Goal: Task Accomplishment & Management: Use online tool/utility

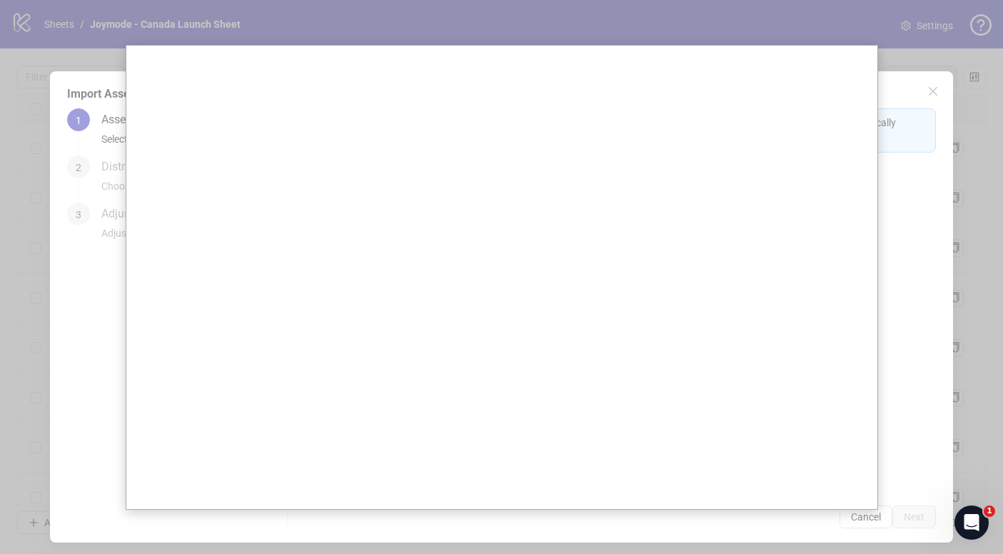
scroll to position [0, 1378]
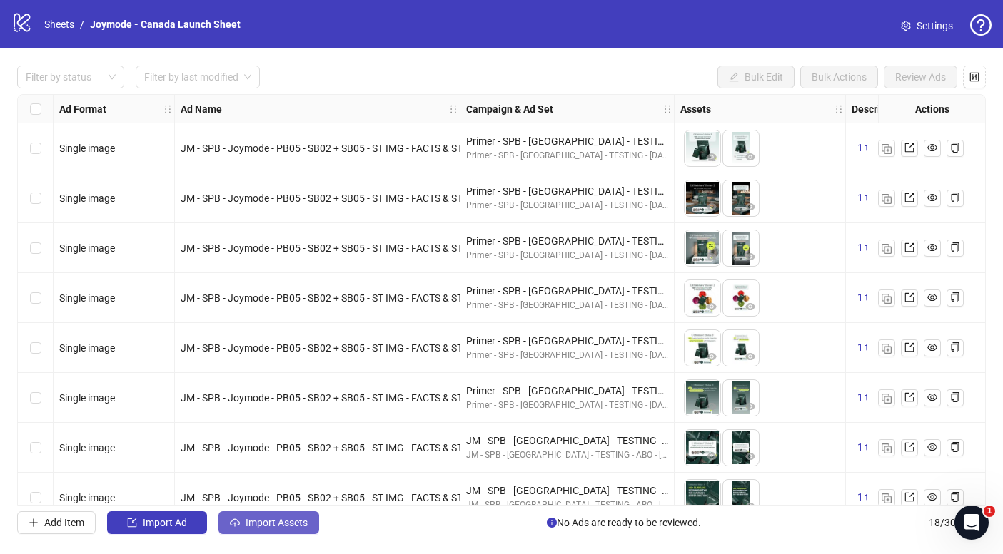
click at [257, 521] on span "Import Assets" at bounding box center [276, 522] width 62 height 11
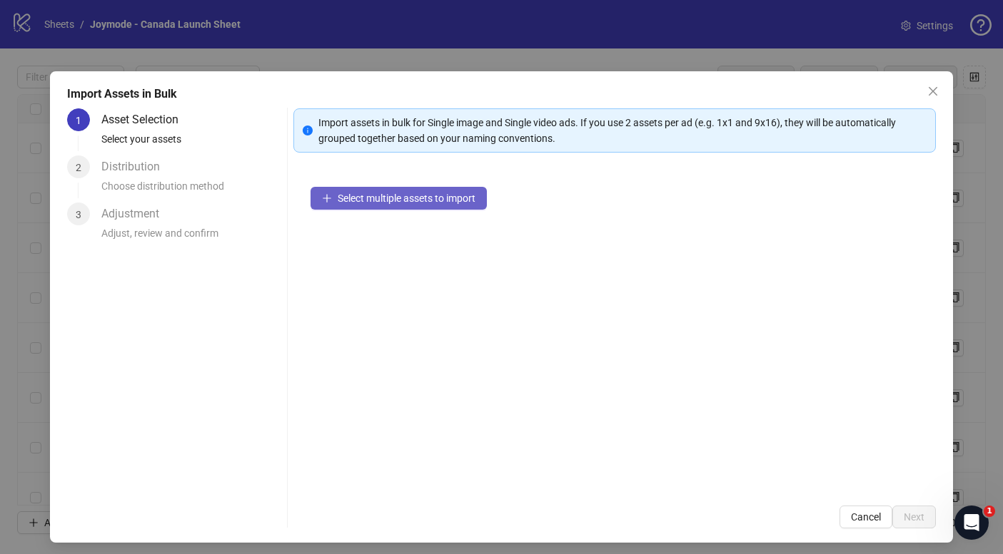
click at [349, 201] on span "Select multiple assets to import" at bounding box center [407, 198] width 138 height 11
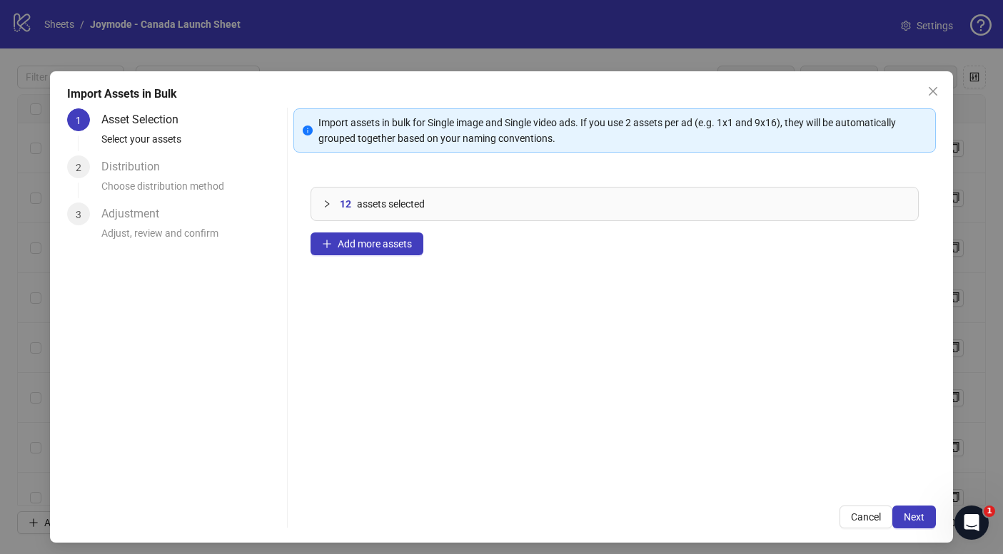
click at [322, 198] on div "12 assets selected" at bounding box center [614, 204] width 607 height 33
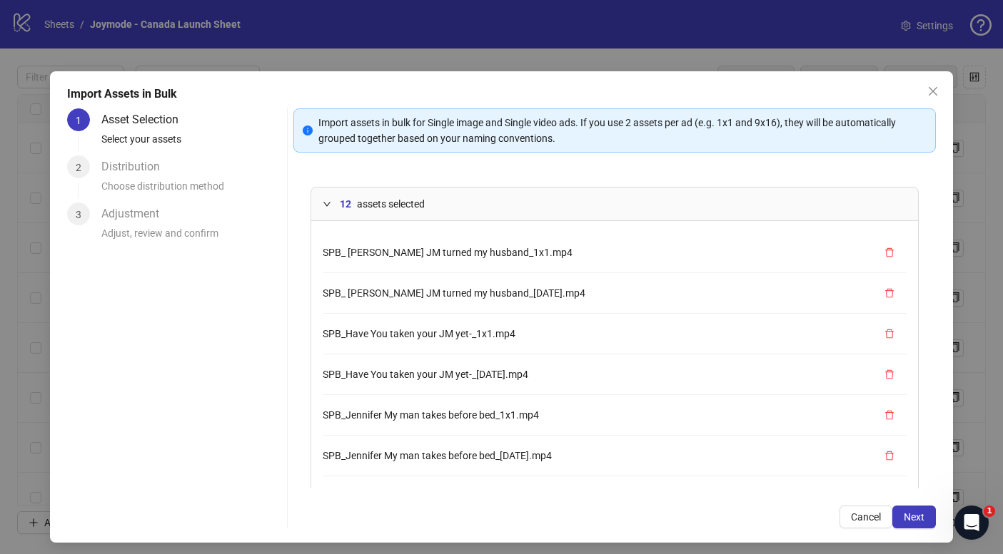
scroll to position [202, 0]
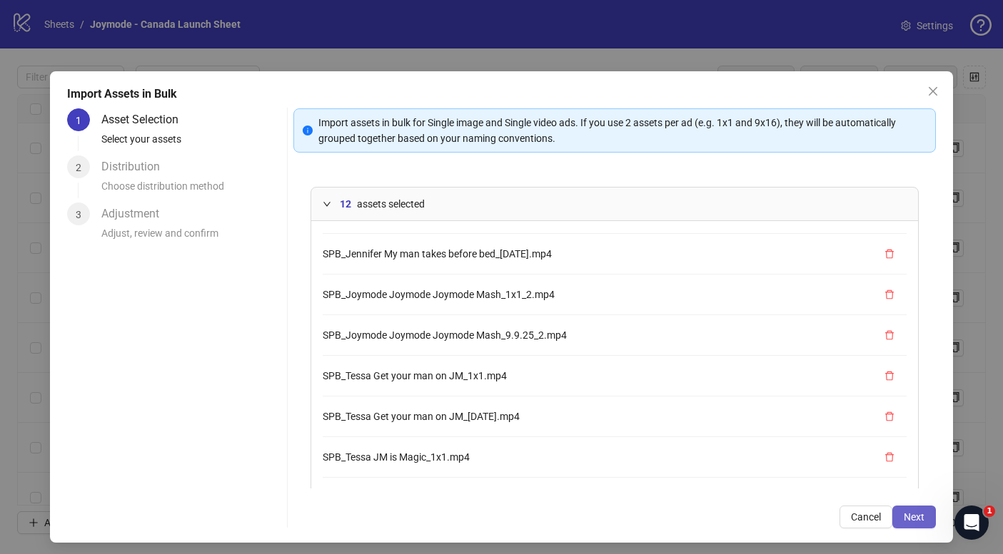
click at [908, 517] on span "Next" at bounding box center [913, 517] width 21 height 11
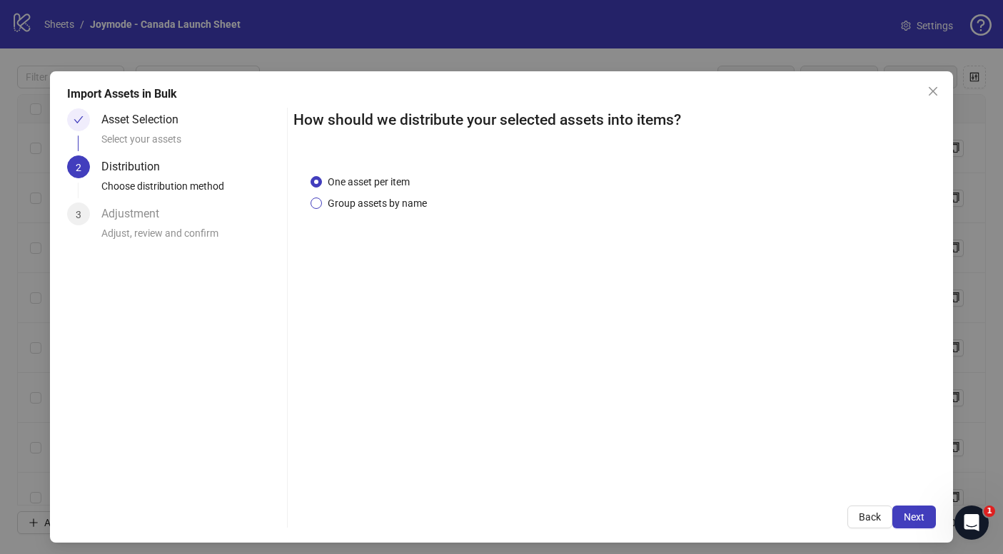
click at [380, 198] on span "Group assets by name" at bounding box center [377, 204] width 111 height 16
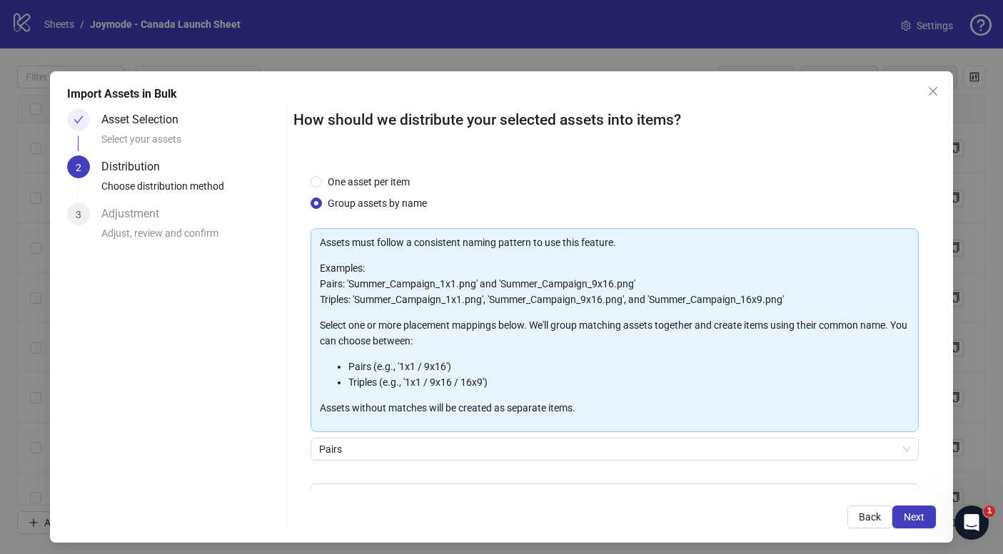
click at [425, 460] on div "Pairs" at bounding box center [614, 458] width 608 height 40
click at [425, 450] on span "Pairs" at bounding box center [614, 449] width 591 height 21
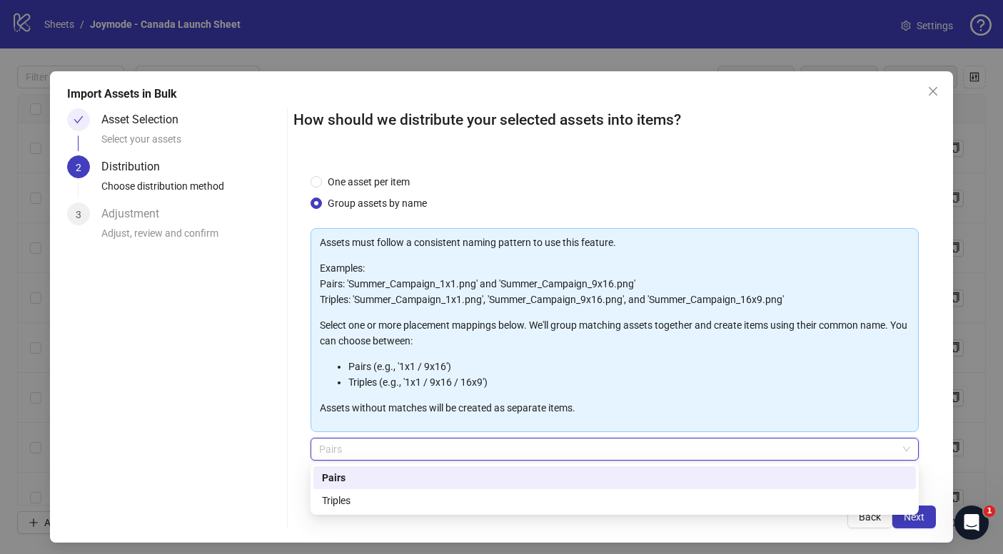
click at [247, 439] on div "Asset Selection Select your assets 2 Distribution Choose distribution method 3 …" at bounding box center [174, 318] width 214 height 420
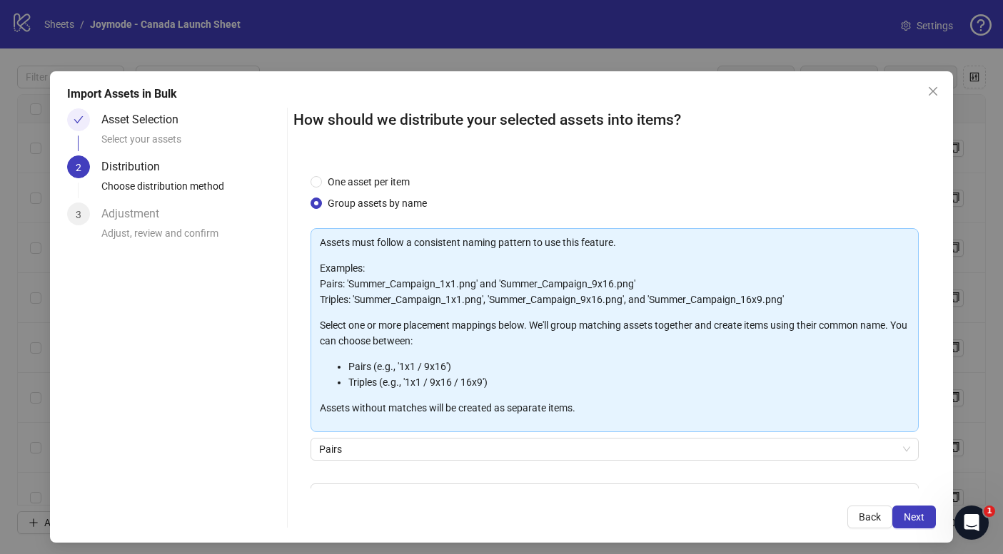
scroll to position [86, 0]
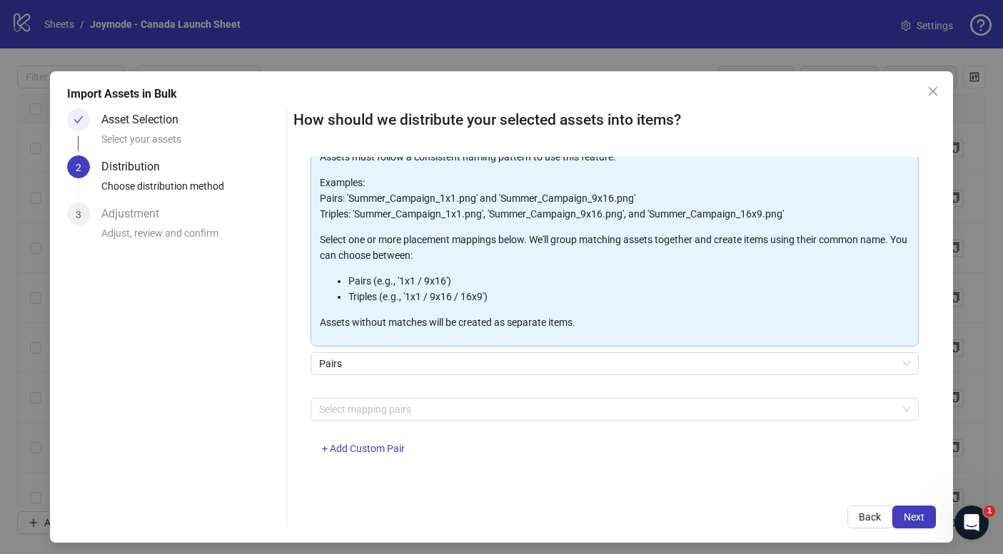
click at [376, 395] on div "Assets must follow a consistent naming pattern to use this feature. Examples: P…" at bounding box center [614, 308] width 608 height 330
click at [382, 401] on div at bounding box center [606, 410] width 587 height 20
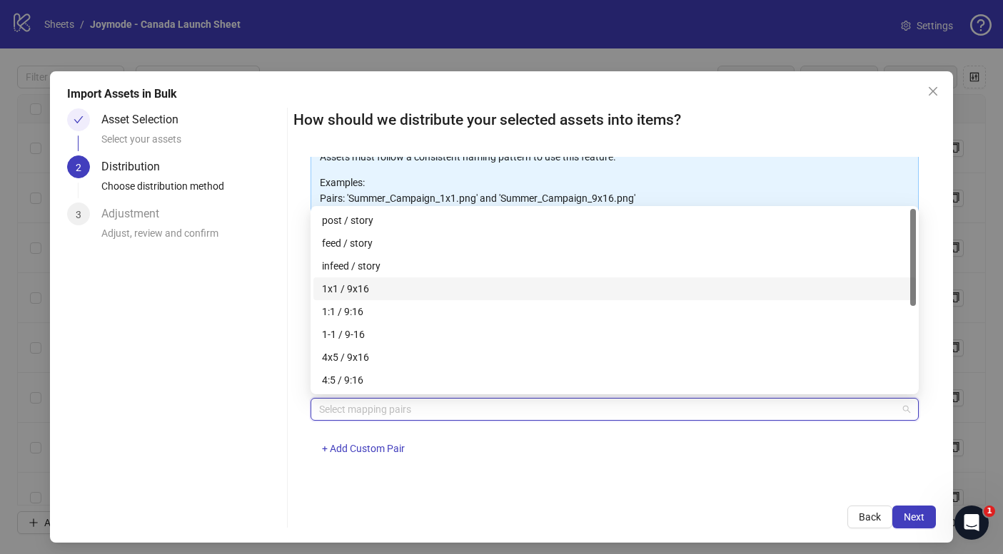
click at [401, 296] on div "1x1 / 9x16" at bounding box center [614, 289] width 585 height 16
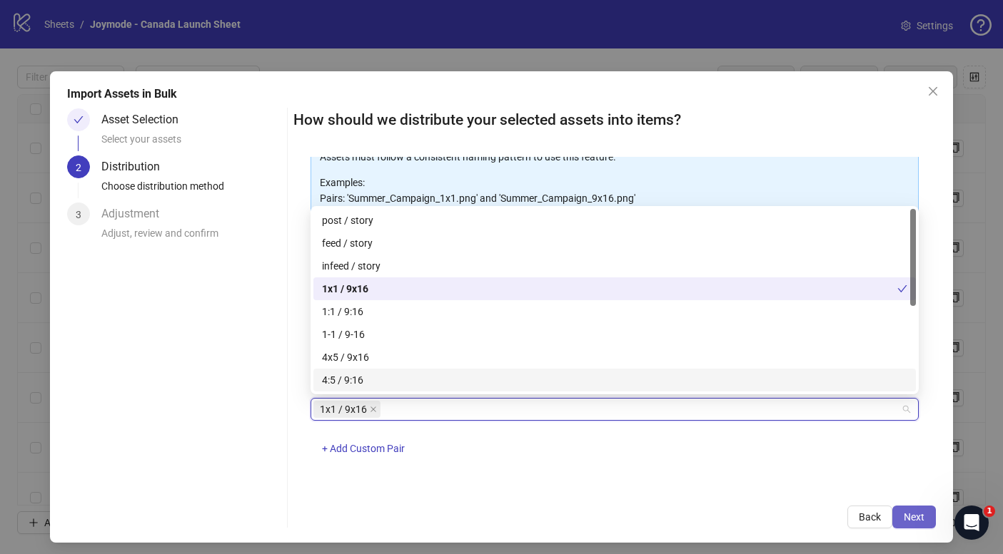
click at [913, 520] on span "Next" at bounding box center [913, 517] width 21 height 11
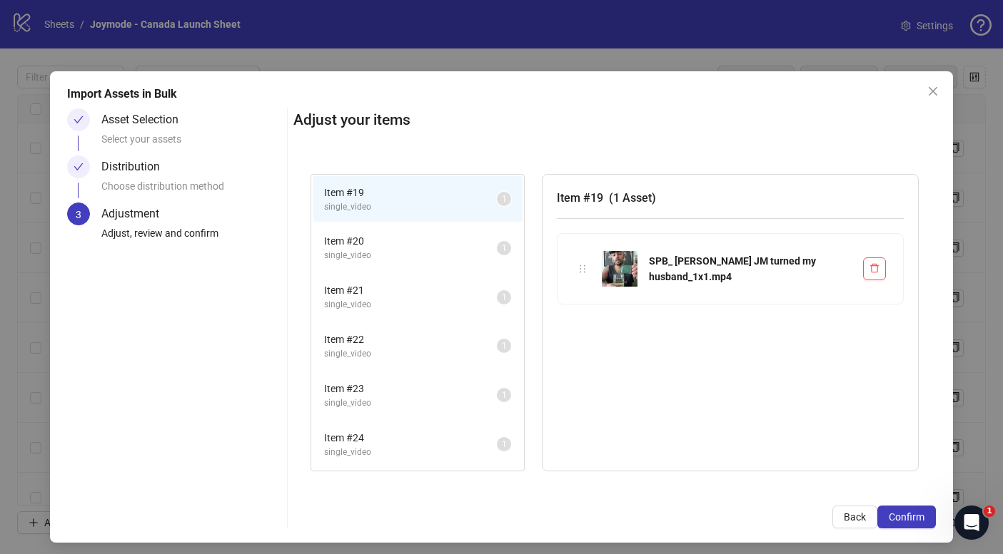
click at [378, 253] on span "single_video" at bounding box center [410, 256] width 173 height 14
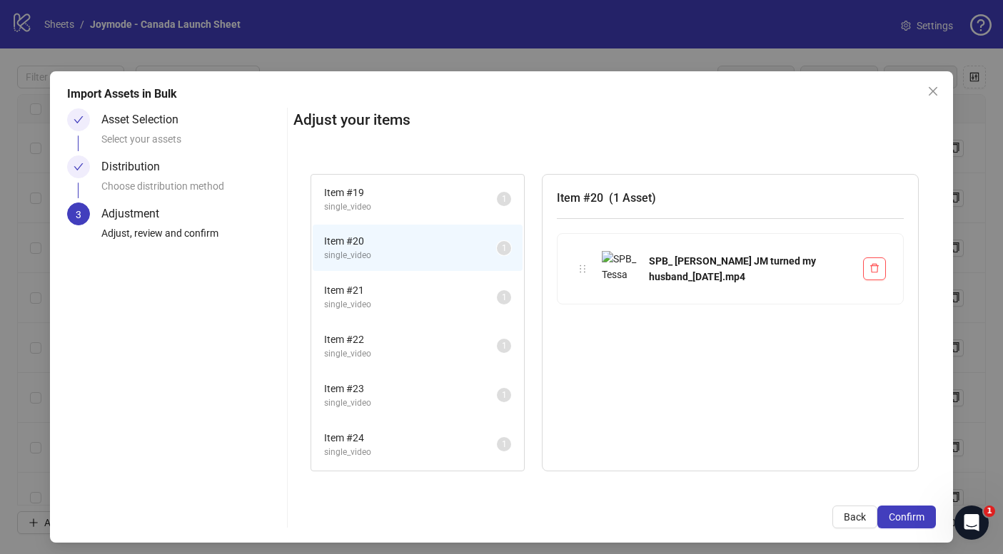
click at [404, 201] on span "single_video" at bounding box center [410, 208] width 173 height 14
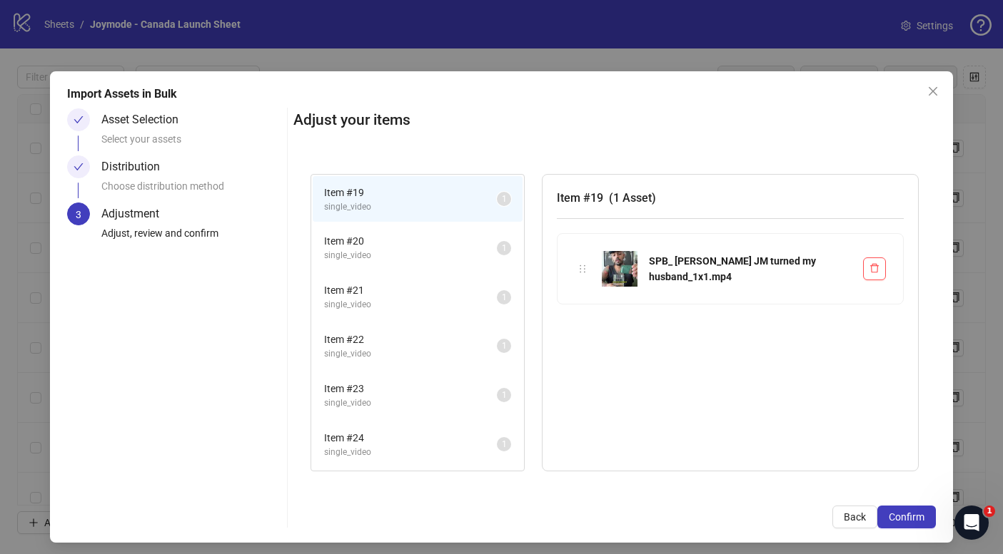
scroll to position [293, 0]
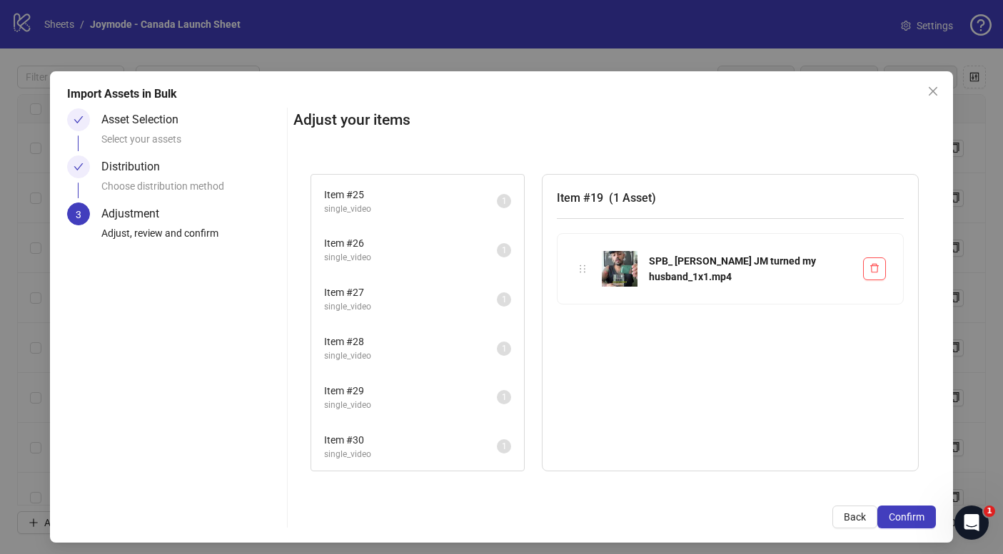
click at [410, 411] on span "single_video" at bounding box center [410, 406] width 173 height 14
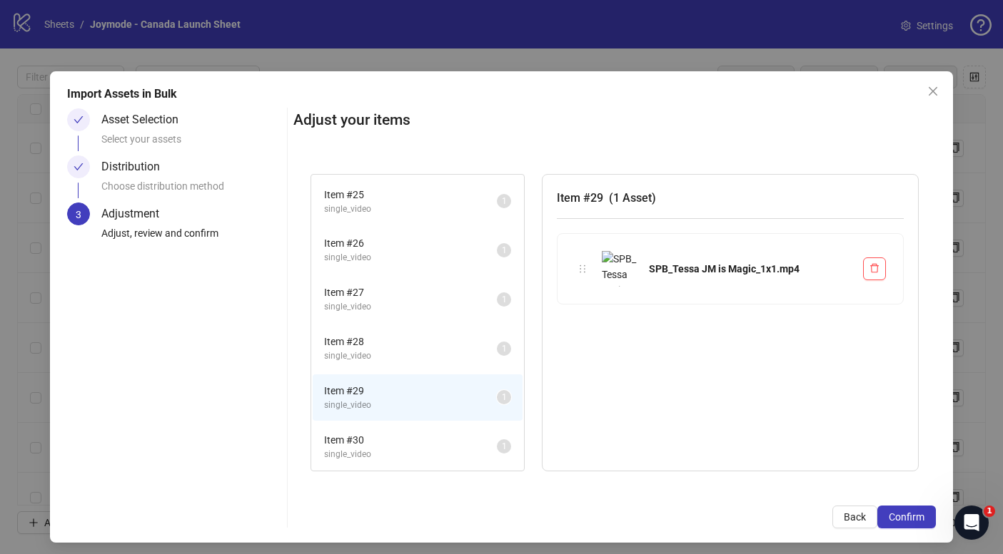
scroll to position [0, 0]
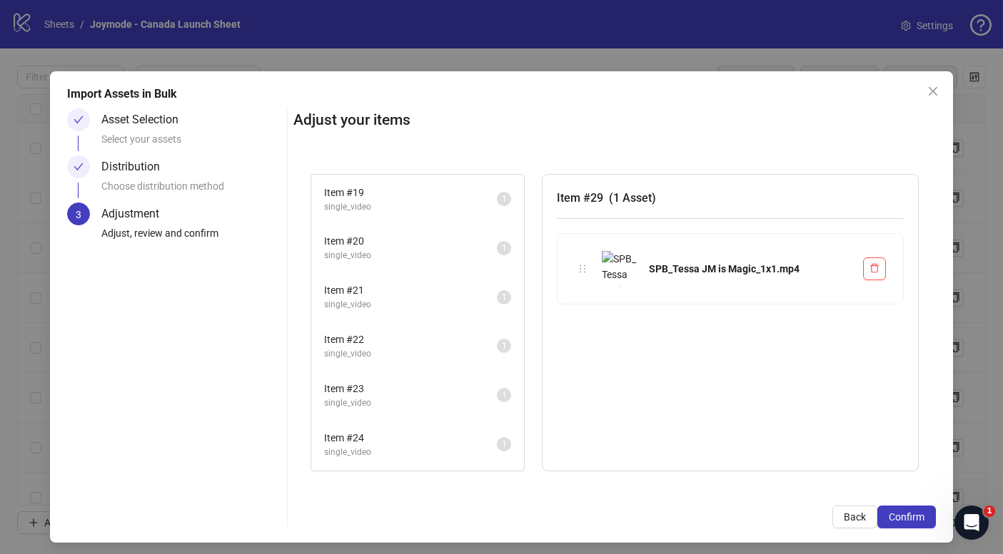
click at [384, 218] on li "Item # 19 single_video 1" at bounding box center [418, 199] width 210 height 46
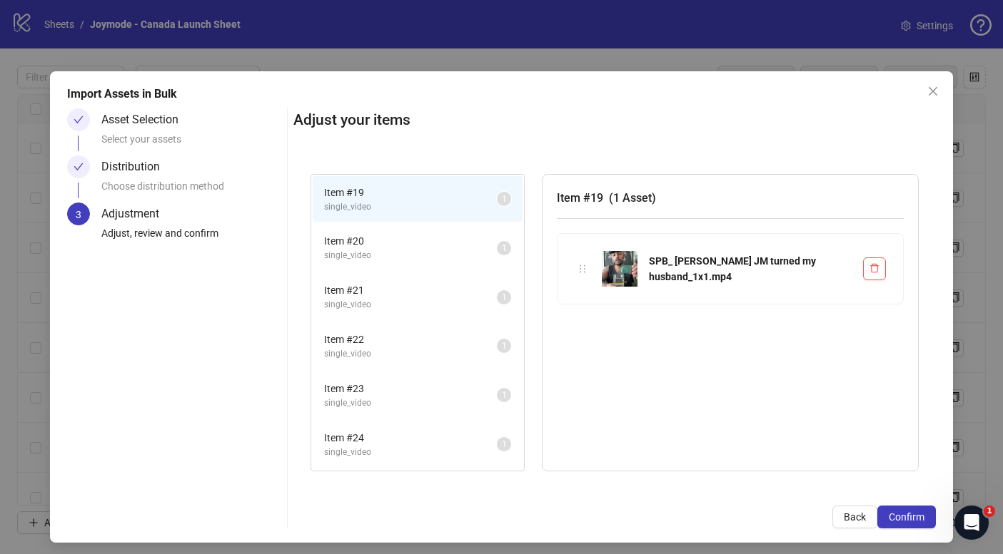
click at [402, 257] on span "single_video" at bounding box center [410, 256] width 173 height 14
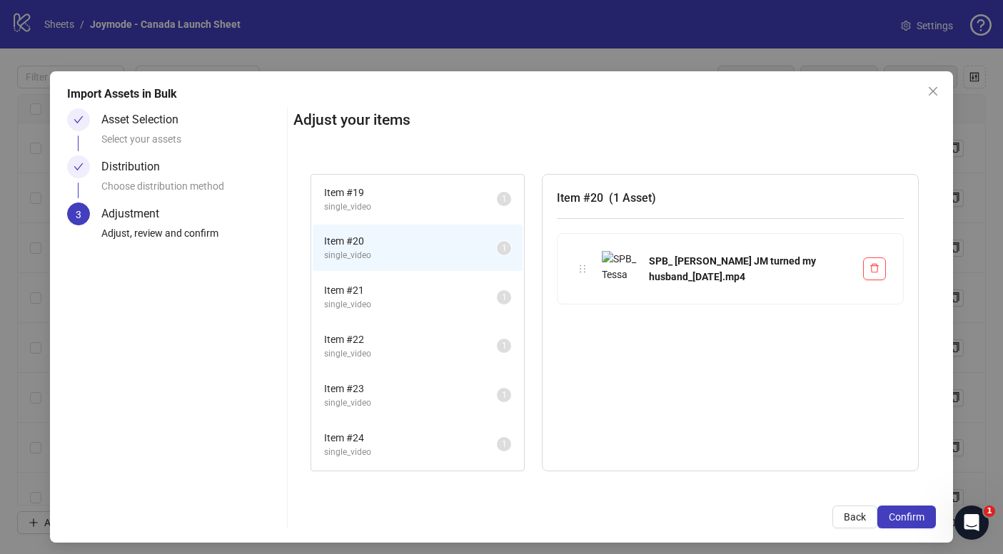
click at [399, 296] on span "Item # 21" at bounding box center [410, 291] width 173 height 16
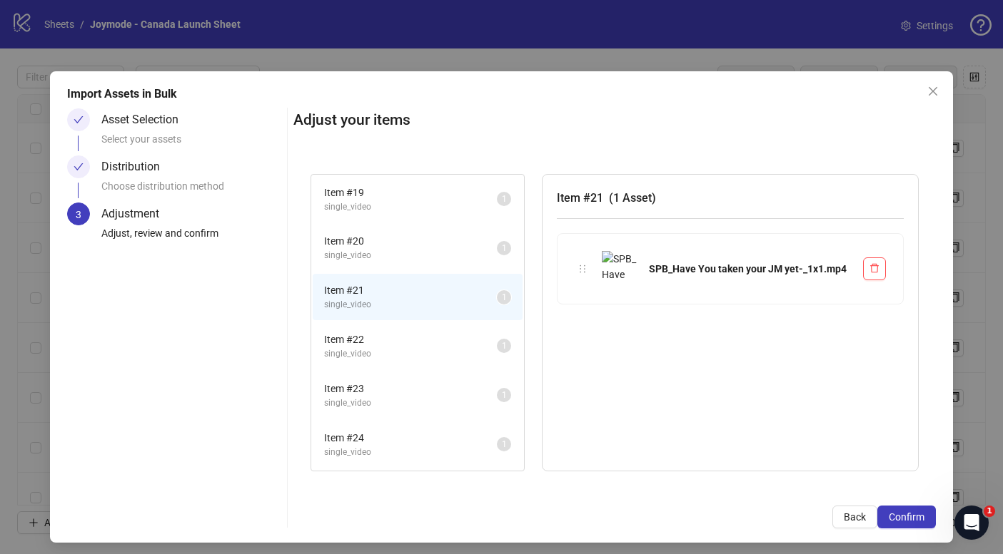
click at [389, 242] on span "Item # 20" at bounding box center [410, 241] width 173 height 16
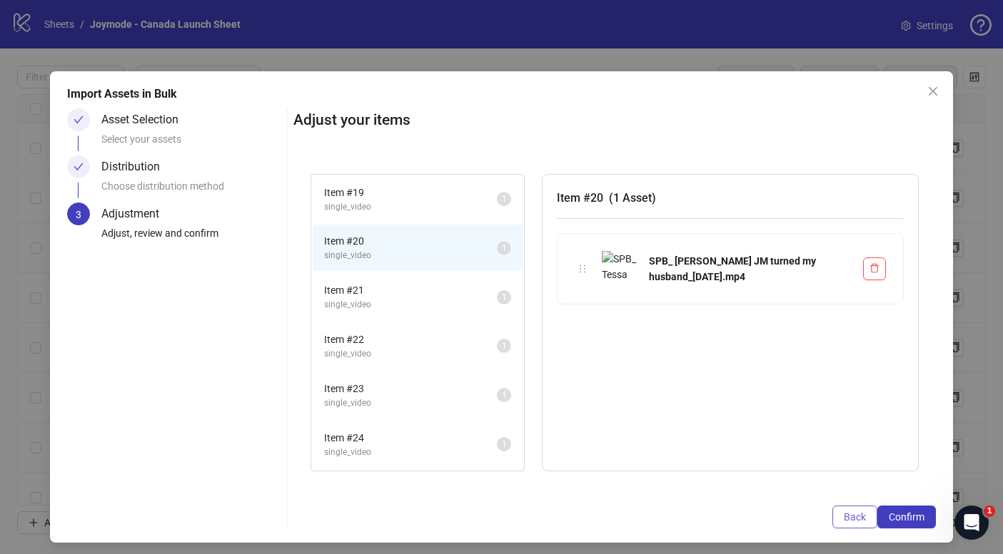
click at [841, 521] on button "Back" at bounding box center [854, 517] width 45 height 23
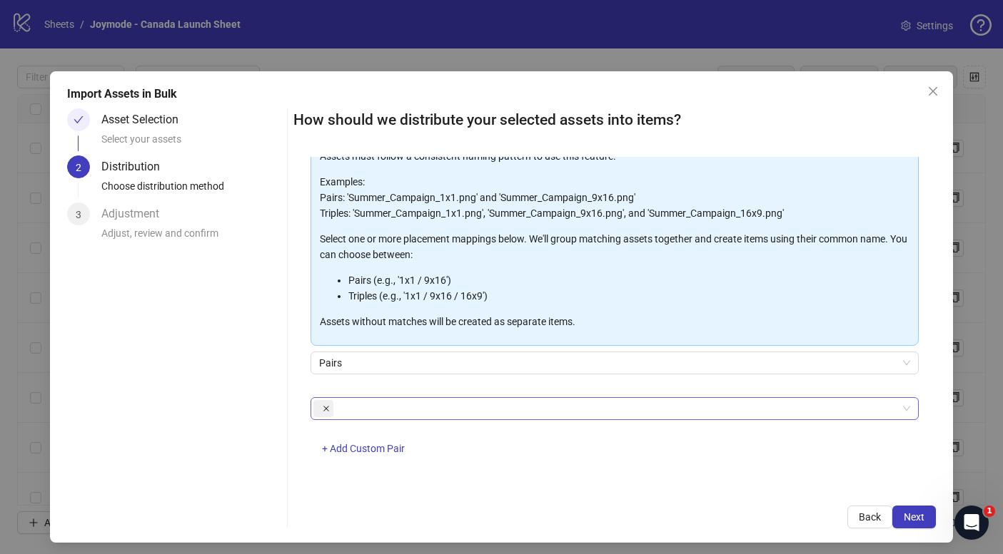
click at [323, 407] on icon "close" at bounding box center [326, 408] width 7 height 7
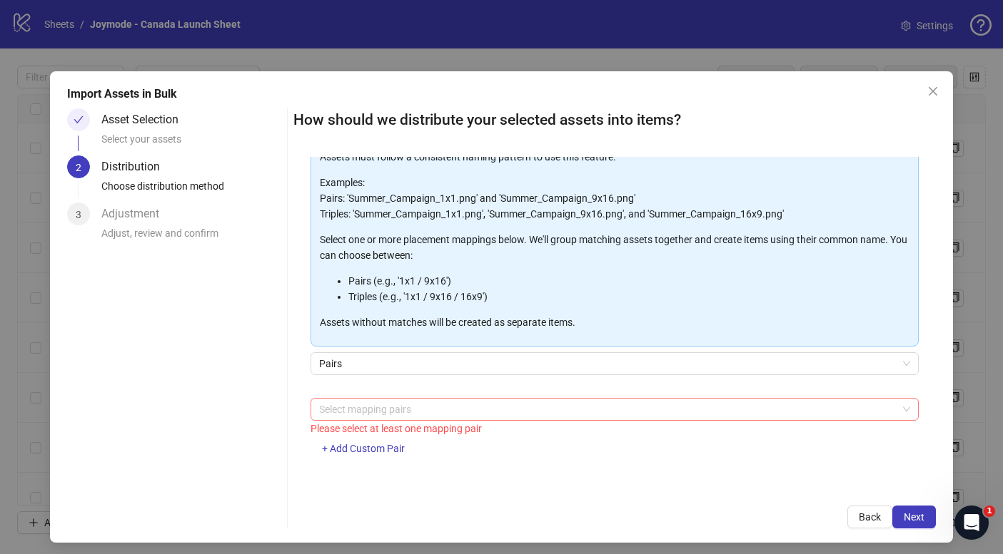
scroll to position [86, 0]
click at [367, 432] on div "Please select at least one mapping pair" at bounding box center [614, 429] width 608 height 16
click at [368, 447] on span "+ Add Custom Pair" at bounding box center [363, 448] width 83 height 11
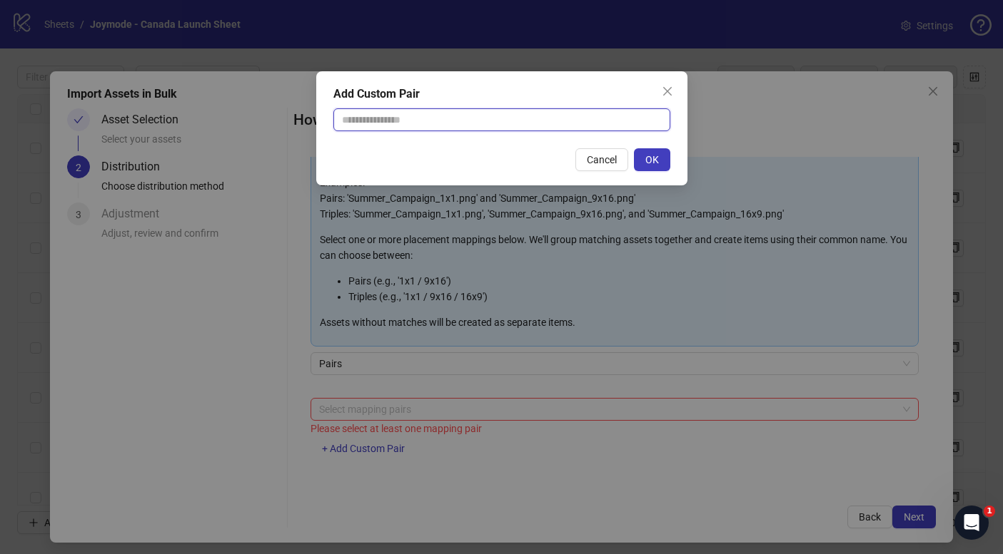
click at [404, 117] on input "text" at bounding box center [501, 119] width 337 height 23
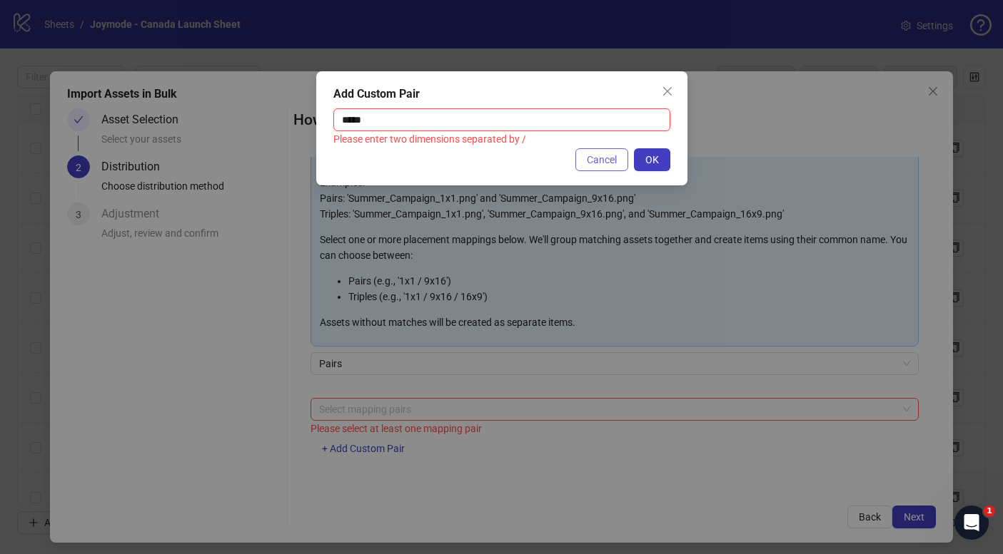
type input "*****"
click at [608, 162] on span "Cancel" at bounding box center [602, 159] width 30 height 11
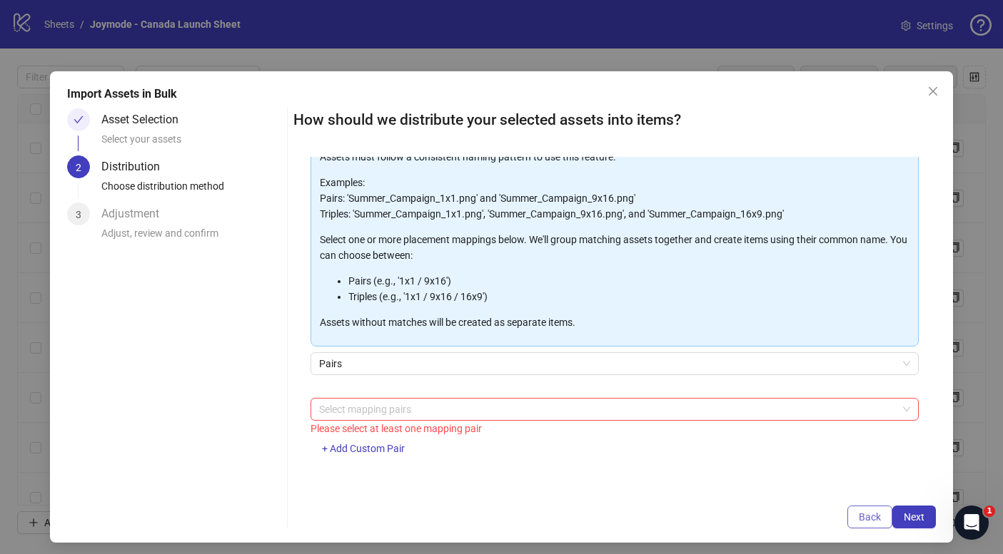
click at [855, 524] on button "Back" at bounding box center [869, 517] width 45 height 23
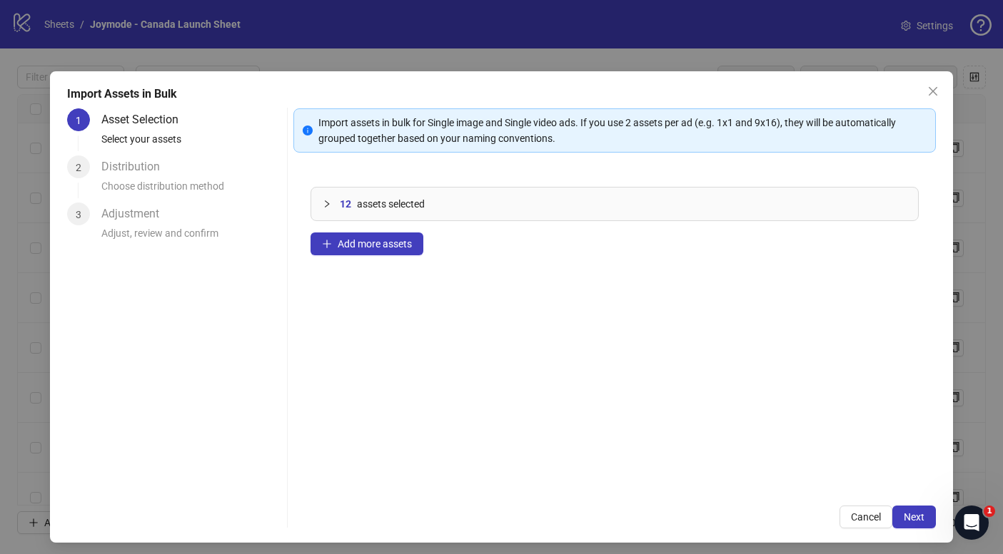
click at [388, 193] on div "12 assets selected" at bounding box center [614, 204] width 607 height 33
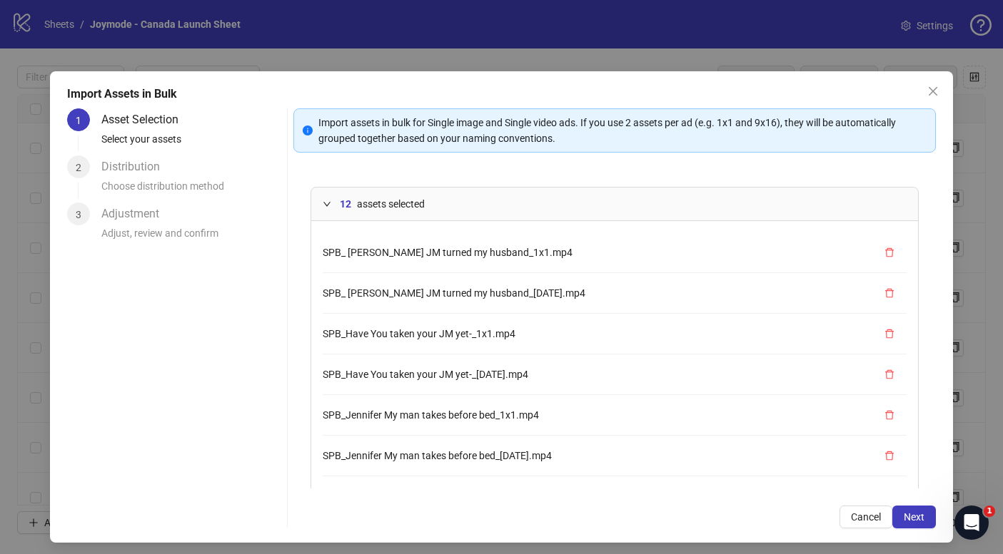
click at [354, 206] on div "12 assets selected" at bounding box center [623, 204] width 567 height 16
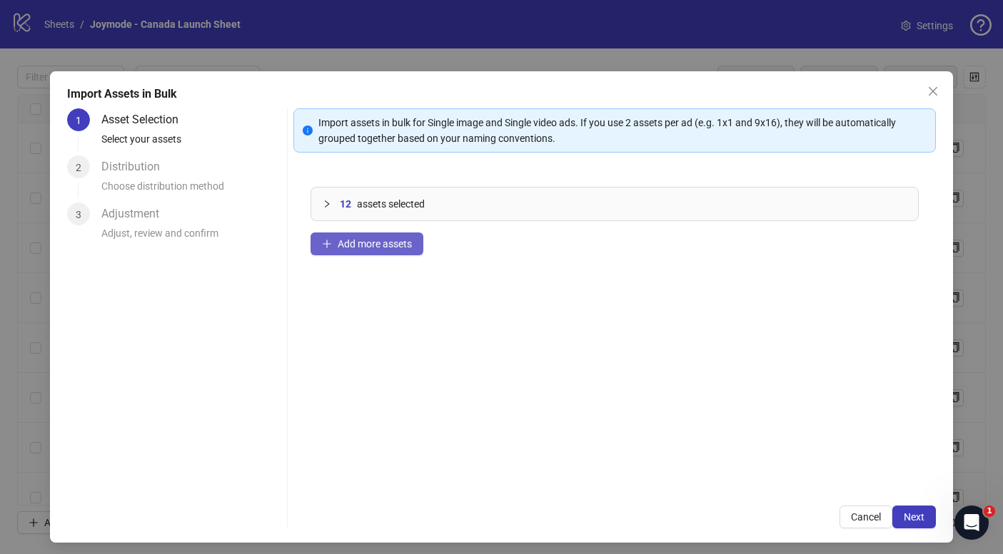
click at [369, 238] on span "Add more assets" at bounding box center [375, 243] width 74 height 11
click at [383, 196] on span "assets selected" at bounding box center [391, 204] width 68 height 16
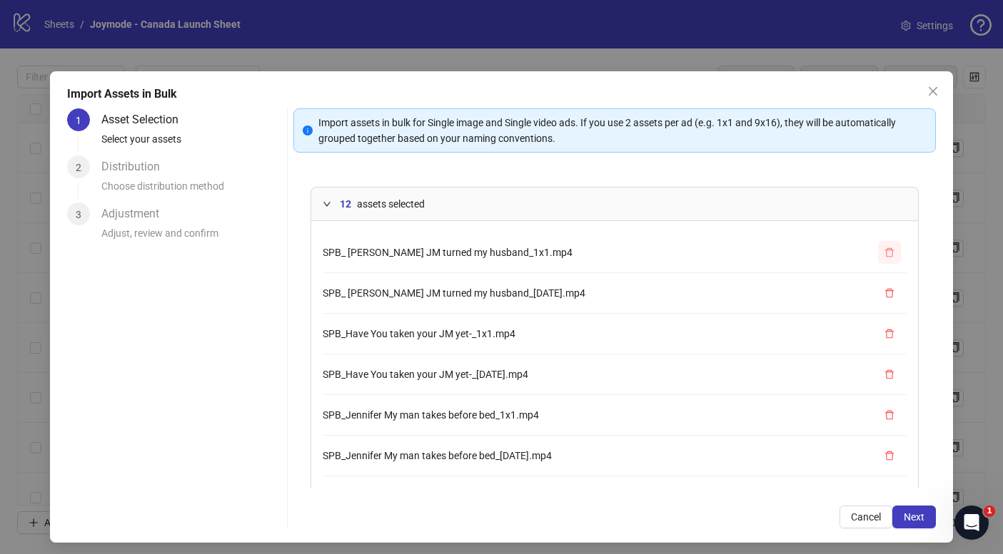
click at [883, 260] on button "button" at bounding box center [889, 252] width 23 height 23
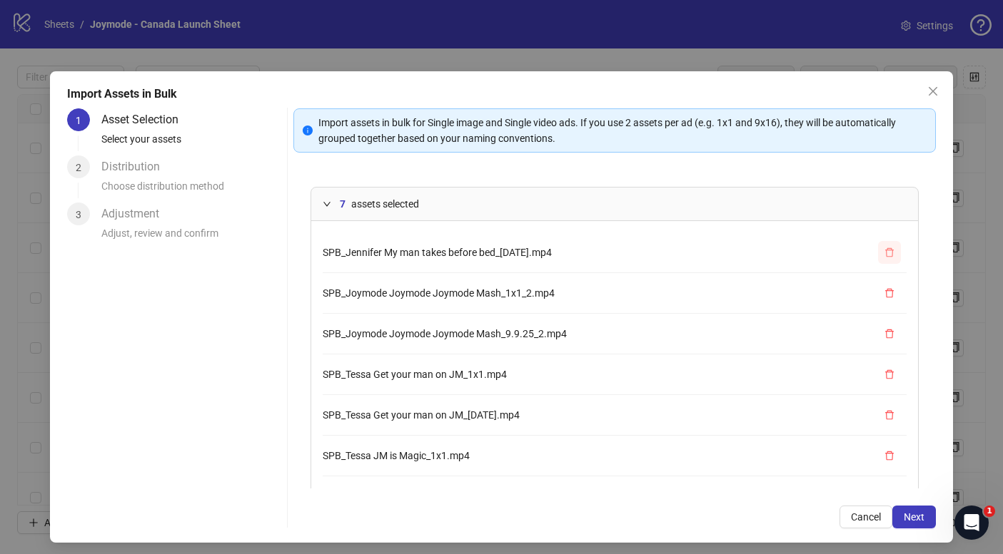
click at [883, 260] on button "button" at bounding box center [889, 252] width 23 height 23
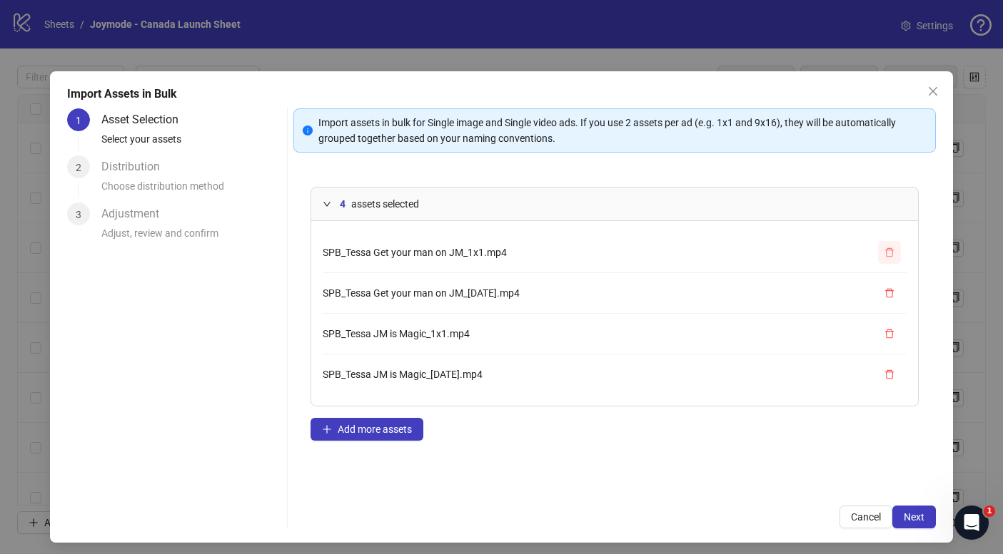
click at [883, 260] on button "button" at bounding box center [889, 252] width 23 height 23
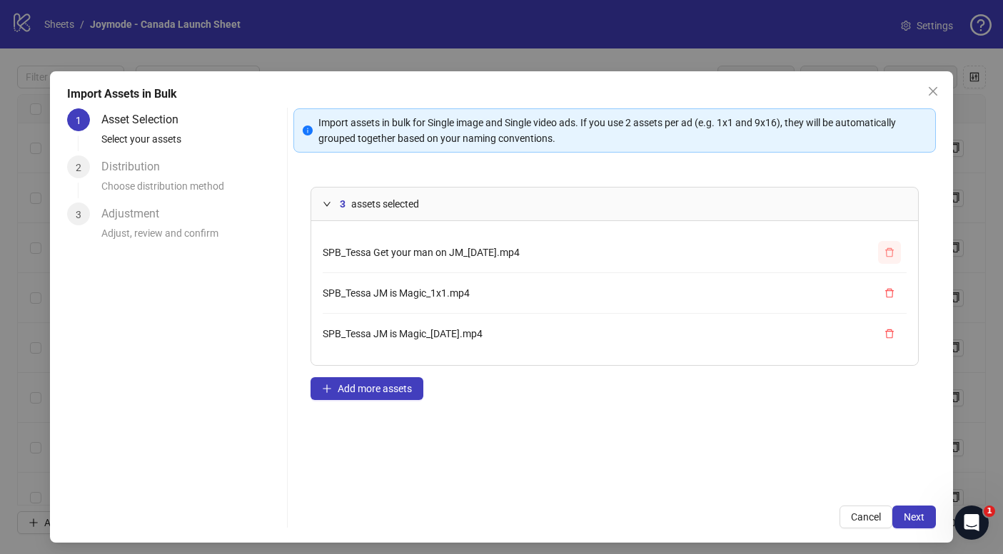
click at [883, 260] on button "button" at bounding box center [889, 252] width 23 height 23
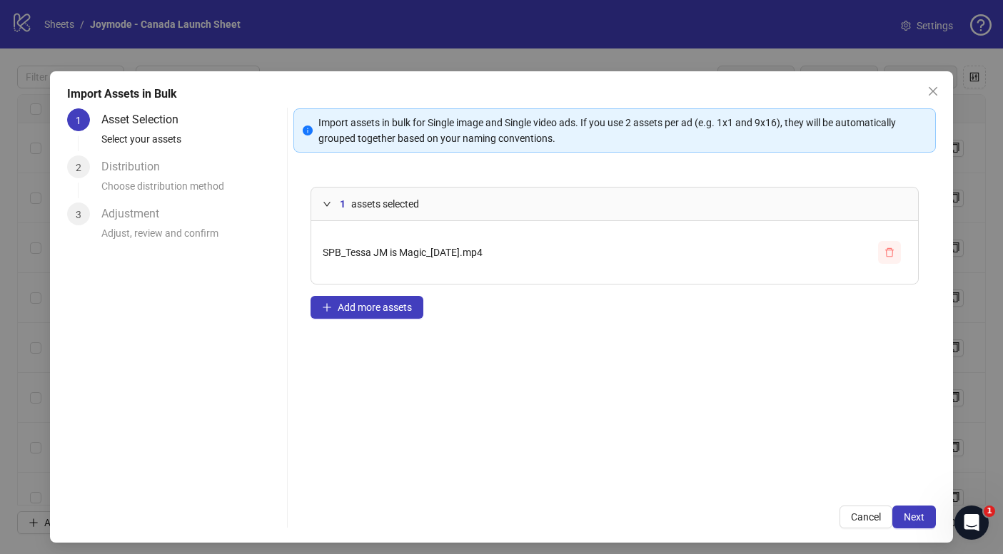
click at [883, 260] on button "button" at bounding box center [889, 252] width 23 height 23
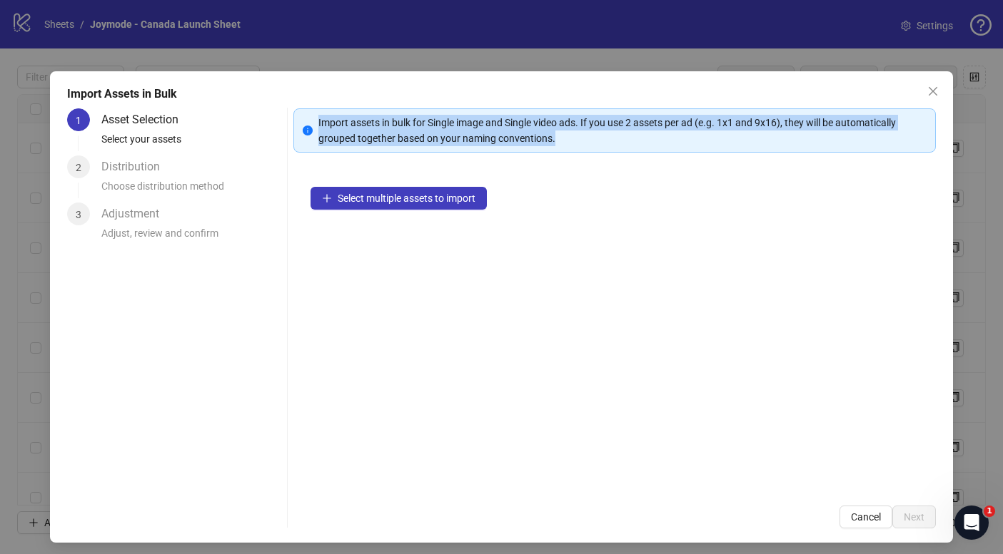
click at [883, 260] on div "Select multiple assets to import" at bounding box center [614, 329] width 642 height 319
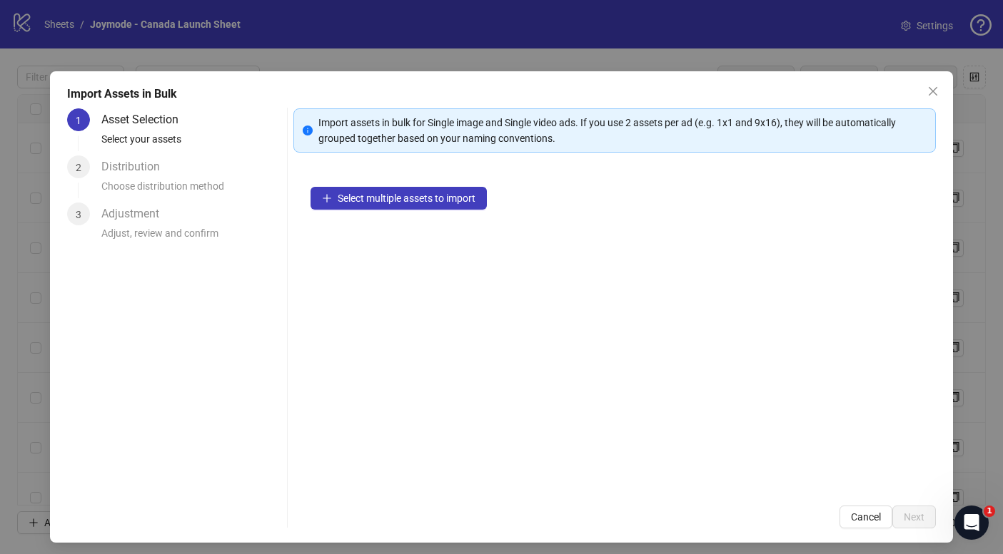
click at [394, 210] on div "Select multiple assets to import" at bounding box center [614, 329] width 642 height 319
click at [409, 197] on span "Select multiple assets to import" at bounding box center [407, 198] width 138 height 11
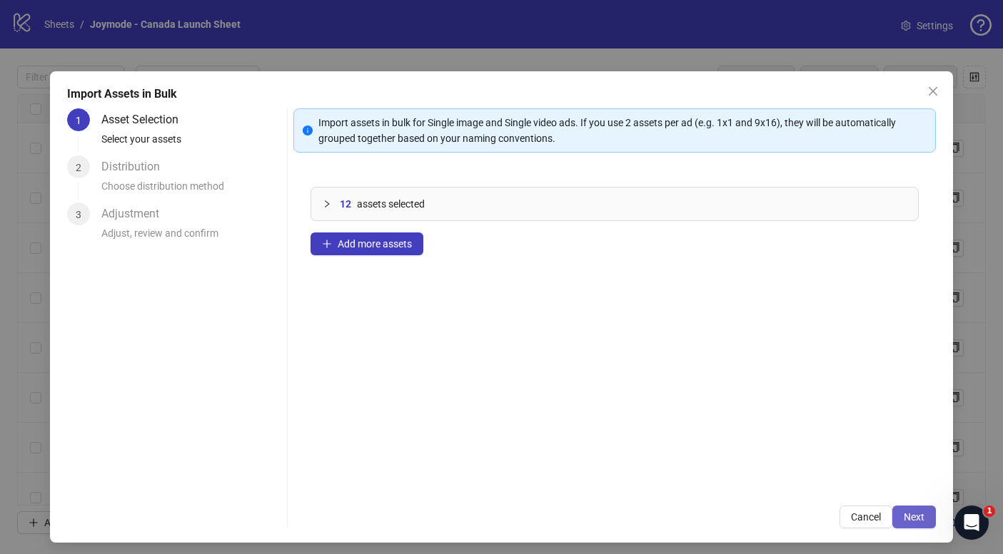
click at [915, 516] on span "Next" at bounding box center [913, 517] width 21 height 11
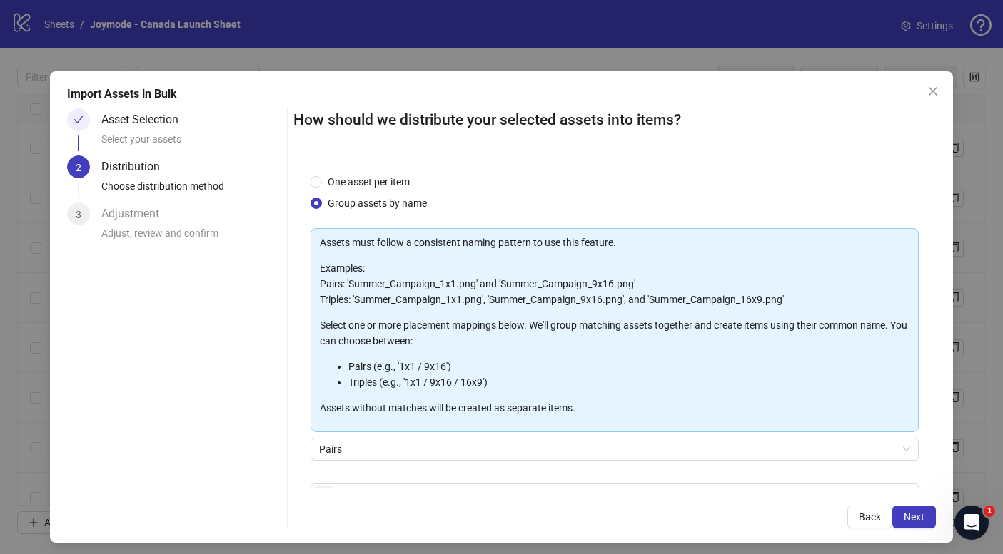
scroll to position [86, 0]
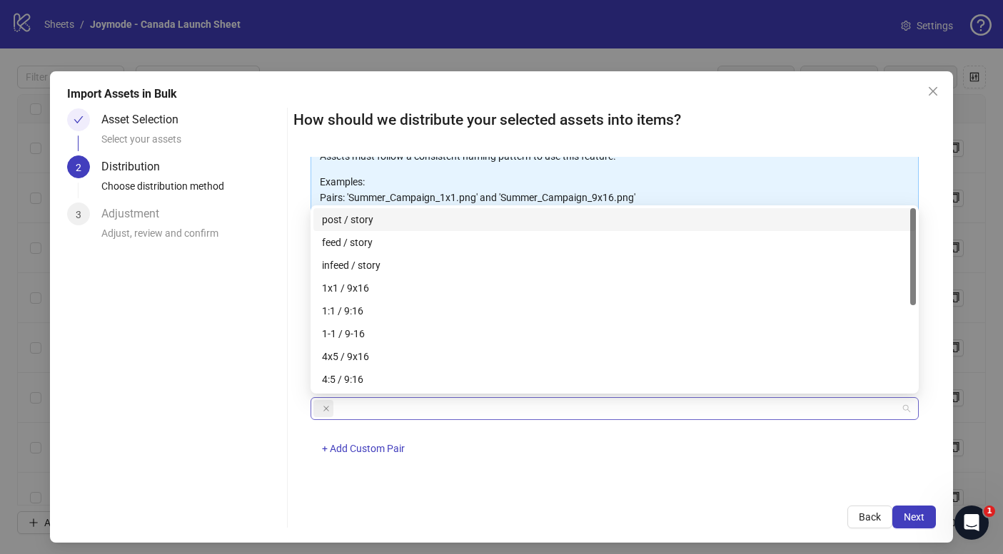
click at [510, 415] on div at bounding box center [606, 409] width 587 height 20
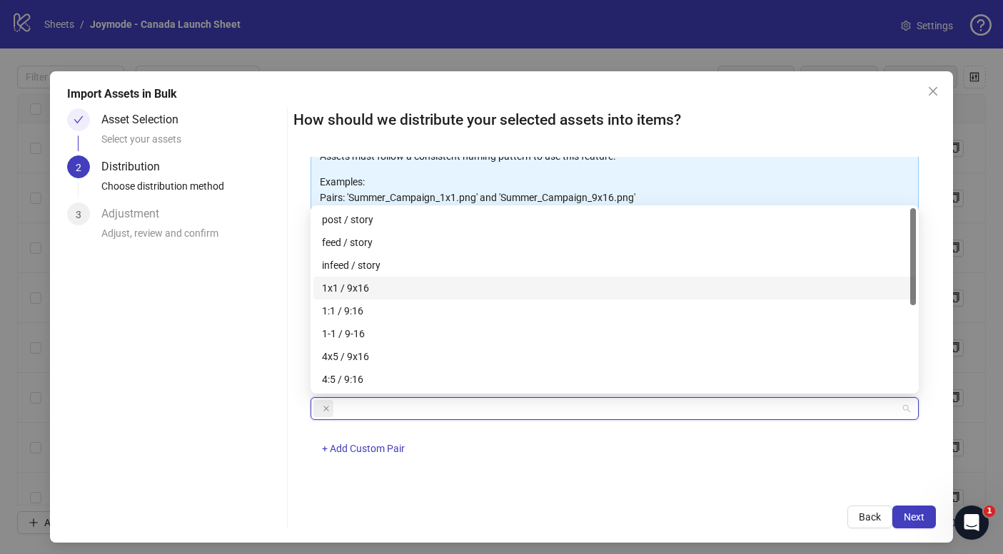
click at [387, 290] on div "1x1 / 9x16" at bounding box center [614, 288] width 585 height 16
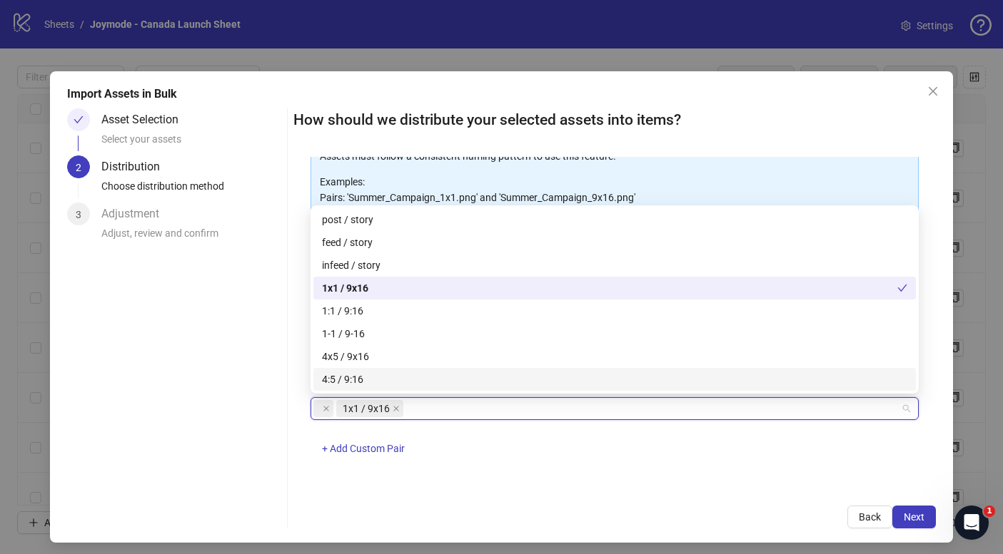
click at [751, 463] on div "1x1 / 9x16 + Add Custom Pair" at bounding box center [614, 434] width 608 height 75
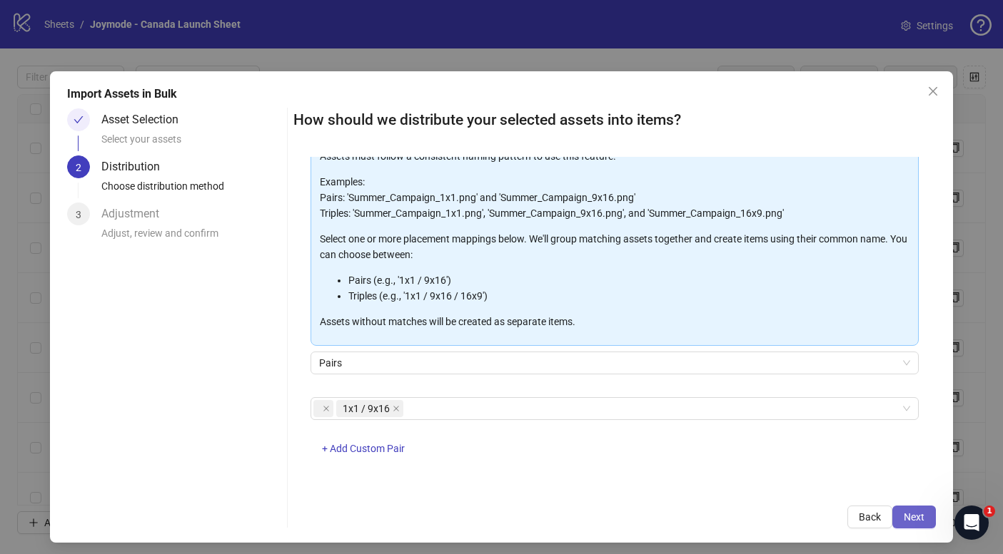
click at [912, 515] on span "Next" at bounding box center [913, 517] width 21 height 11
click at [325, 408] on icon "close" at bounding box center [326, 408] width 7 height 7
click at [911, 521] on span "Next" at bounding box center [913, 517] width 21 height 11
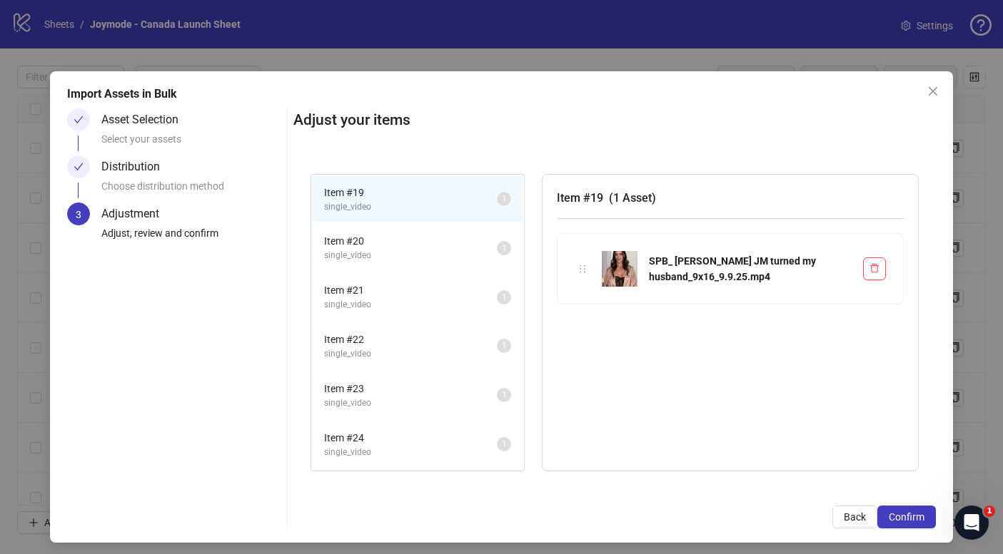
click at [424, 252] on span "single_video" at bounding box center [410, 256] width 173 height 14
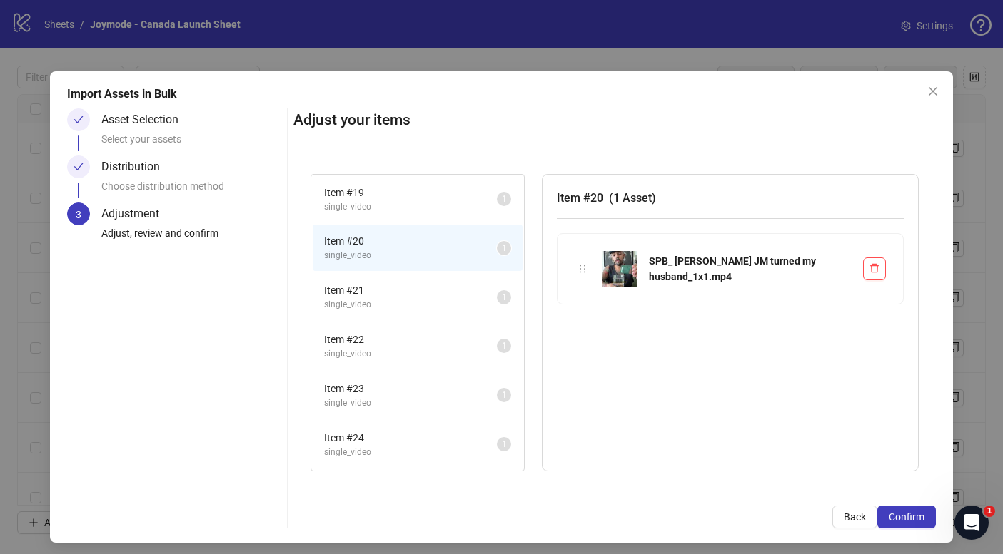
click at [432, 214] on li "Item # 19 single_video 1" at bounding box center [418, 199] width 210 height 46
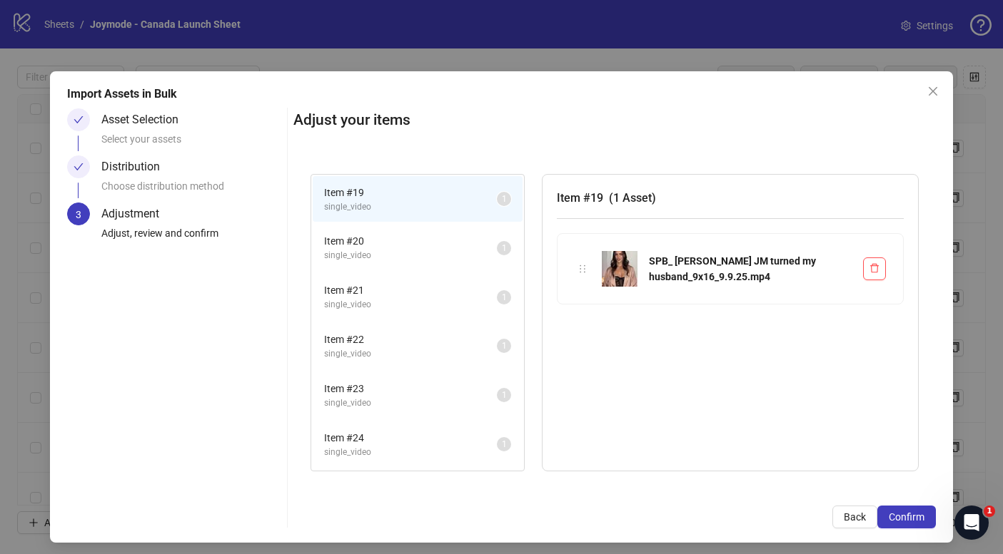
click at [423, 293] on span "Item # 21" at bounding box center [410, 291] width 173 height 16
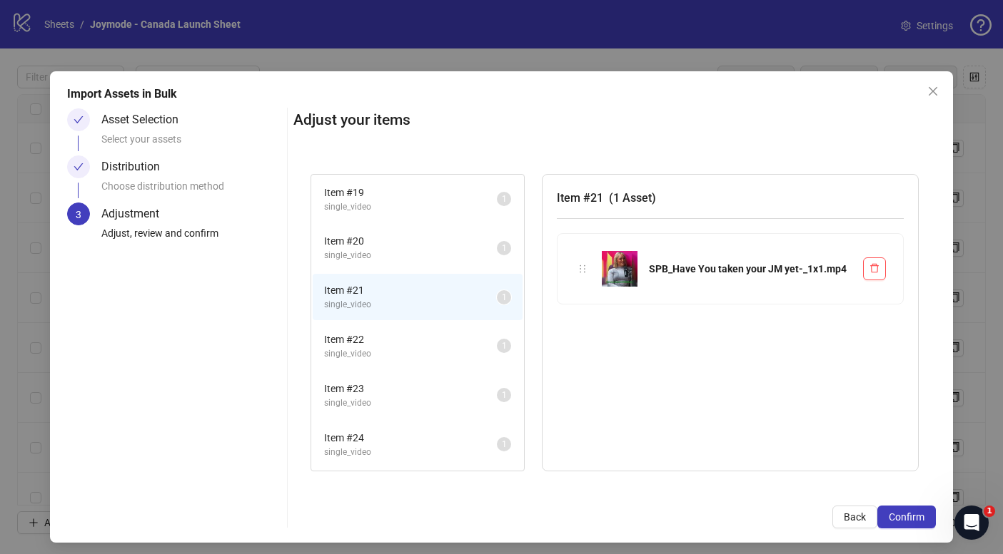
scroll to position [94, 0]
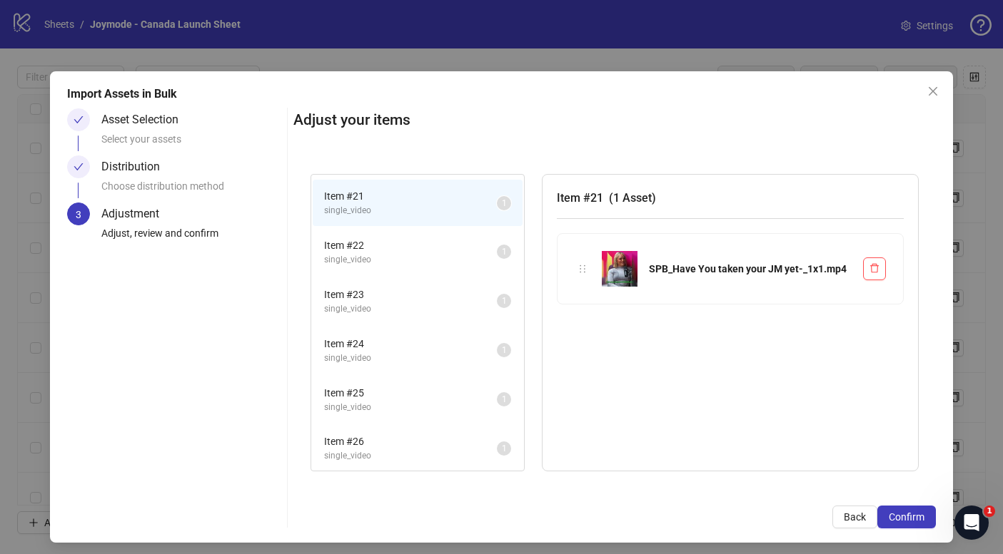
click at [407, 252] on span "Item # 22" at bounding box center [410, 246] width 173 height 16
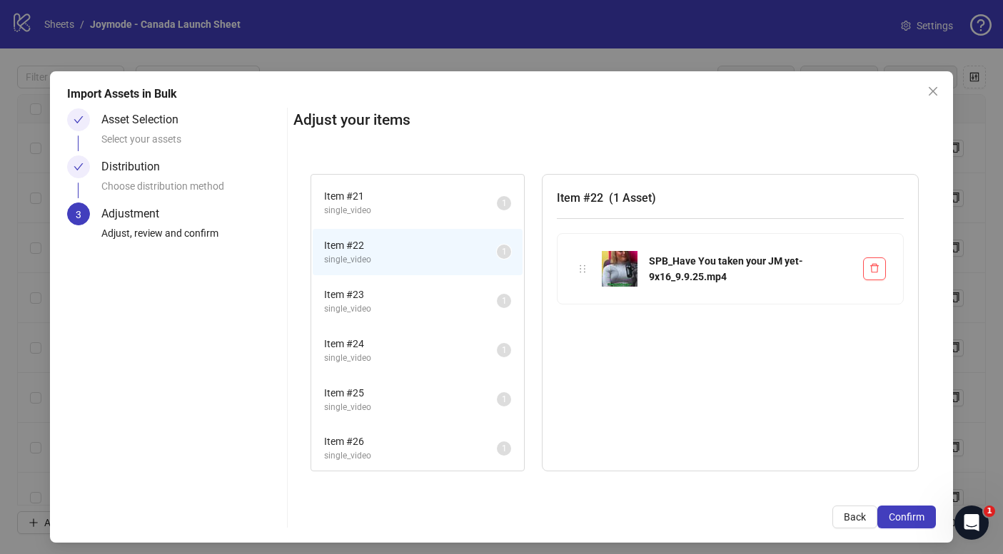
click at [412, 308] on span "single_video" at bounding box center [410, 310] width 173 height 14
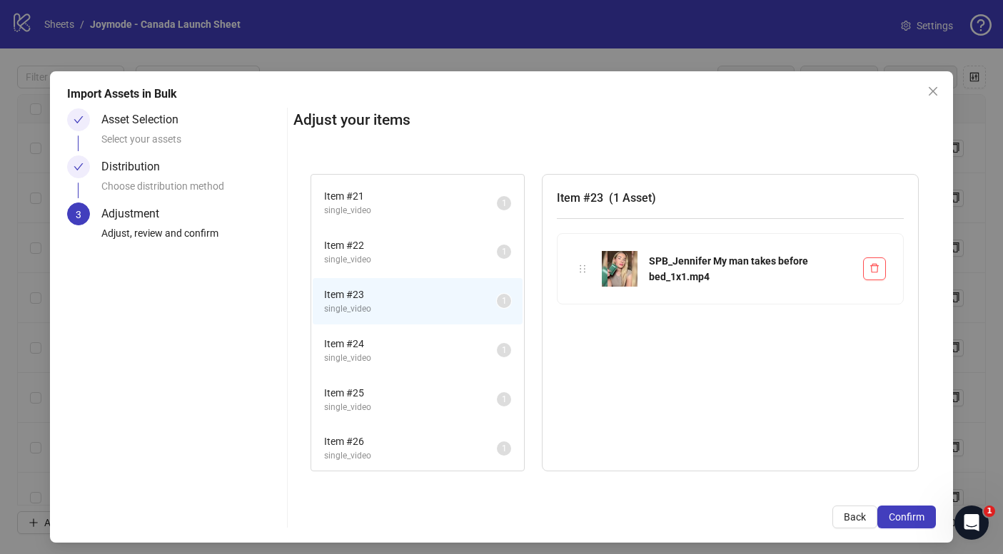
click at [416, 342] on span "Item # 24" at bounding box center [410, 344] width 173 height 16
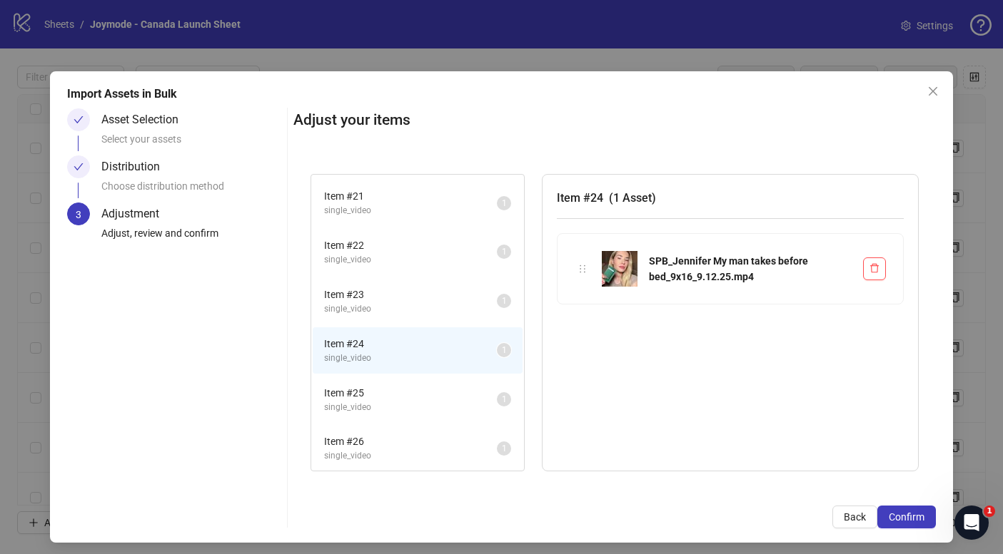
click at [500, 300] on sup "1" at bounding box center [504, 301] width 14 height 14
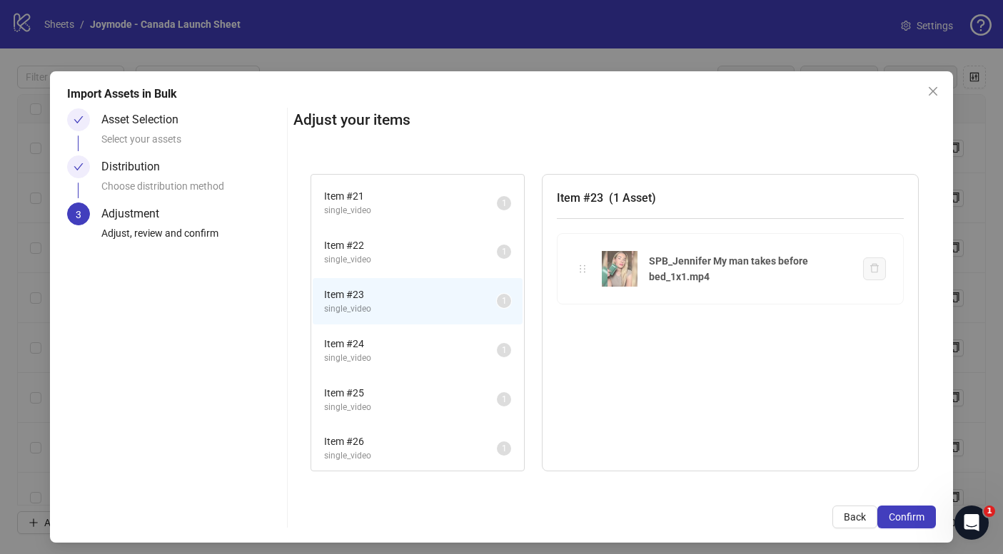
drag, startPoint x: 582, startPoint y: 266, endPoint x: 625, endPoint y: 254, distance: 44.5
click at [625, 254] on div "Item # 19 single_video 1 Item # 20 single_video 1 Item # 21 single_video 1 Item…" at bounding box center [614, 323] width 642 height 333
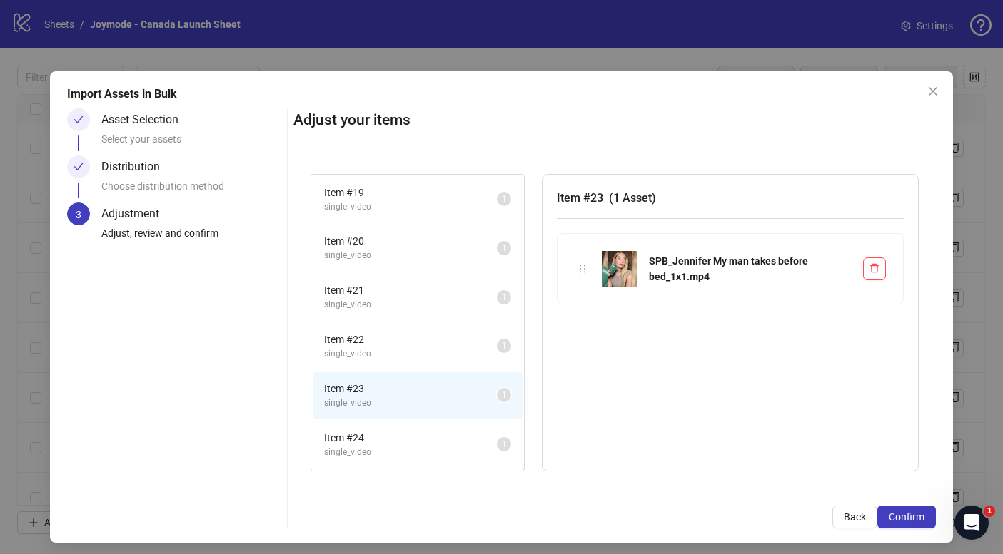
click at [411, 186] on span "Item # 19" at bounding box center [410, 193] width 173 height 16
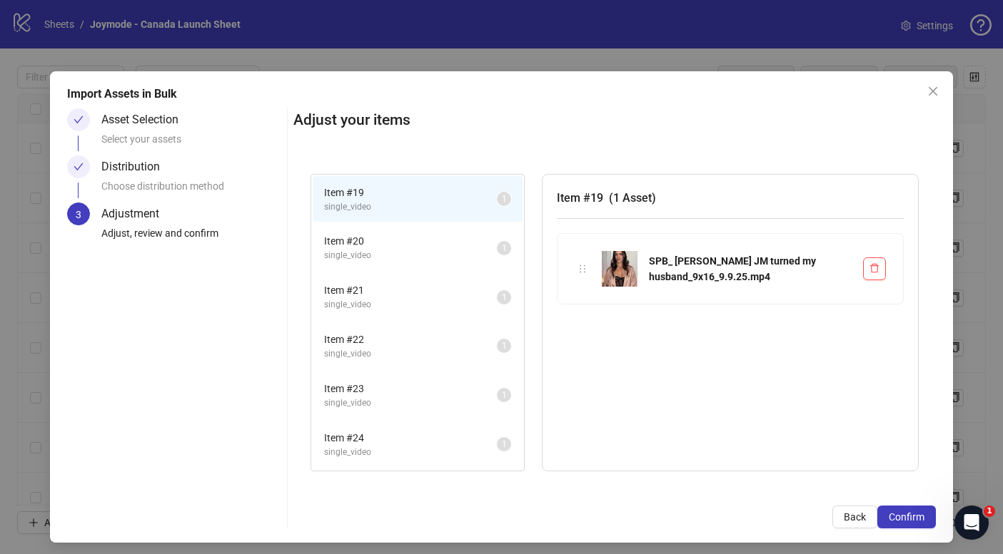
click at [415, 251] on span "single_video" at bounding box center [410, 256] width 173 height 14
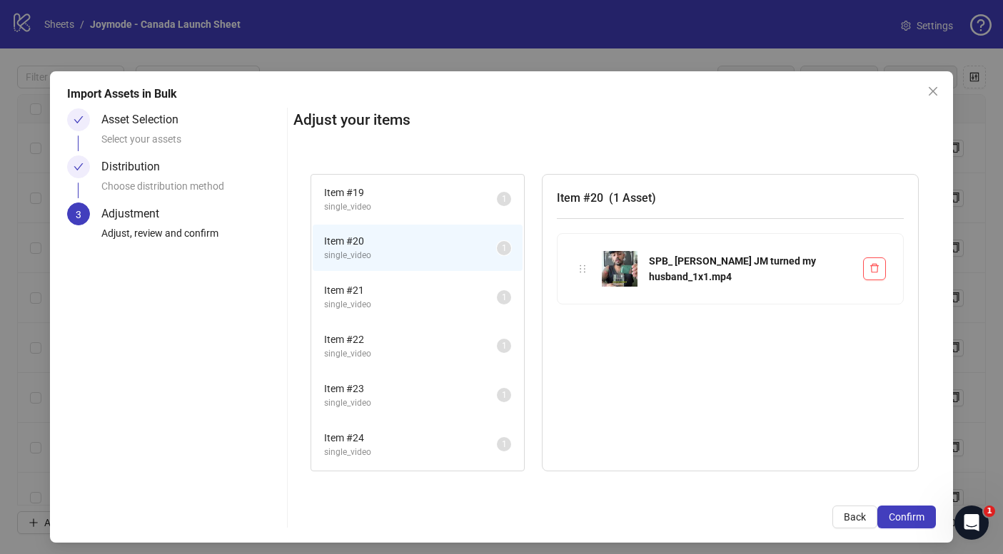
click at [421, 213] on span "single_video" at bounding box center [410, 208] width 173 height 14
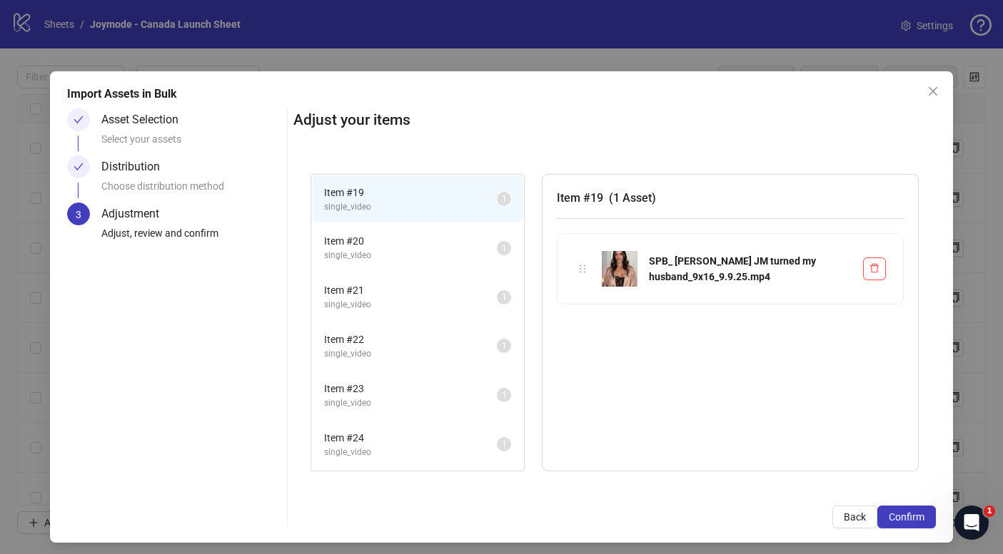
click at [437, 250] on span "single_video" at bounding box center [410, 256] width 173 height 14
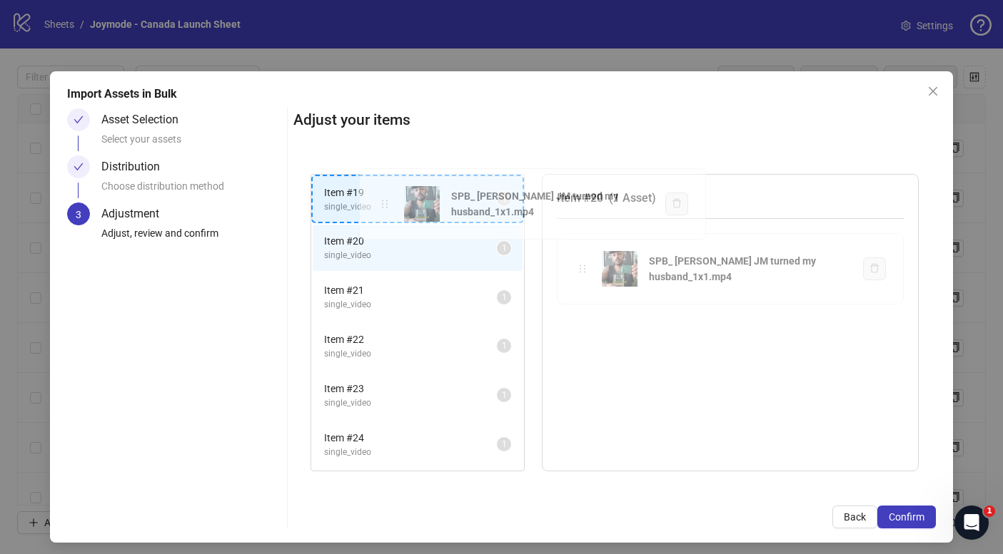
drag, startPoint x: 576, startPoint y: 273, endPoint x: 385, endPoint y: 208, distance: 201.1
click at [385, 208] on div "Item # 19 single_video 1 Item # 20 single_video 1 Item # 21 single_video 1 Item…" at bounding box center [614, 323] width 642 height 333
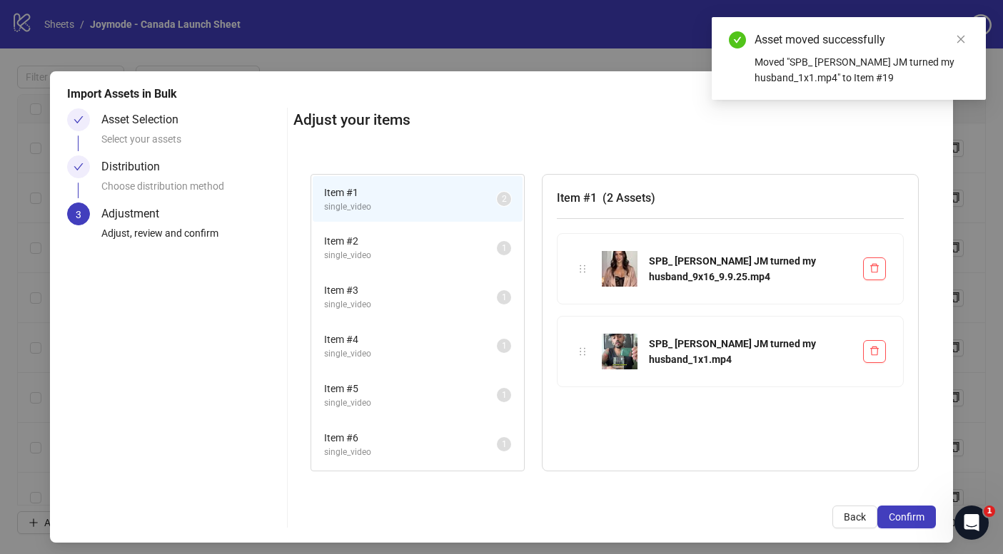
click at [410, 240] on span "Item # 2" at bounding box center [410, 241] width 173 height 16
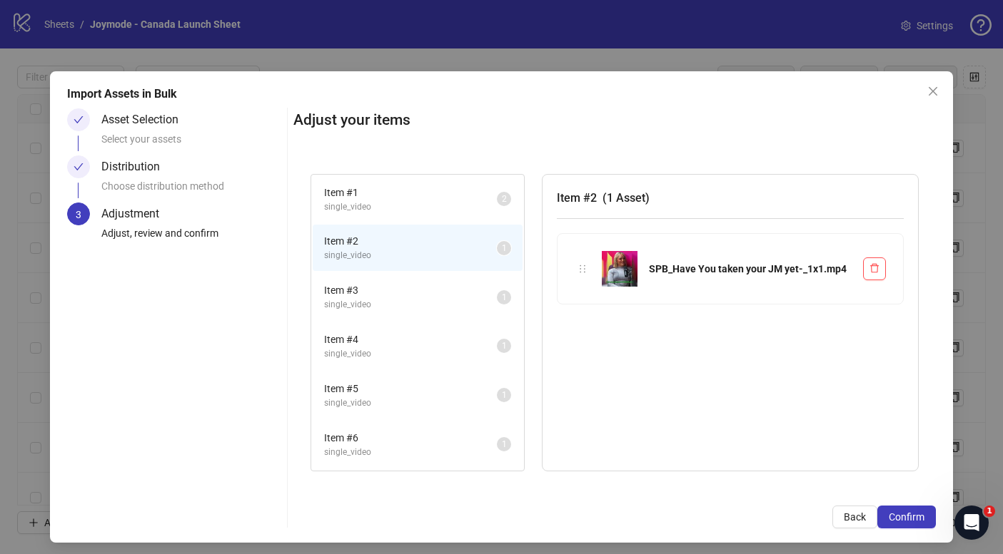
click at [413, 298] on span "single_video" at bounding box center [410, 305] width 173 height 14
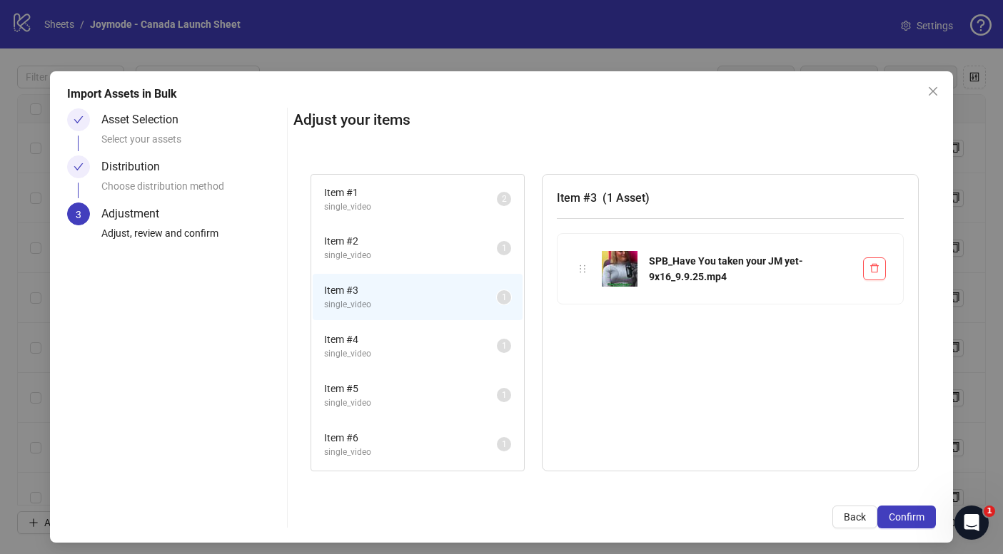
click at [420, 248] on span "Item # 2" at bounding box center [410, 241] width 173 height 16
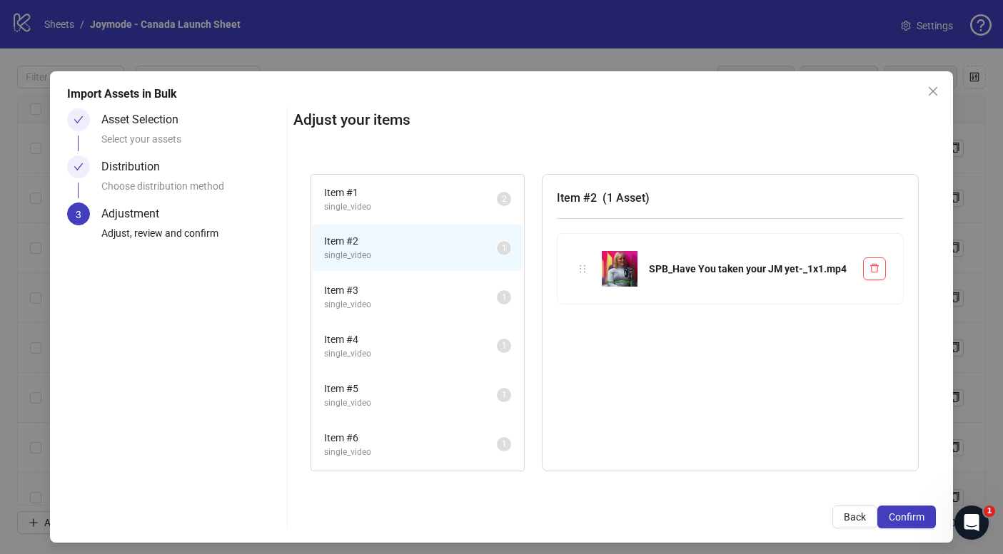
click at [587, 265] on icon "holder" at bounding box center [582, 269] width 10 height 10
click at [385, 288] on span "Item # 3" at bounding box center [410, 291] width 173 height 16
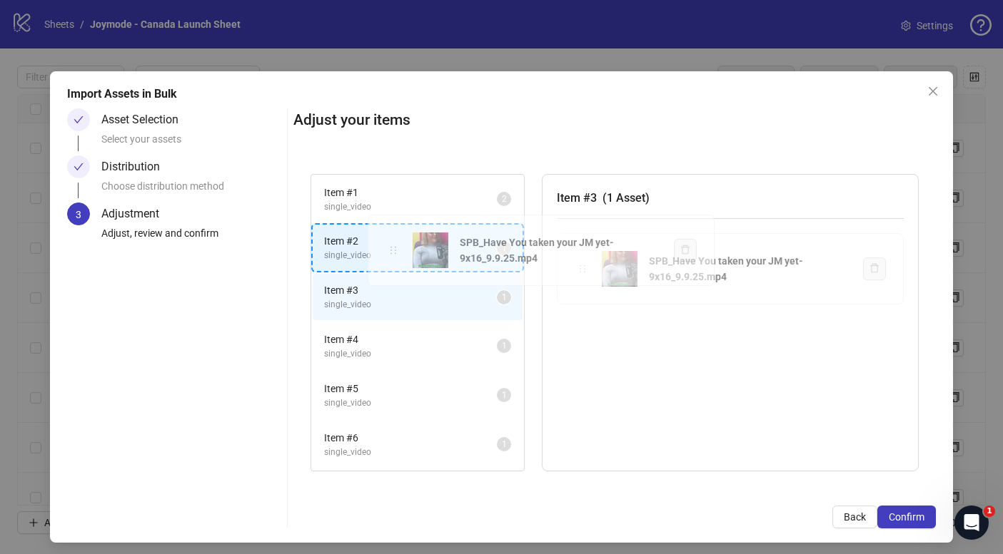
drag, startPoint x: 584, startPoint y: 270, endPoint x: 395, endPoint y: 252, distance: 190.0
click at [395, 252] on div "Item # 1 single_video 2 Item # 2 single_video 1 Item # 3 single_video 1 Item # …" at bounding box center [614, 323] width 642 height 333
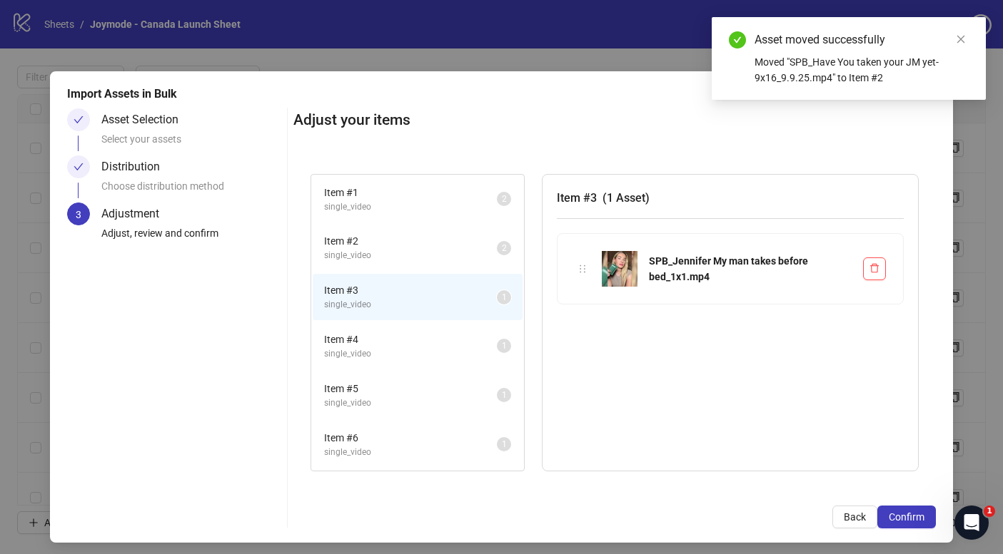
click at [420, 337] on span "Item # 4" at bounding box center [410, 340] width 173 height 16
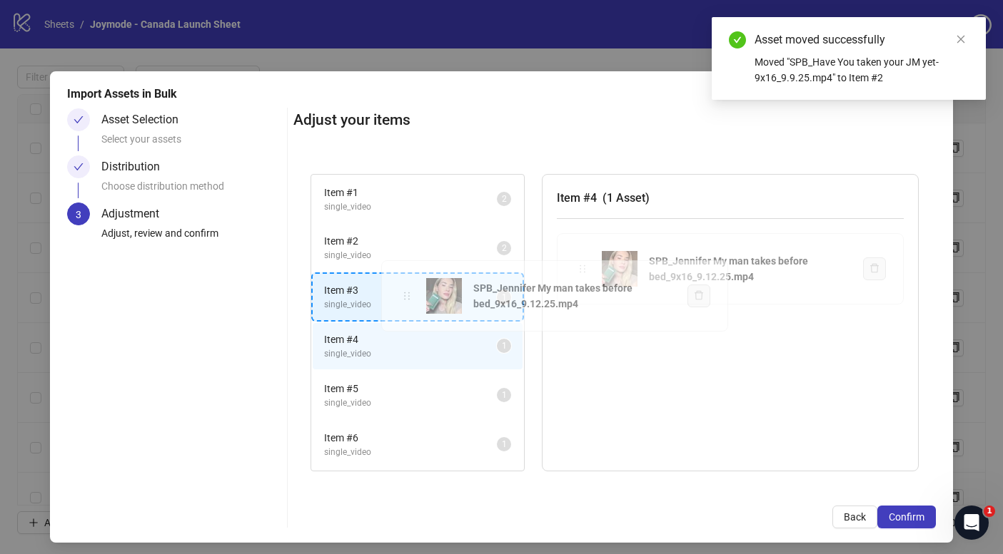
drag, startPoint x: 582, startPoint y: 270, endPoint x: 406, endPoint y: 297, distance: 177.6
click at [406, 297] on div "Item # 1 single_video 2 Item # 2 single_video 2 Item # 3 single_video 1 Item # …" at bounding box center [614, 323] width 642 height 333
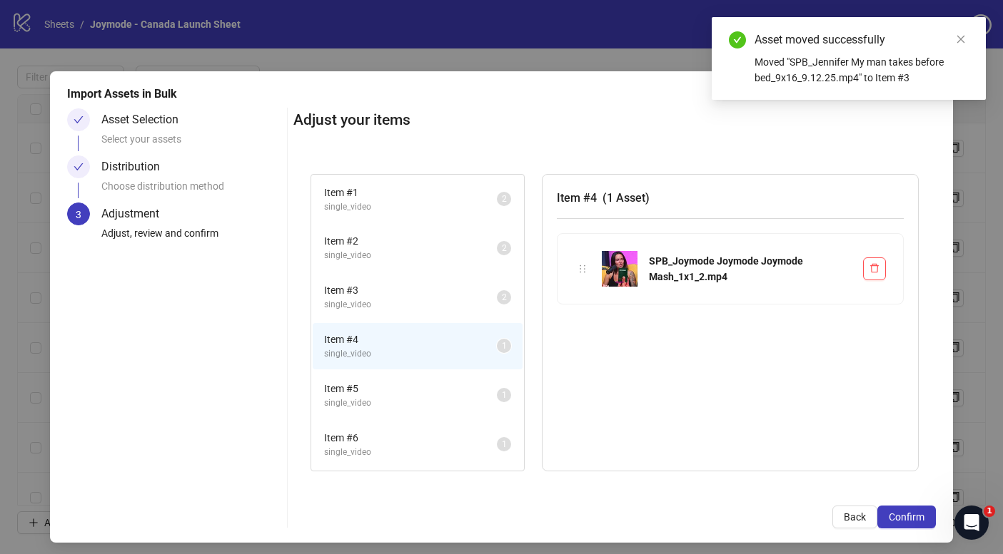
click at [401, 300] on span "single_video" at bounding box center [410, 305] width 173 height 14
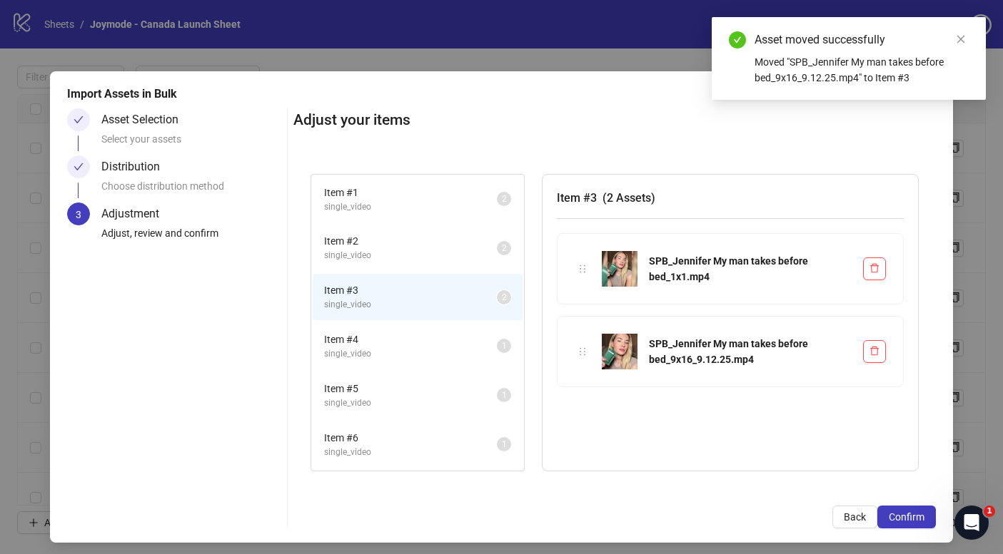
click at [407, 335] on span "Item # 4" at bounding box center [410, 340] width 173 height 16
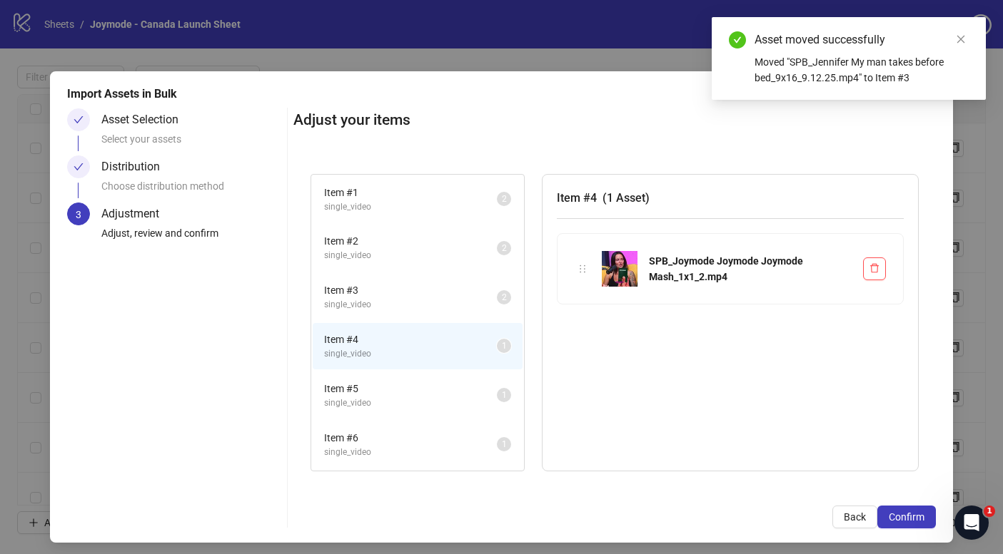
click at [402, 388] on span "Item # 5" at bounding box center [410, 389] width 173 height 16
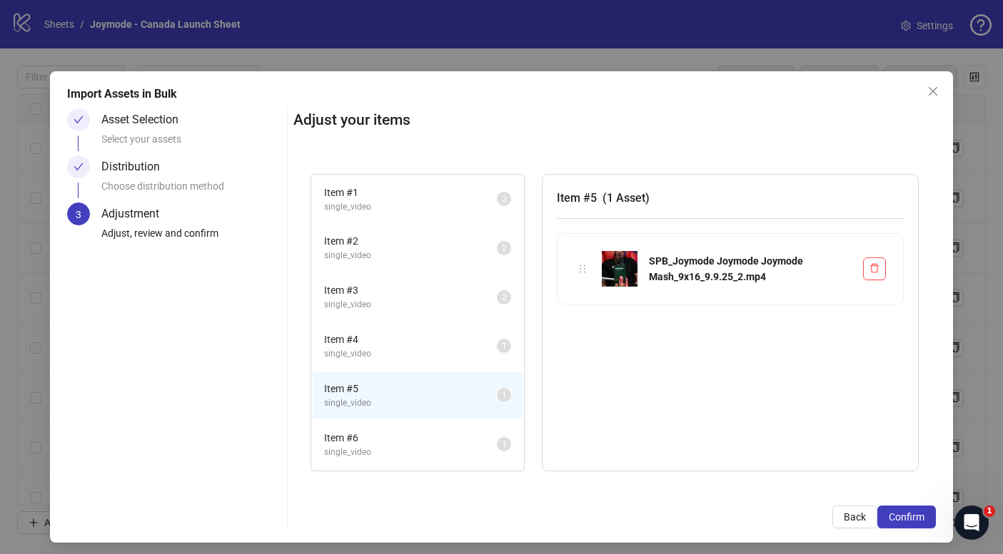
click at [400, 369] on li "Item # 4 single_video 1" at bounding box center [418, 346] width 210 height 46
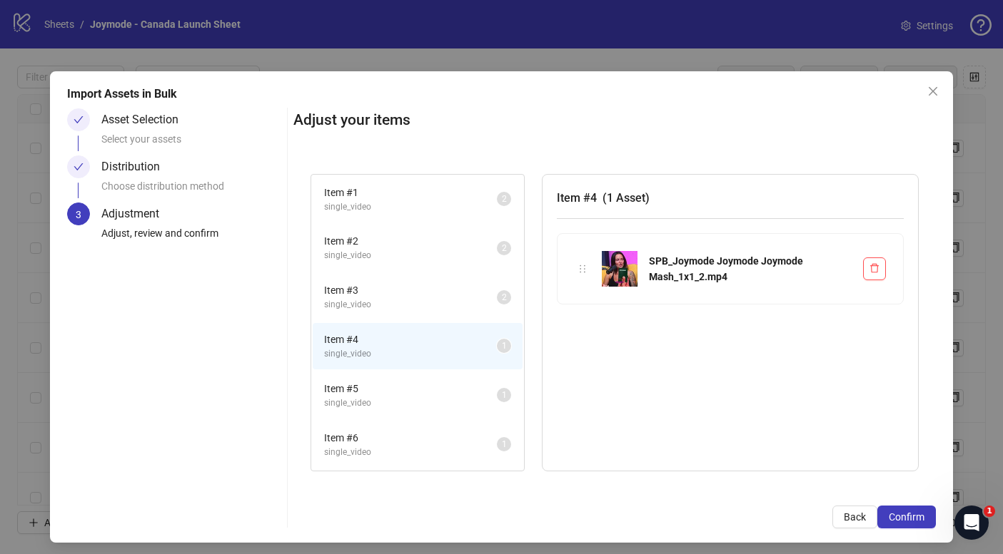
click at [405, 393] on span "Item # 5" at bounding box center [410, 389] width 173 height 16
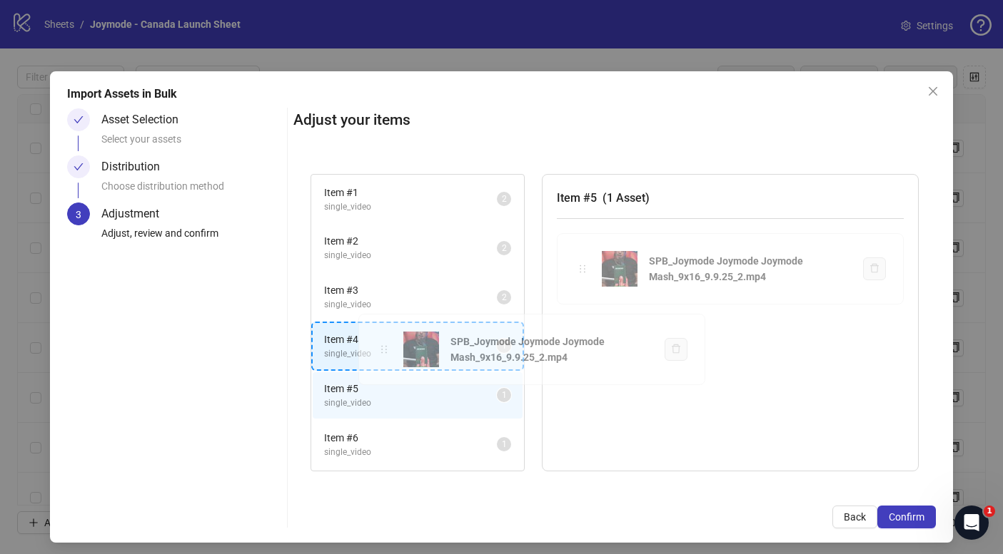
drag, startPoint x: 575, startPoint y: 270, endPoint x: 385, endPoint y: 348, distance: 204.9
click at [385, 348] on div "Item # 1 single_video 2 Item # 2 single_video 2 Item # 3 single_video 2 Item # …" at bounding box center [614, 323] width 642 height 333
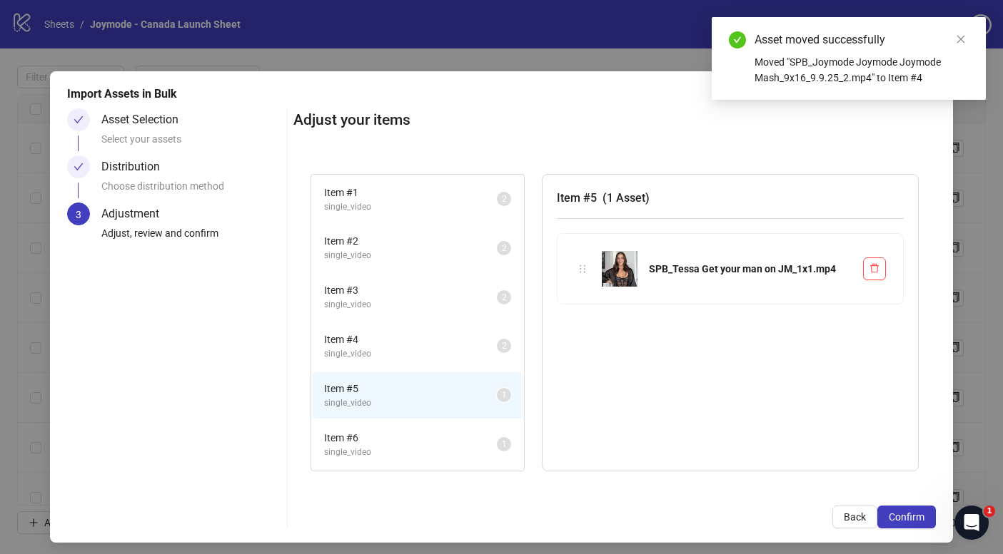
click at [382, 391] on span "Item # 5" at bounding box center [410, 389] width 173 height 16
click at [385, 452] on span "single_video" at bounding box center [410, 453] width 173 height 14
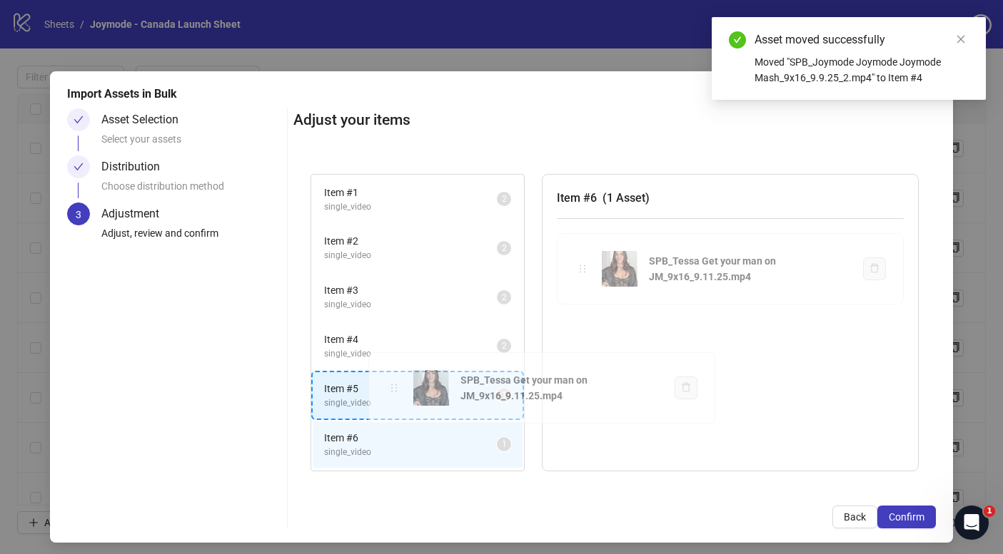
drag, startPoint x: 585, startPoint y: 265, endPoint x: 395, endPoint y: 385, distance: 224.1
click at [395, 385] on div "Item # 1 single_video 2 Item # 2 single_video 2 Item # 3 single_video 2 Item # …" at bounding box center [614, 323] width 642 height 333
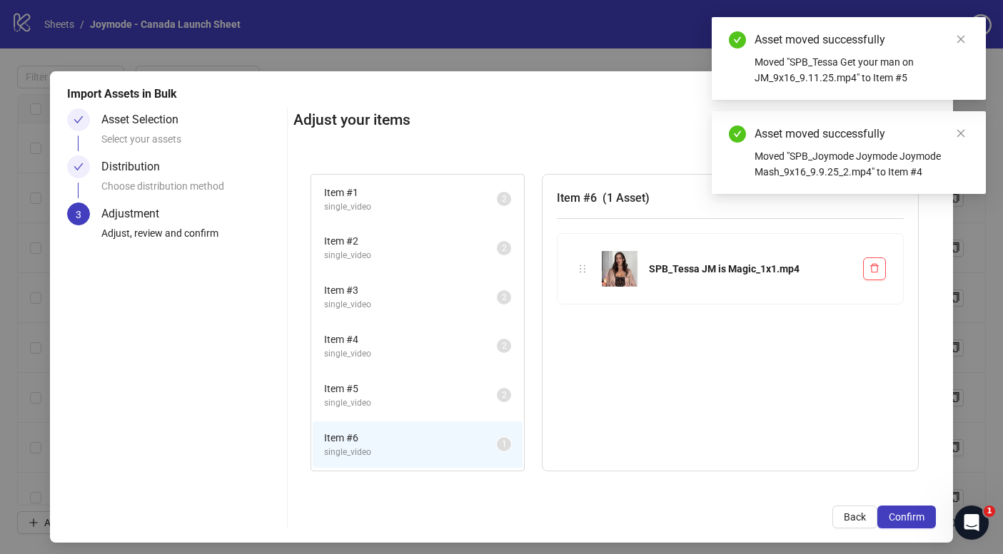
scroll to position [47, 0]
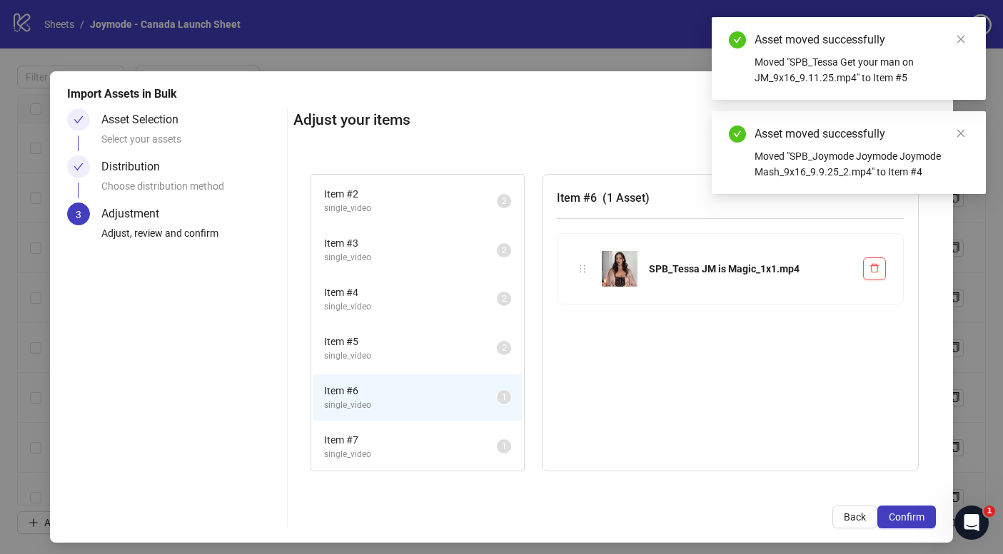
click at [407, 444] on span "Item # 7" at bounding box center [410, 440] width 173 height 16
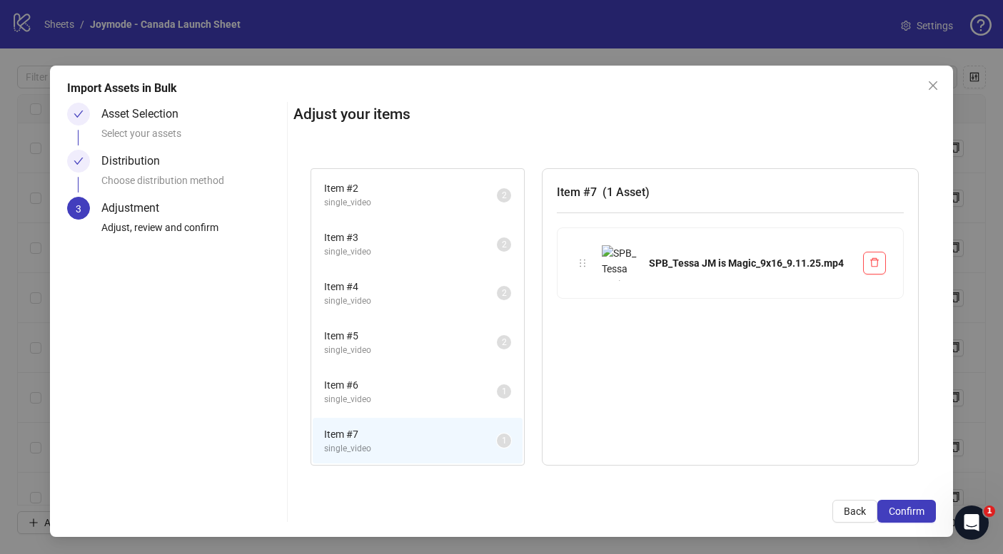
scroll to position [0, 0]
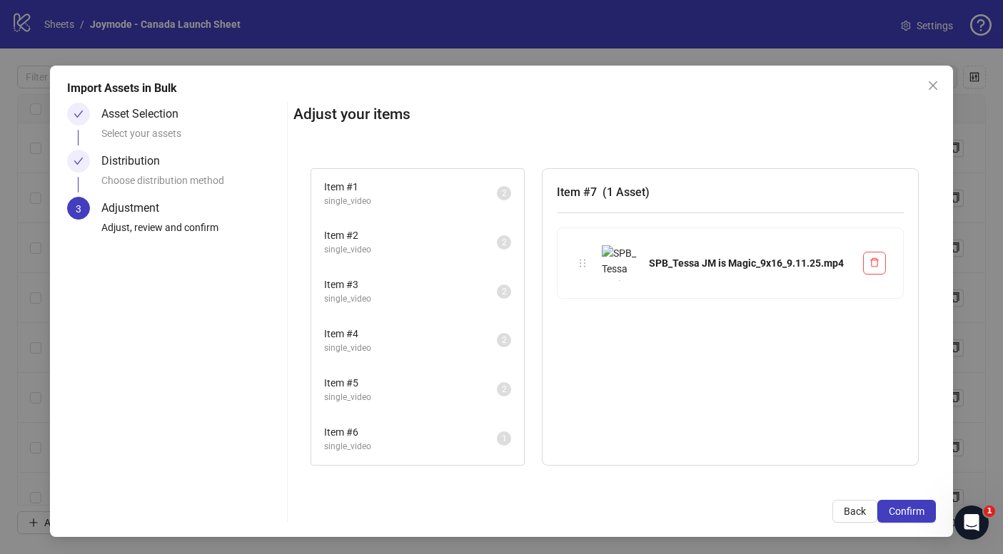
click at [394, 186] on span "Item # 1" at bounding box center [410, 187] width 173 height 16
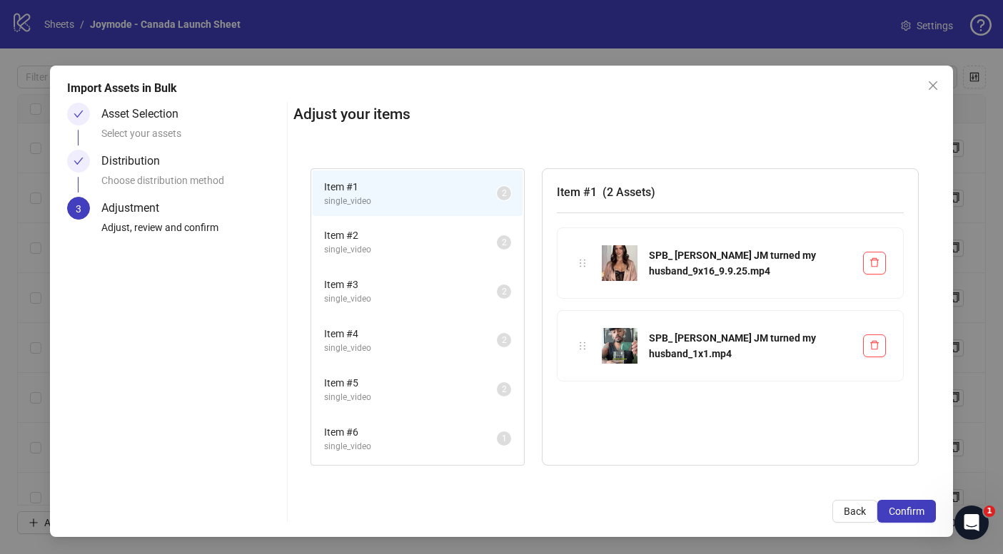
scroll to position [47, 0]
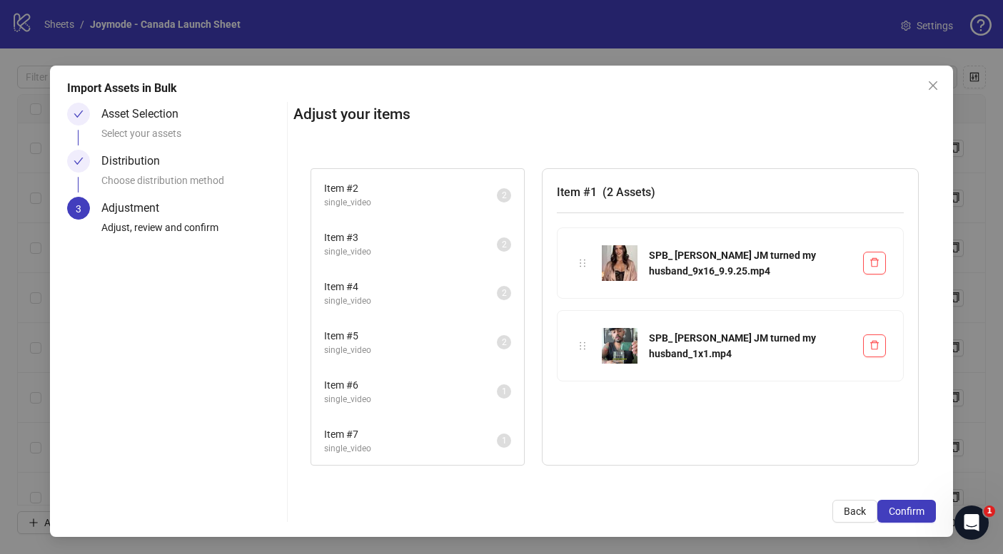
click at [380, 402] on span "single_video" at bounding box center [410, 400] width 173 height 14
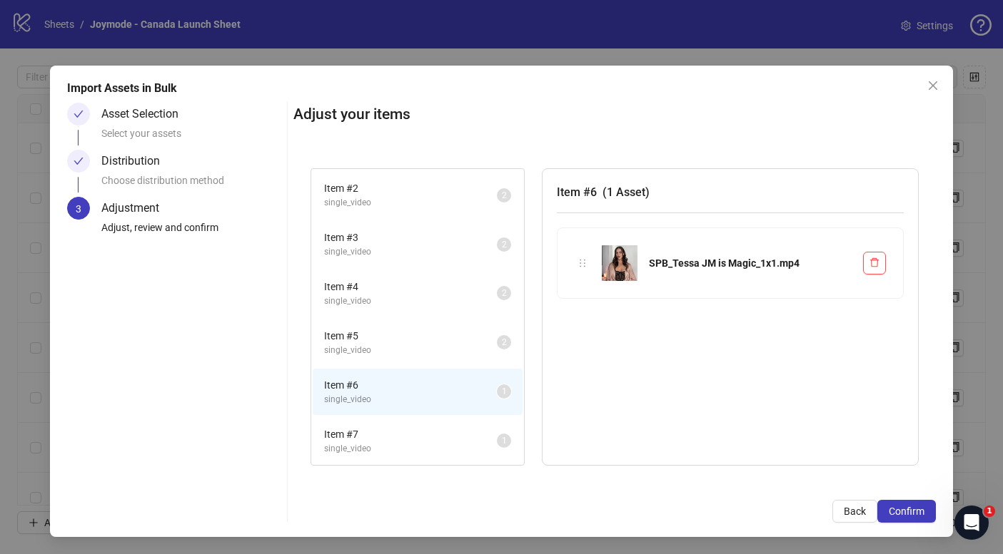
click at [390, 433] on span "Item # 7" at bounding box center [410, 435] width 173 height 16
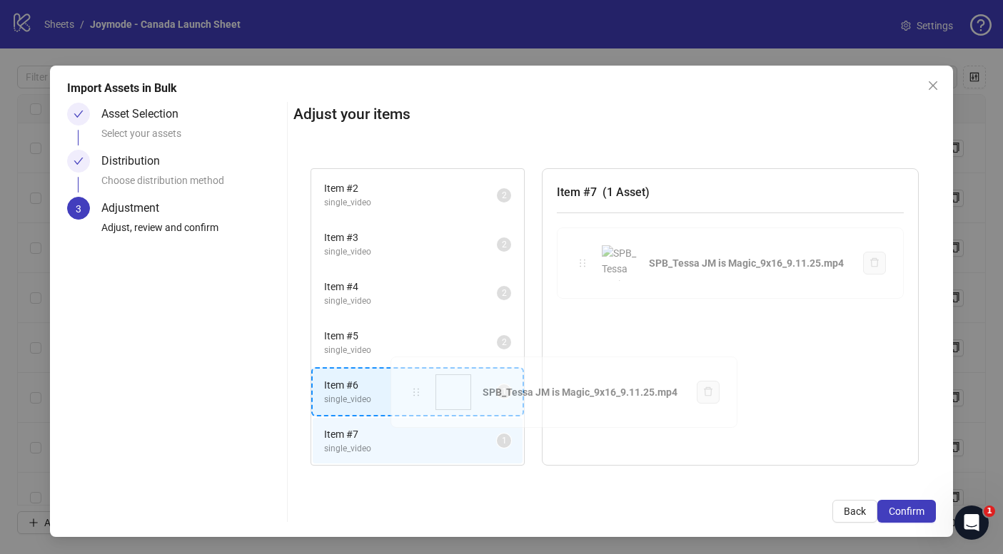
drag, startPoint x: 584, startPoint y: 266, endPoint x: 414, endPoint y: 396, distance: 213.8
click at [414, 396] on div "Item # 1 single_video 2 Item # 2 single_video 2 Item # 3 single_video 2 Item # …" at bounding box center [614, 317] width 642 height 333
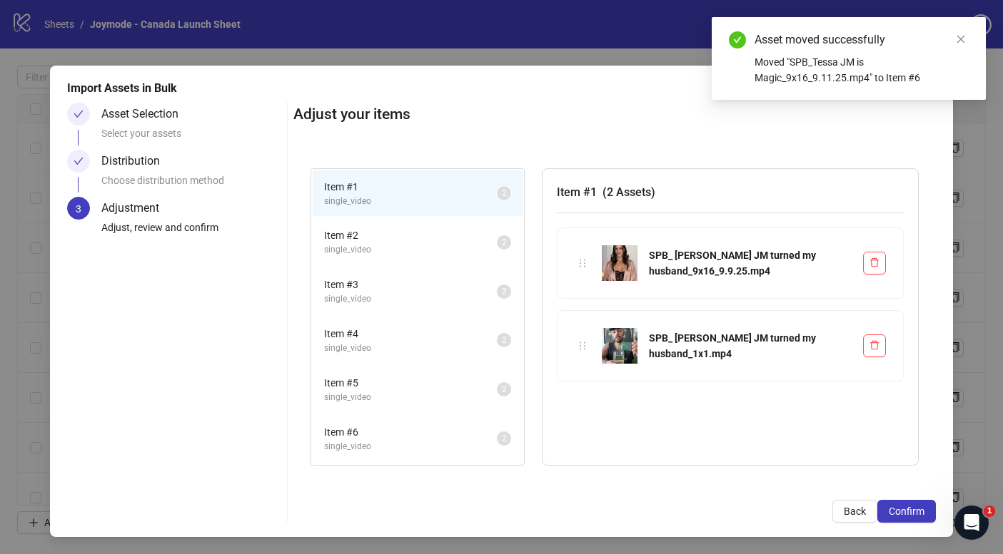
scroll to position [0, 0]
click at [908, 508] on span "Confirm" at bounding box center [906, 511] width 36 height 11
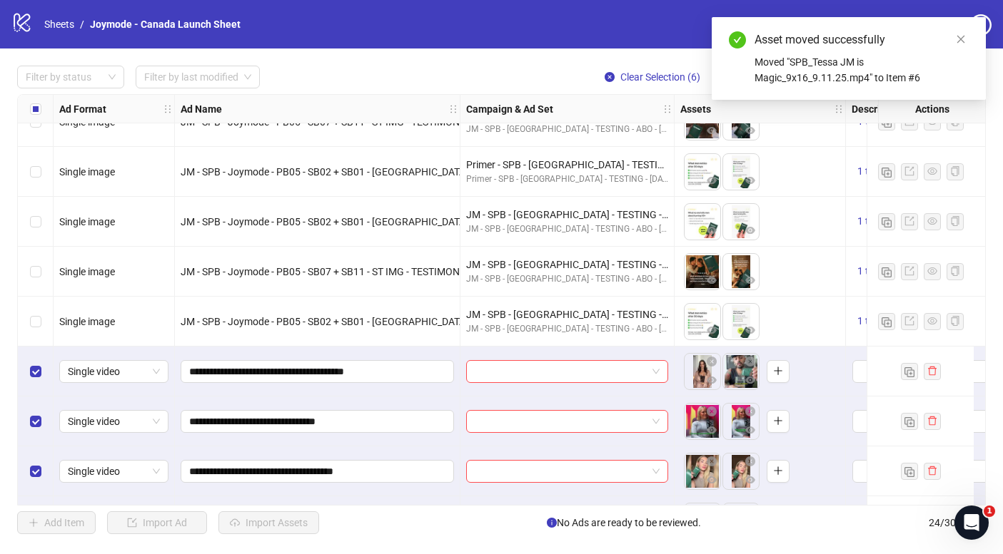
scroll to position [823, 0]
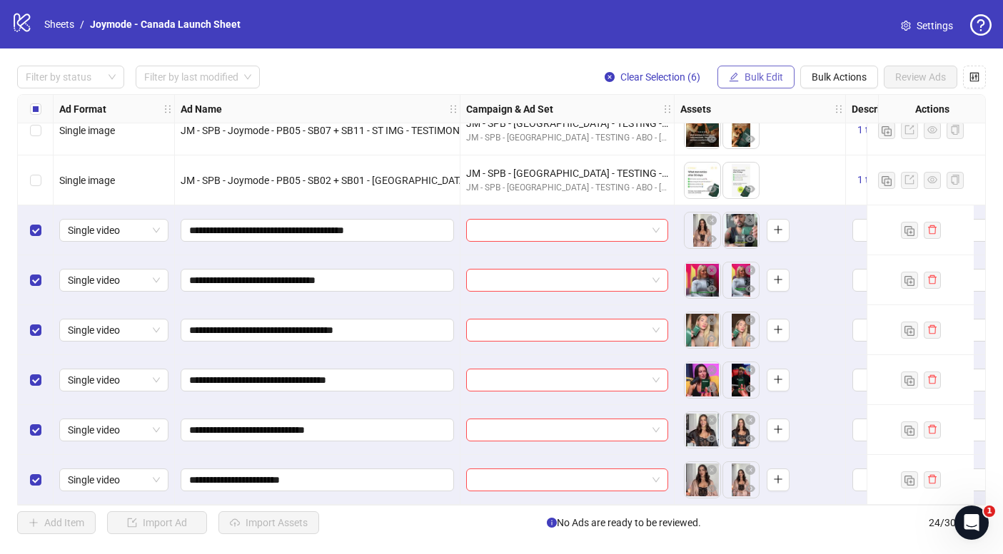
click at [774, 80] on span "Bulk Edit" at bounding box center [763, 76] width 39 height 11
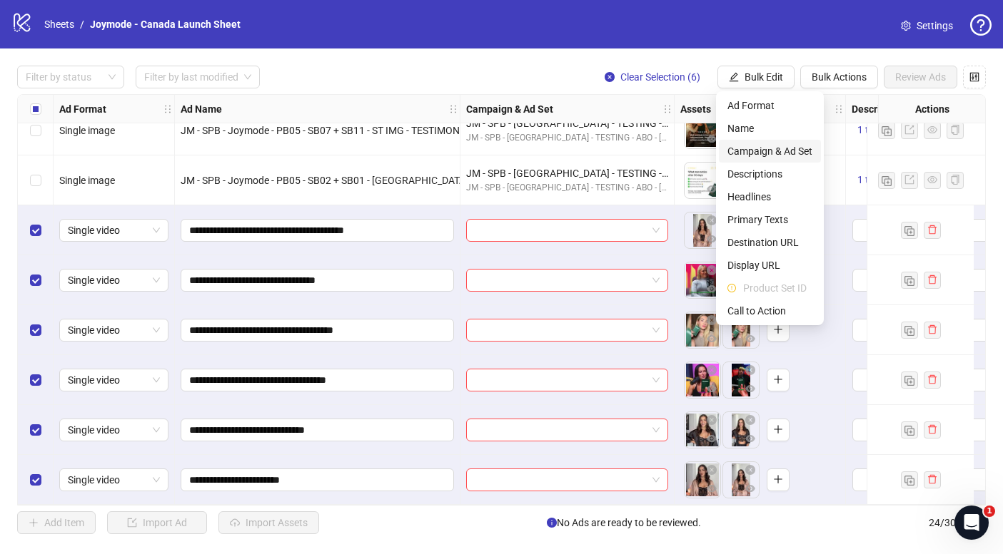
click at [786, 145] on span "Campaign & Ad Set" at bounding box center [769, 151] width 85 height 16
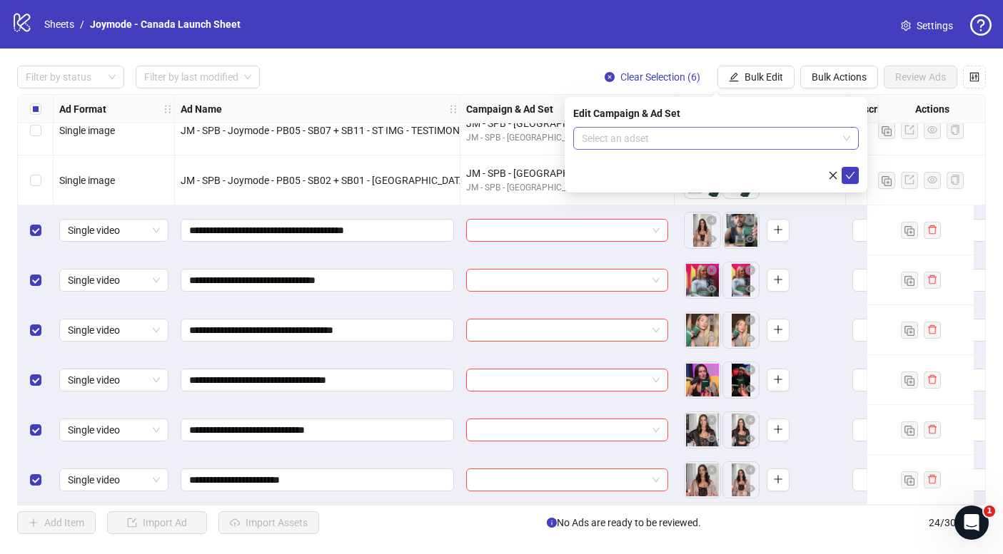
click at [644, 139] on input "search" at bounding box center [709, 138] width 255 height 21
click at [645, 138] on input "search" at bounding box center [709, 138] width 255 height 21
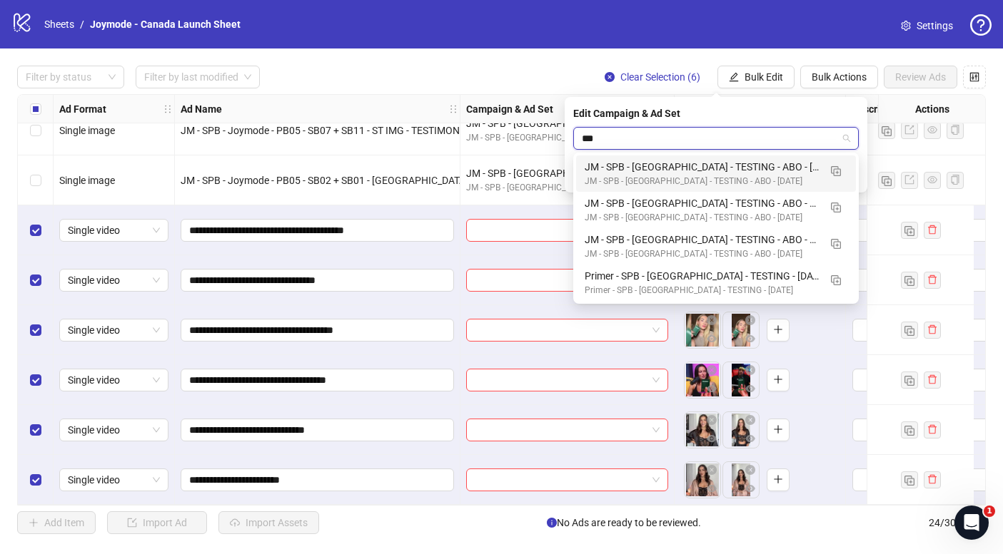
type input "***"
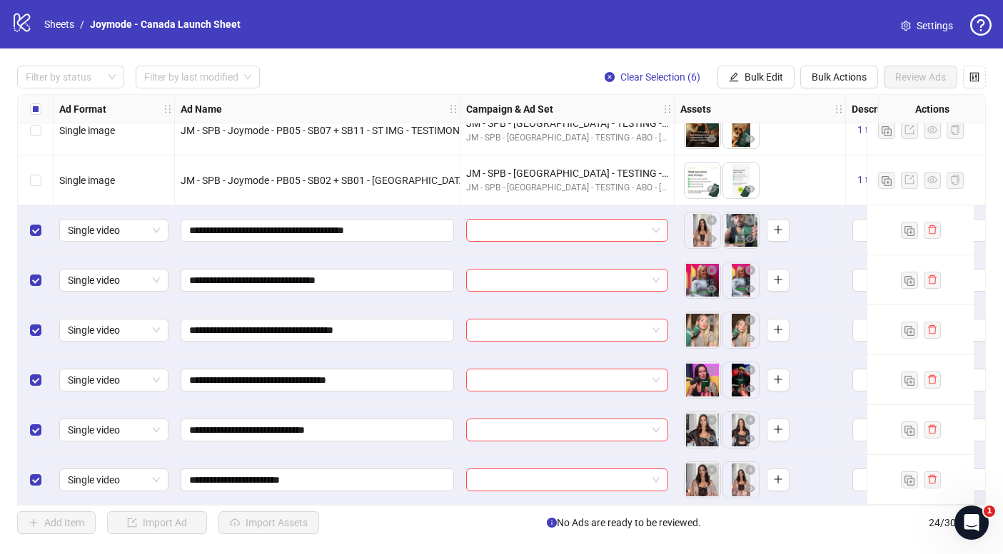
click at [514, 67] on div "Filter by status Filter by last modified Clear Selection (6) Bulk Edit Bulk Act…" at bounding box center [501, 77] width 968 height 23
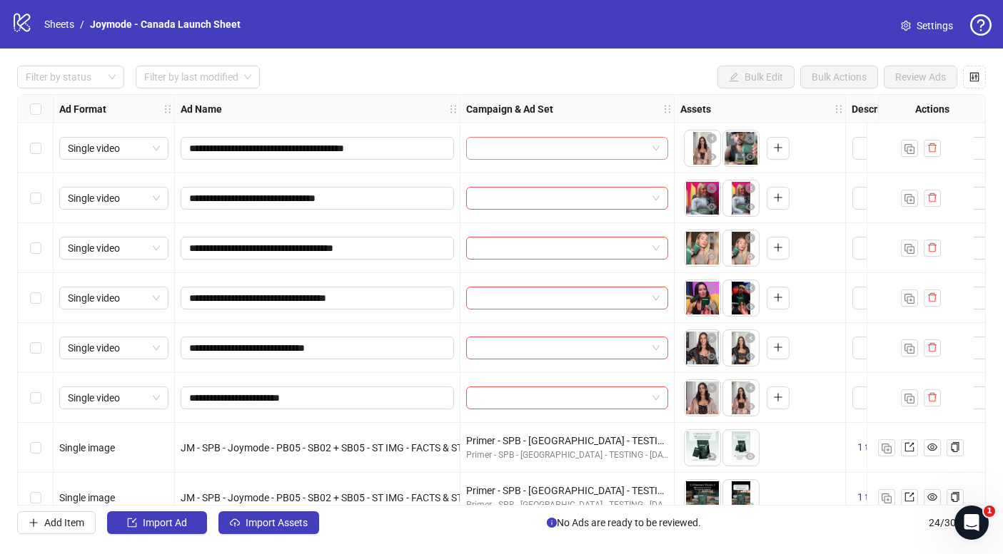
click at [546, 148] on input "search" at bounding box center [561, 148] width 172 height 21
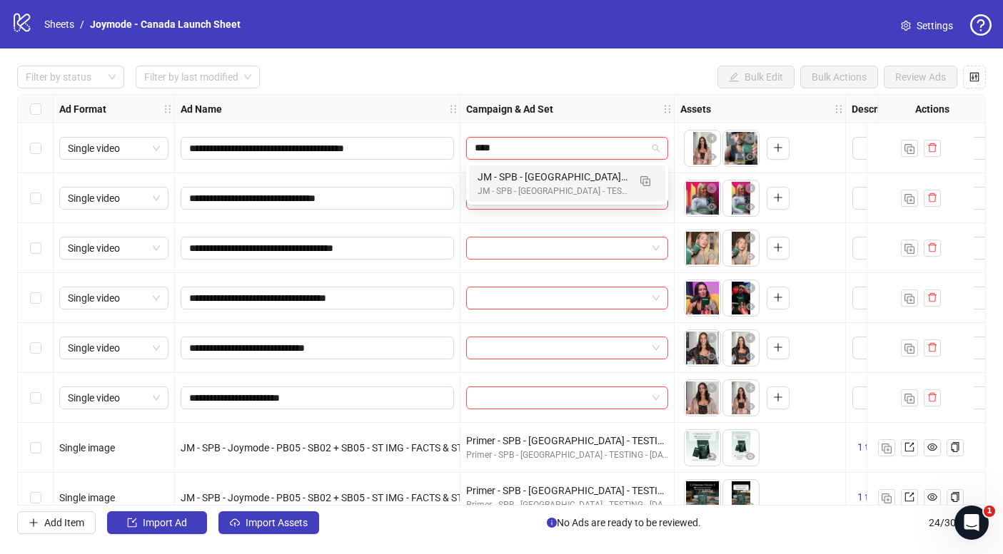
type input "*****"
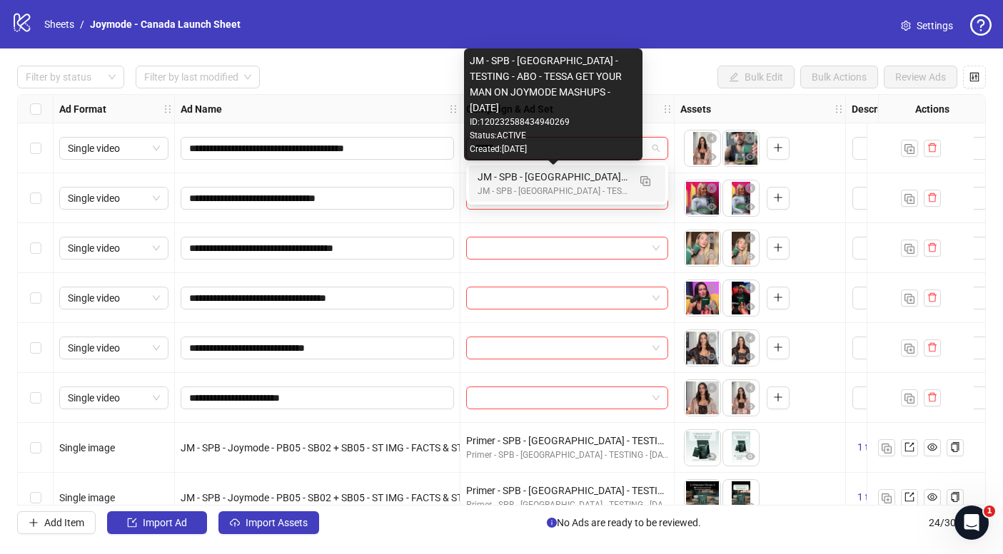
click at [589, 180] on div "JM - SPB - [GEOGRAPHIC_DATA] - TESTING - ABO - TESSA GET YOUR MAN ON JOYMODE MA…" at bounding box center [552, 177] width 151 height 16
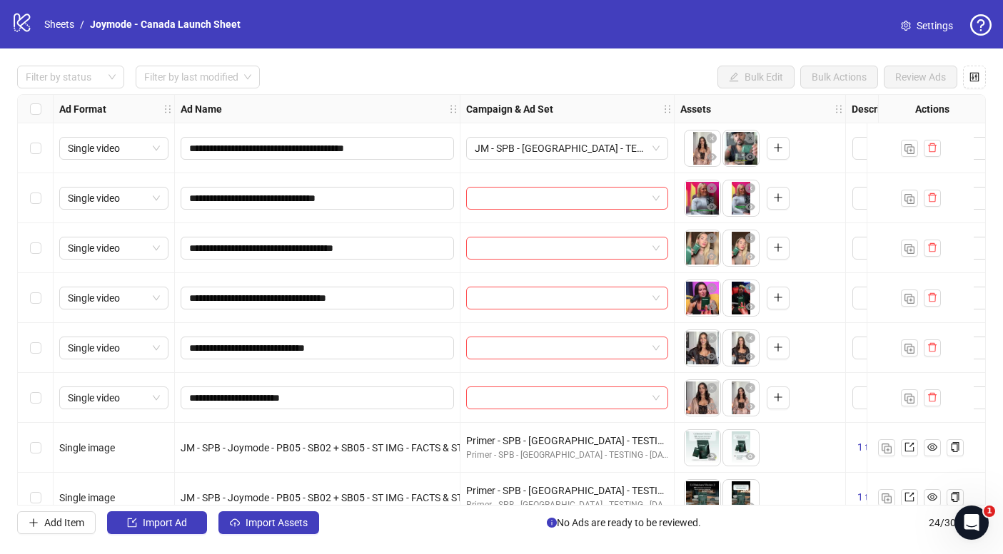
click at [47, 401] on div "Select row 6" at bounding box center [36, 398] width 36 height 50
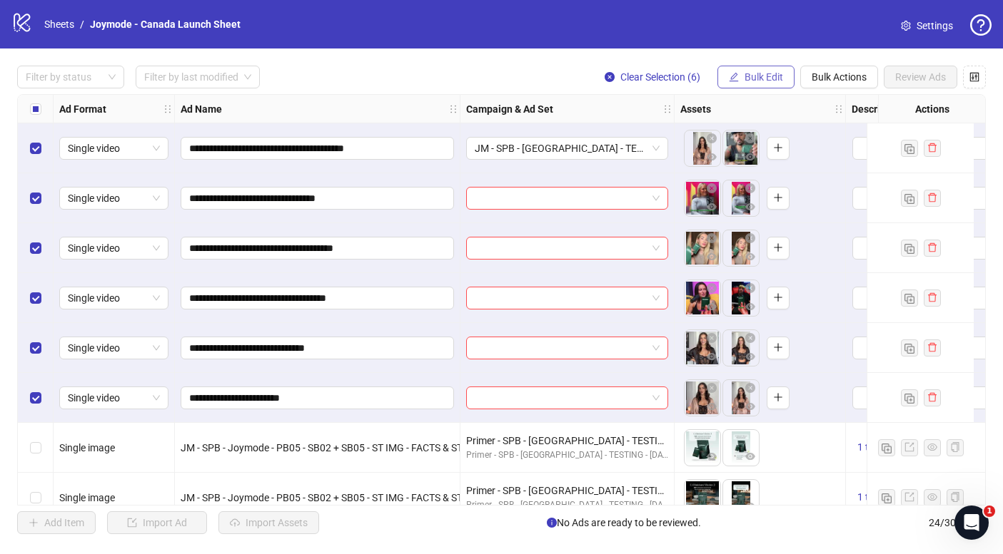
click at [769, 77] on span "Bulk Edit" at bounding box center [763, 76] width 39 height 11
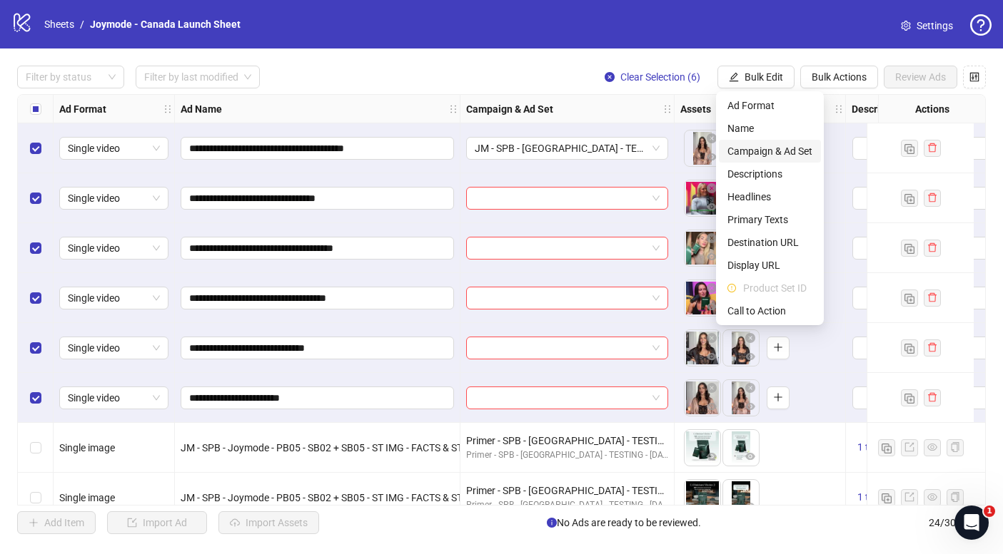
click at [776, 157] on span "Campaign & Ad Set" at bounding box center [769, 151] width 85 height 16
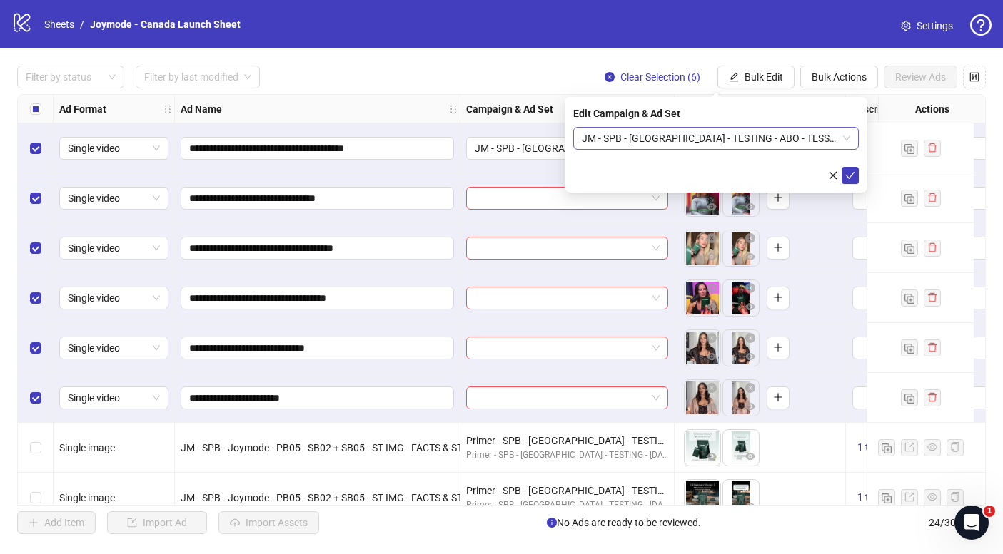
click at [673, 141] on span "JM - SPB - [GEOGRAPHIC_DATA] - TESTING - ABO - TESSA GET YOUR MAN ON JOYMODE MA…" at bounding box center [716, 138] width 268 height 21
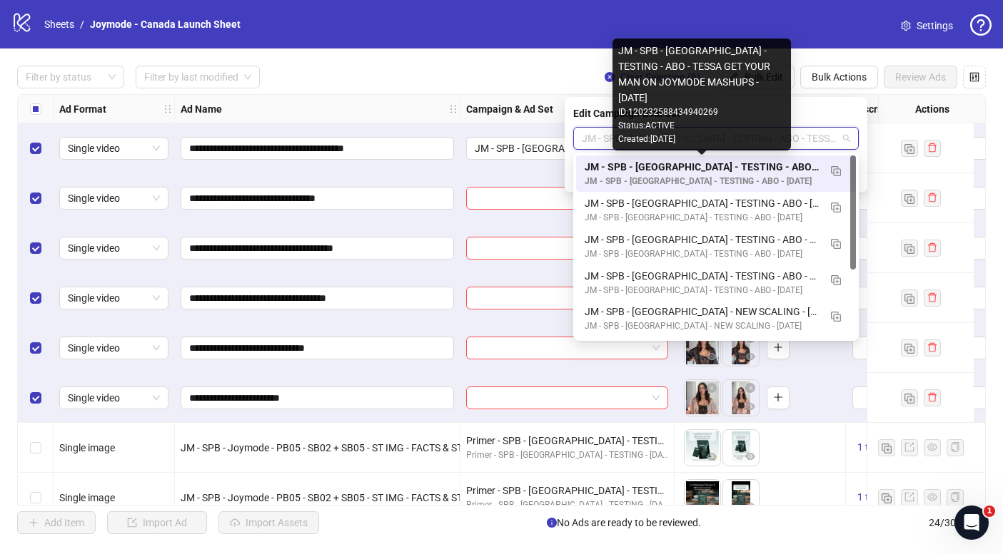
click at [751, 172] on div "JM - SPB - [GEOGRAPHIC_DATA] - TESTING - ABO - TESSA GET YOUR MAN ON JOYMODE MA…" at bounding box center [701, 167] width 234 height 16
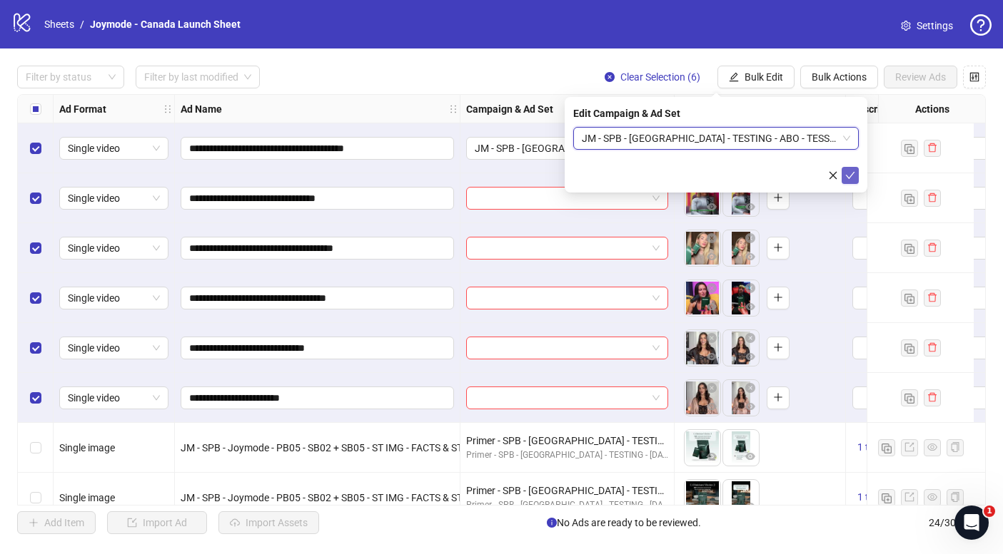
click at [853, 180] on icon "check" at bounding box center [850, 176] width 10 height 10
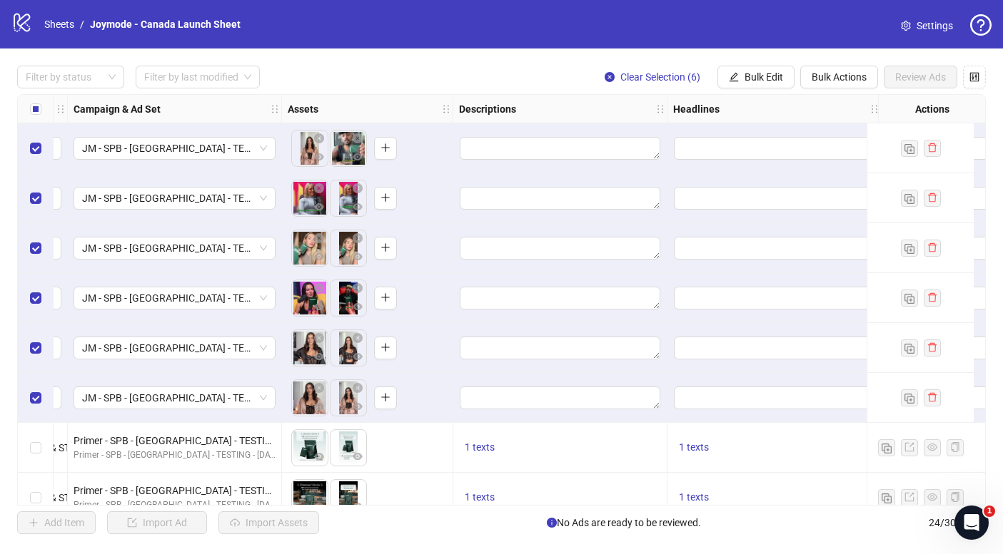
scroll to position [0, 418]
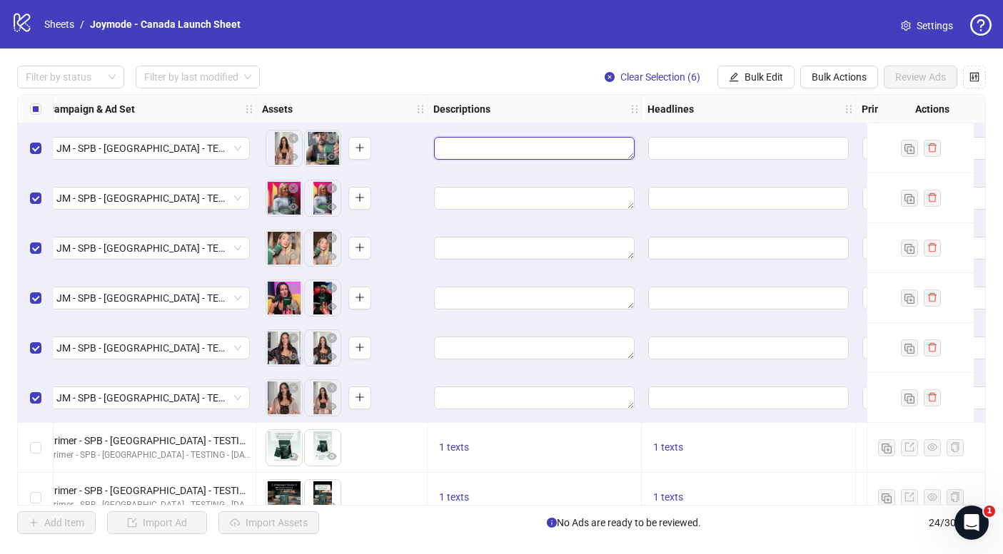
click at [544, 148] on textarea "Edit values" at bounding box center [534, 148] width 201 height 23
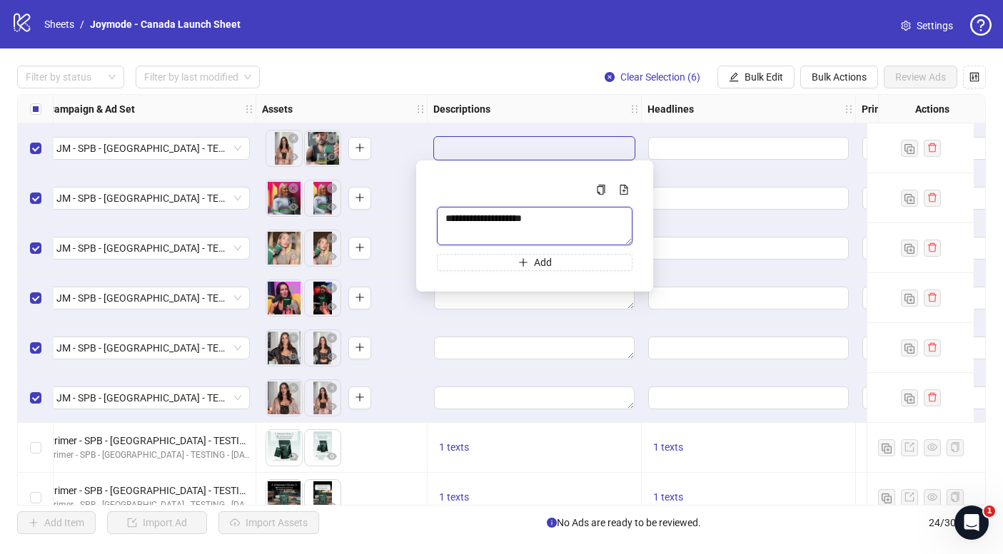
type textarea "**********"
click at [529, 90] on div "**********" at bounding box center [501, 300] width 1003 height 503
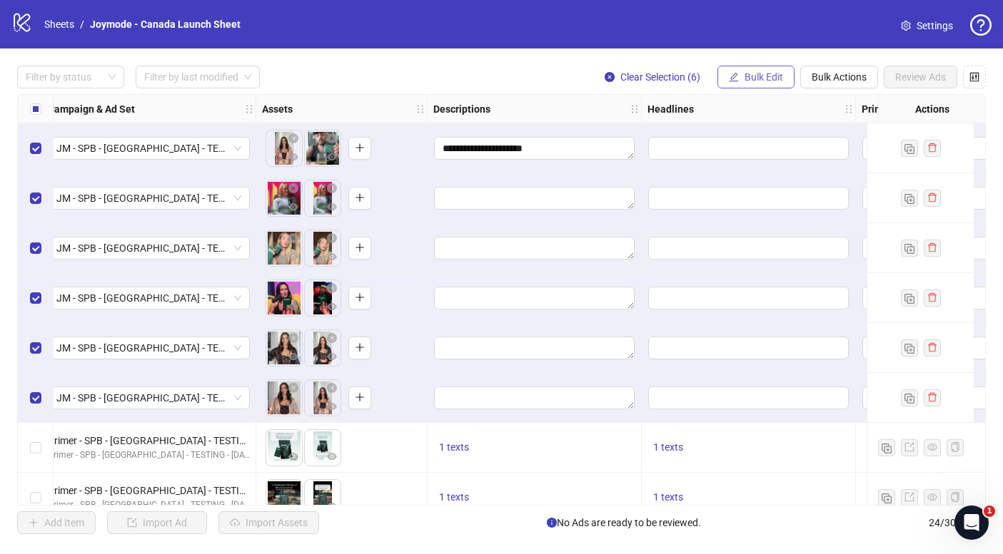
click at [746, 76] on span "Bulk Edit" at bounding box center [763, 76] width 39 height 11
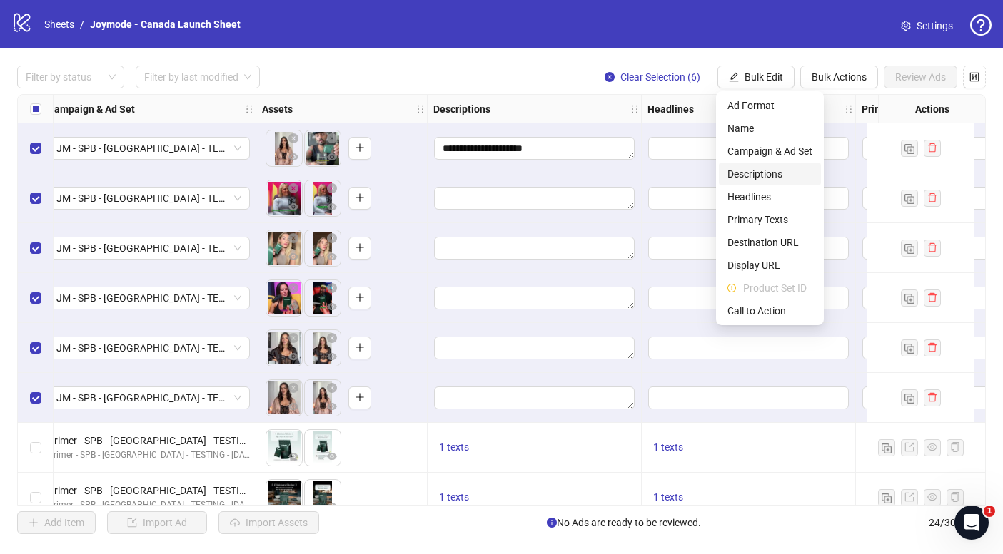
click at [776, 175] on span "Descriptions" at bounding box center [769, 174] width 85 height 16
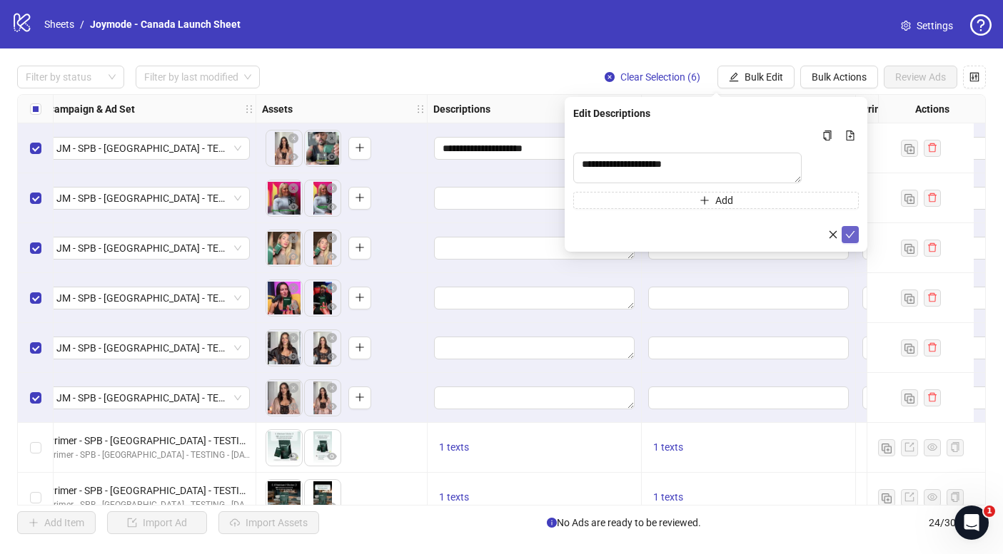
click at [851, 238] on icon "check" at bounding box center [850, 234] width 9 height 7
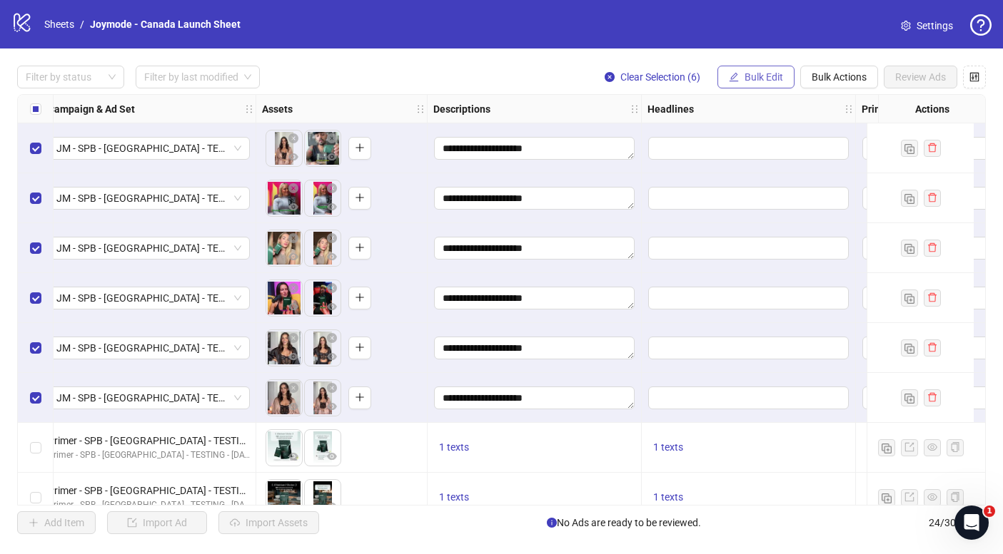
click at [764, 82] on span "Bulk Edit" at bounding box center [763, 76] width 39 height 11
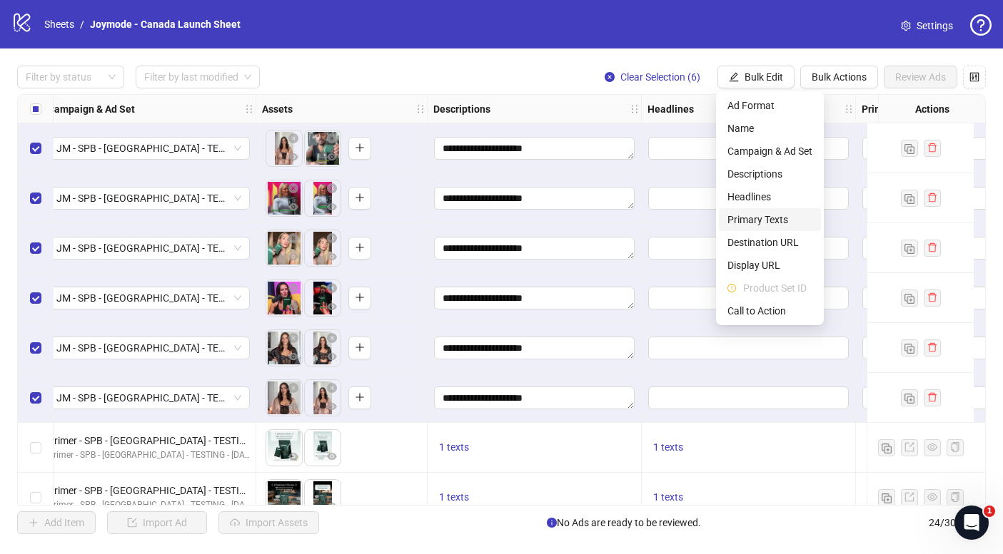
click at [757, 213] on span "Primary Texts" at bounding box center [769, 220] width 85 height 16
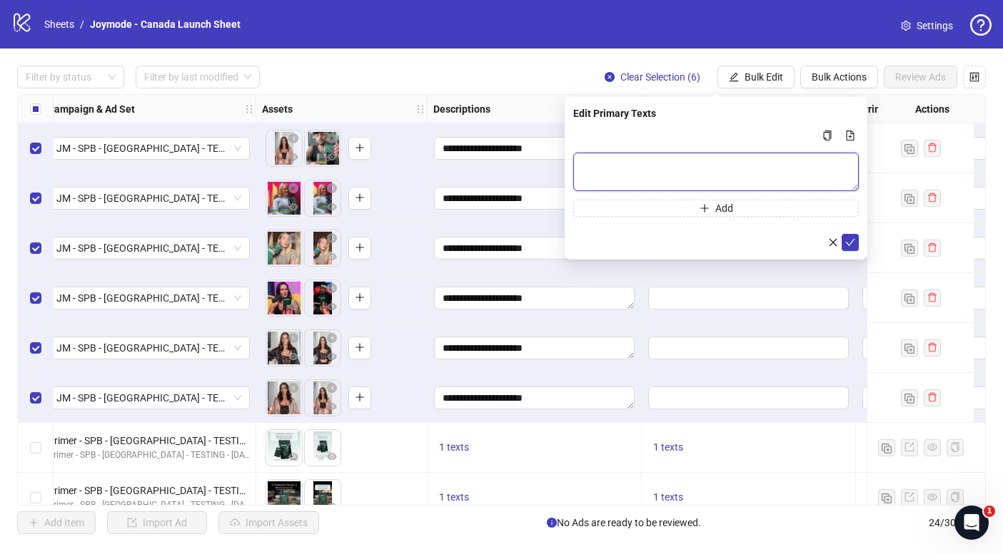
click at [624, 171] on textarea "Multi-text input container - paste or copy values" at bounding box center [715, 172] width 285 height 39
paste textarea "**********"
type textarea "**********"
click at [852, 241] on icon "check" at bounding box center [850, 242] width 9 height 7
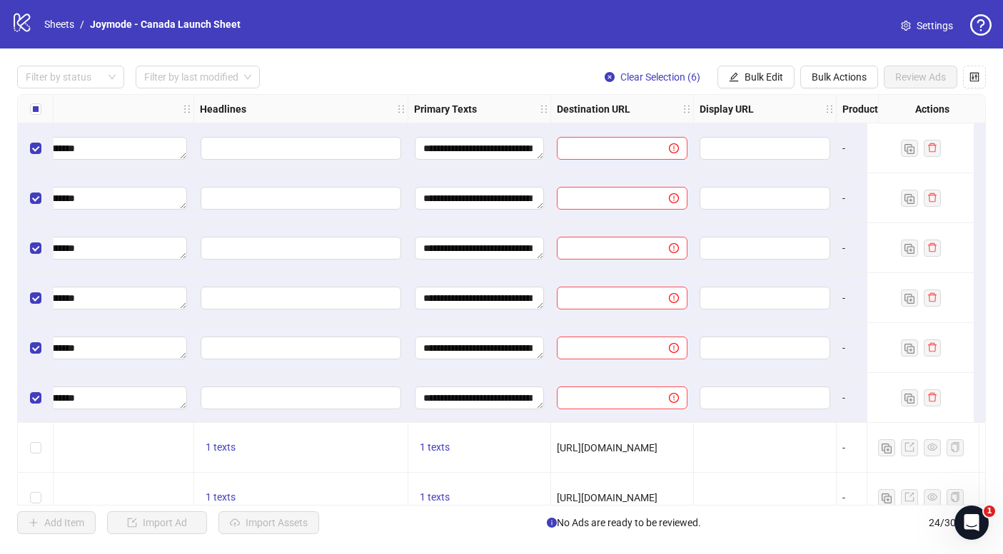
scroll to position [0, 865]
click at [749, 80] on span "Bulk Edit" at bounding box center [763, 76] width 39 height 11
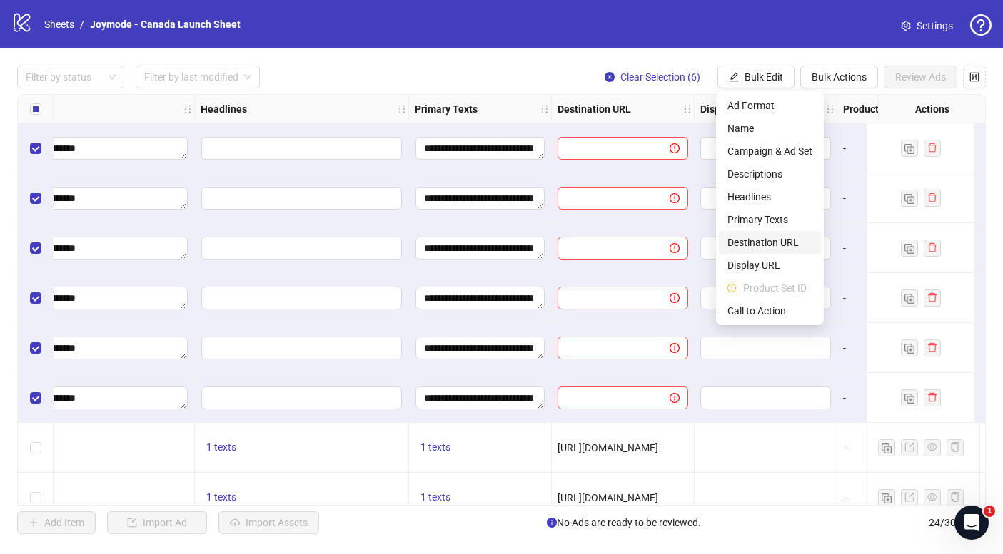
click at [764, 245] on span "Destination URL" at bounding box center [769, 243] width 85 height 16
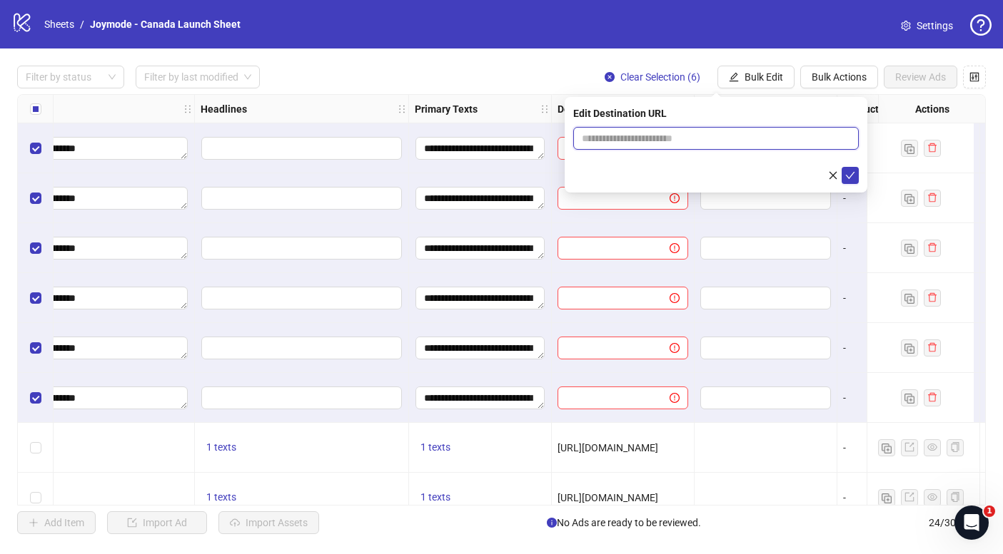
click at [644, 139] on input "text" at bounding box center [710, 139] width 257 height 16
paste input "**********"
type input "**********"
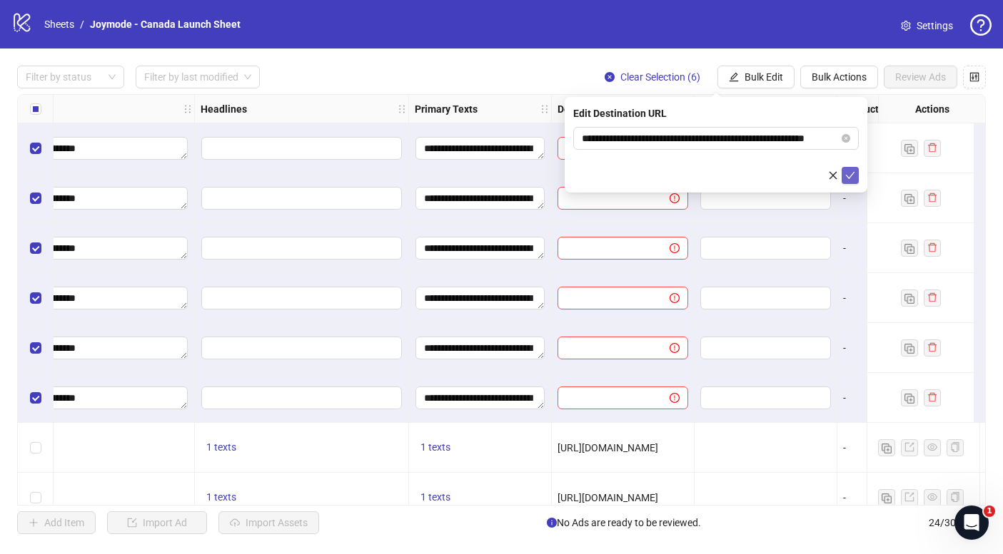
click at [849, 178] on icon "check" at bounding box center [850, 175] width 9 height 7
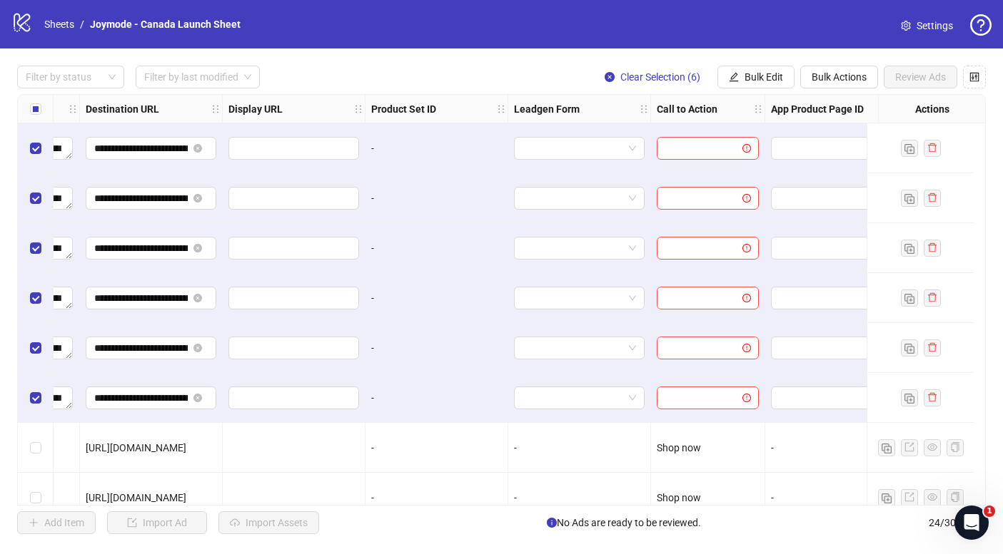
scroll to position [0, 1342]
click at [765, 83] on button "Bulk Edit" at bounding box center [755, 77] width 77 height 23
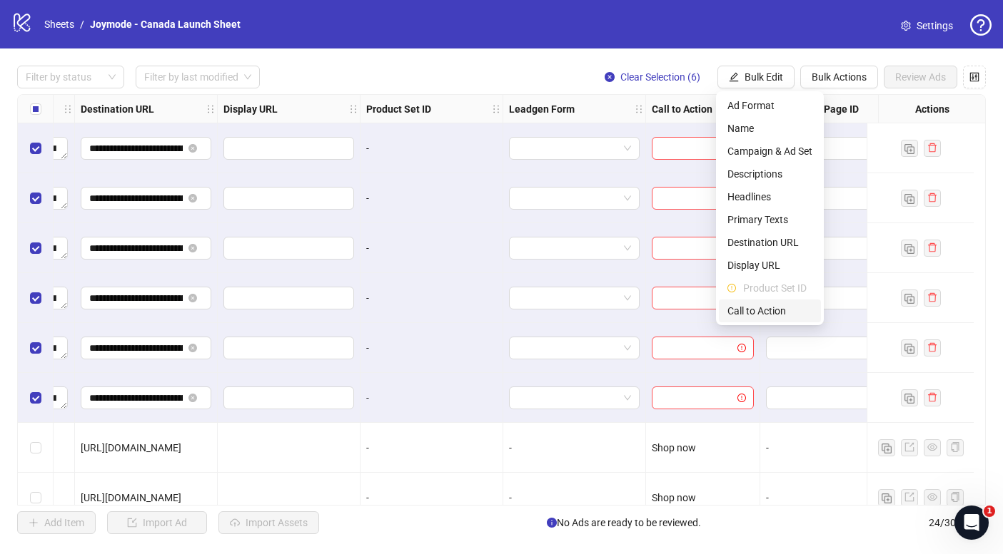
click at [771, 313] on span "Call to Action" at bounding box center [769, 311] width 85 height 16
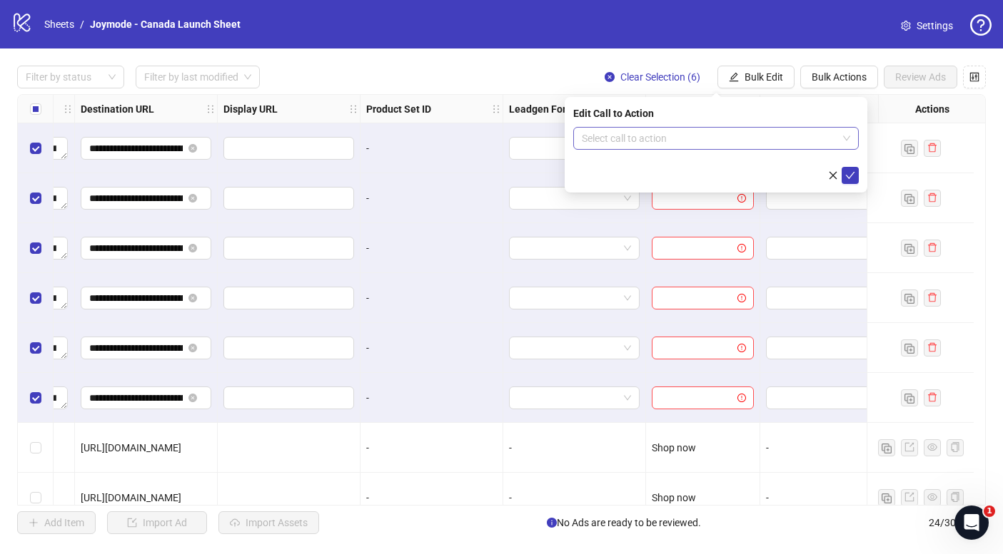
click at [724, 133] on input "search" at bounding box center [709, 138] width 255 height 21
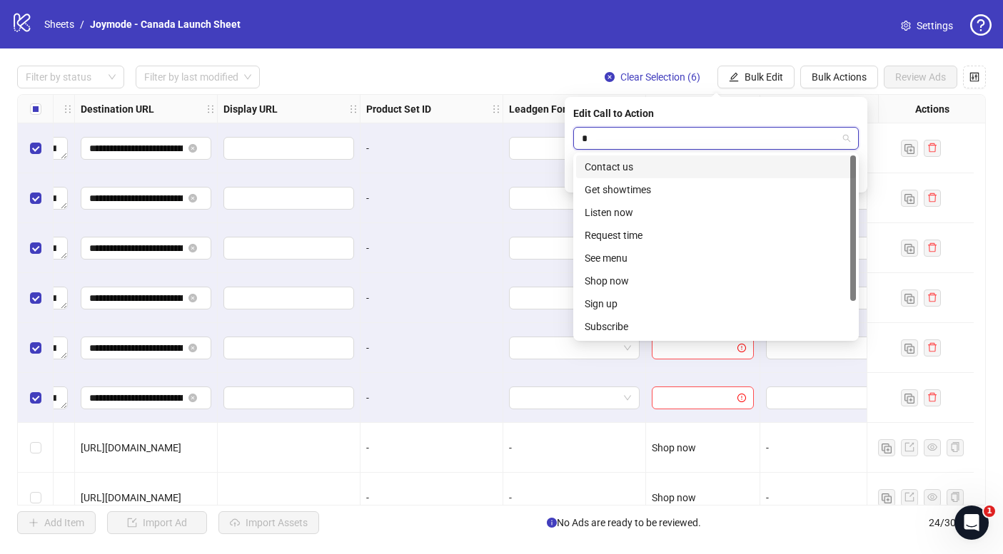
type input "**"
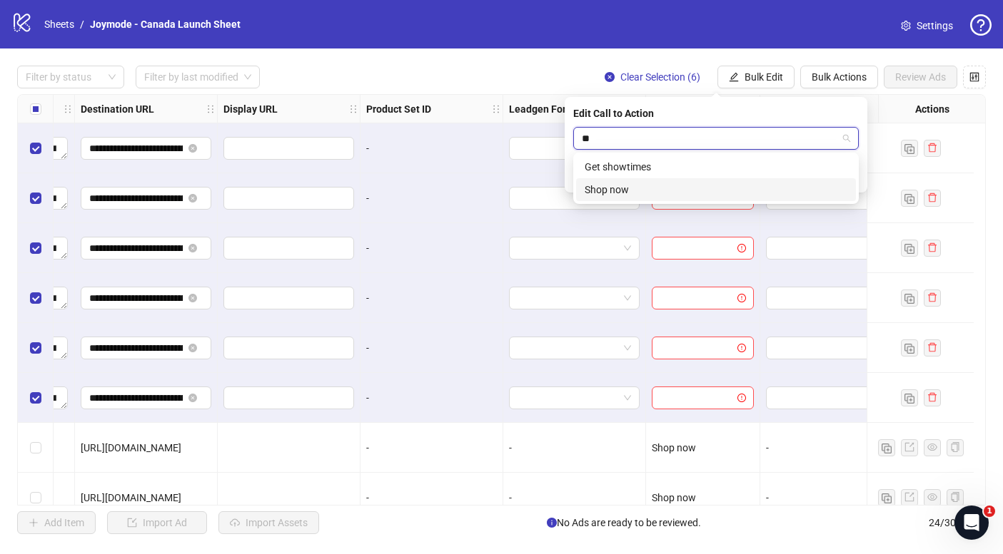
click at [654, 186] on div "Shop now" at bounding box center [715, 190] width 263 height 16
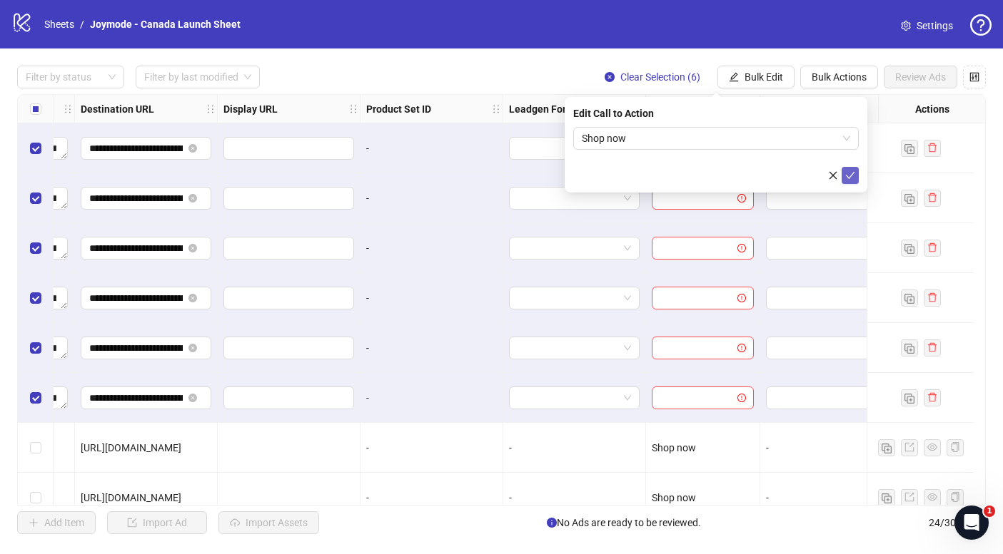
click at [847, 182] on button "submit" at bounding box center [849, 175] width 17 height 17
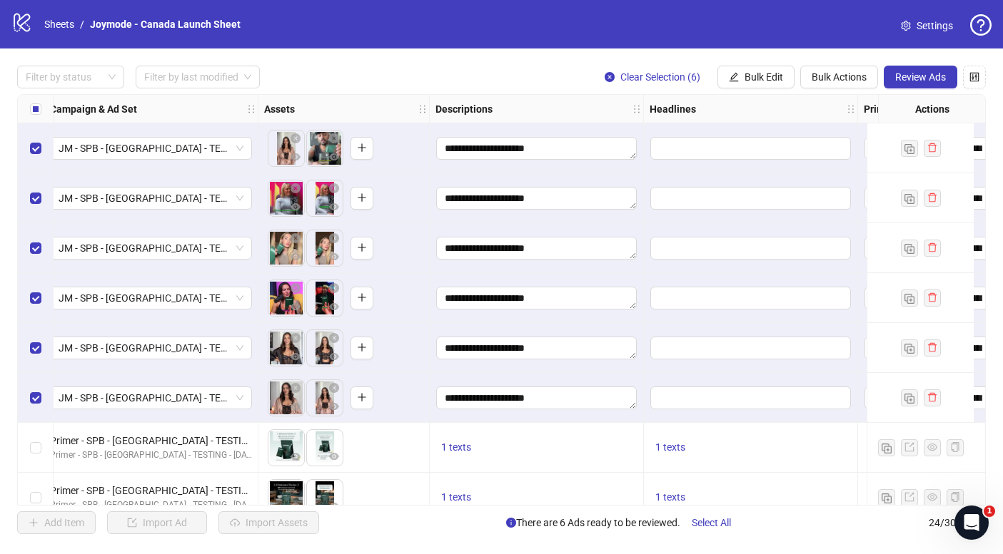
scroll to position [0, 415]
click at [771, 72] on span "Bulk Edit" at bounding box center [763, 76] width 39 height 11
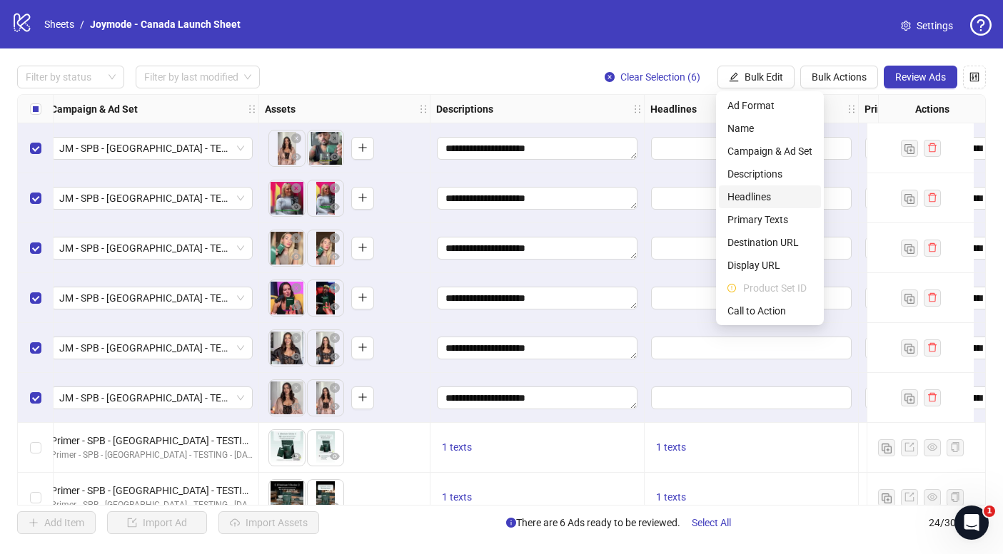
click at [755, 197] on span "Headlines" at bounding box center [769, 197] width 85 height 16
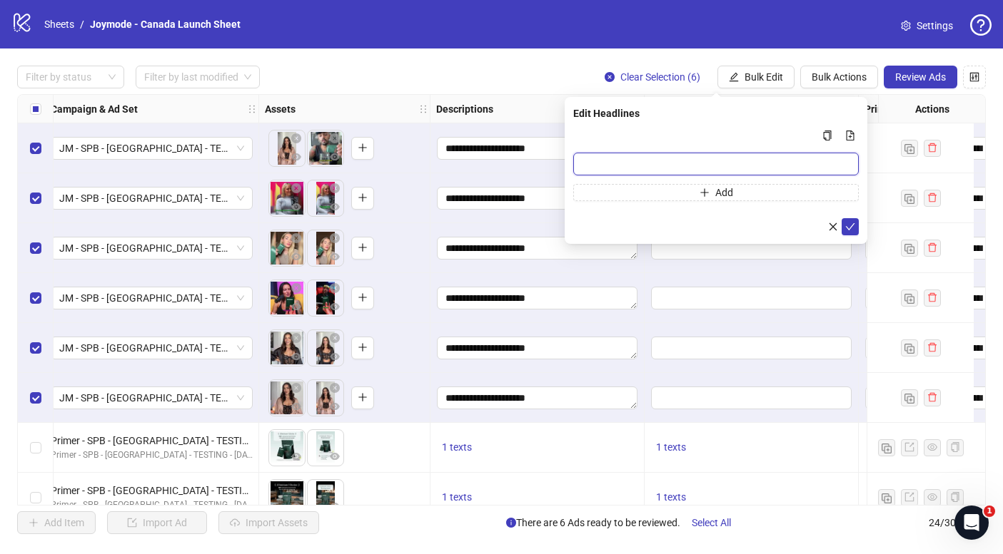
click at [600, 158] on input "Multi-input container - paste or copy values" at bounding box center [715, 164] width 285 height 23
paste input "**********"
type input "**********"
click at [853, 225] on icon "check" at bounding box center [850, 227] width 10 height 10
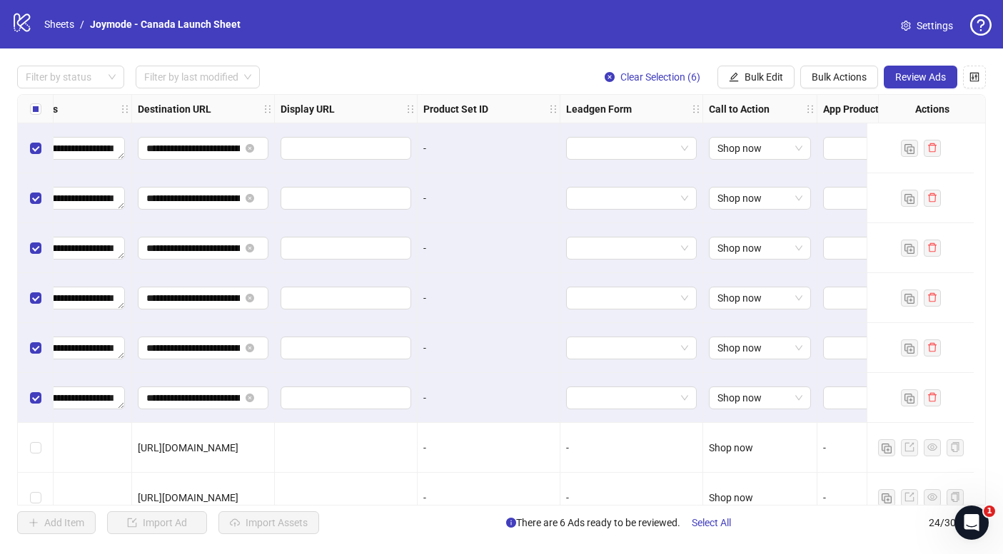
scroll to position [0, 1378]
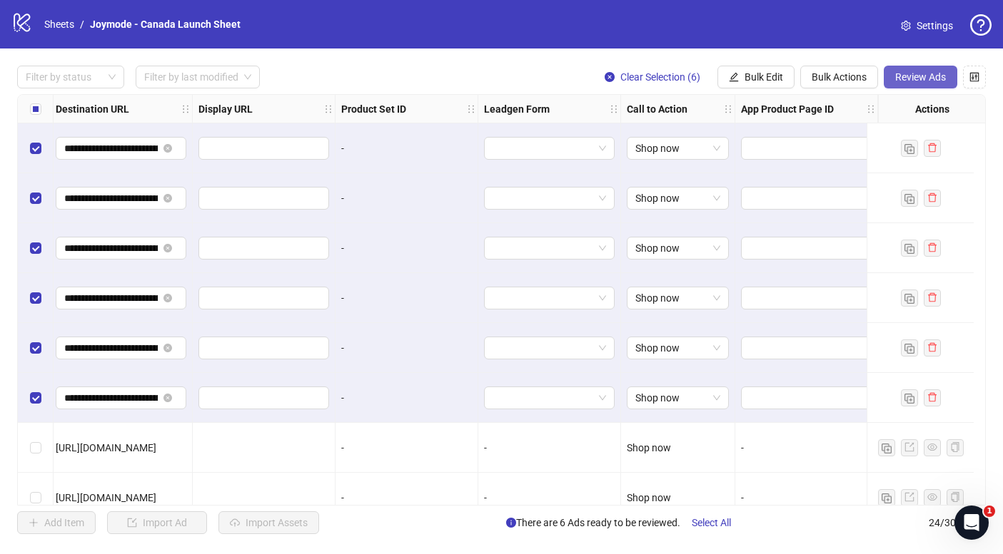
click at [916, 78] on span "Review Ads" at bounding box center [920, 76] width 51 height 11
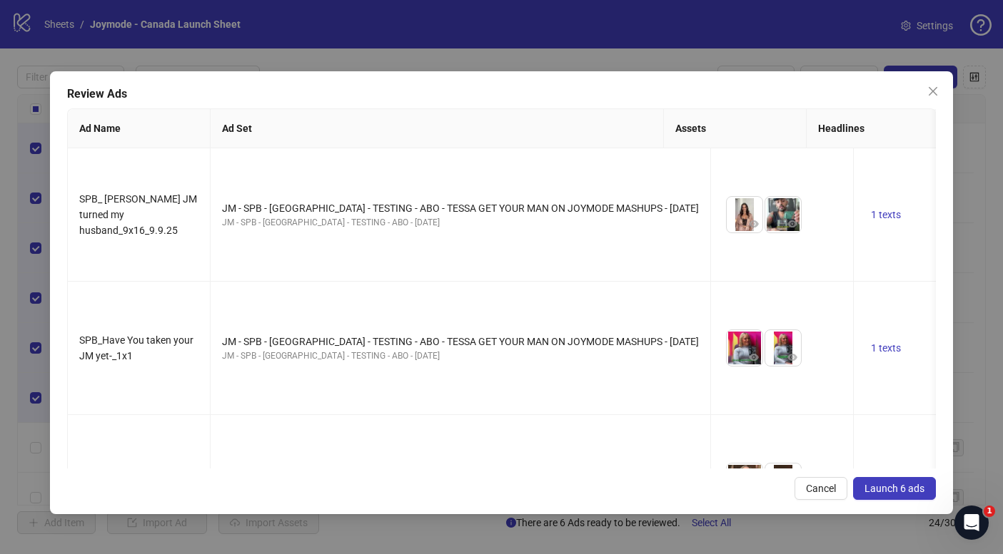
click at [903, 492] on span "Launch 6 ads" at bounding box center [894, 488] width 60 height 11
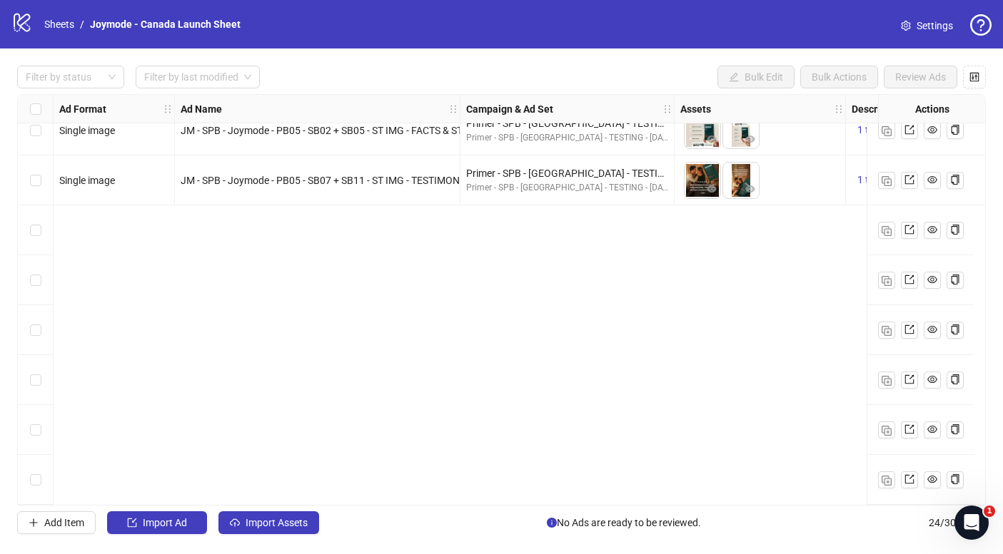
scroll to position [0, 0]
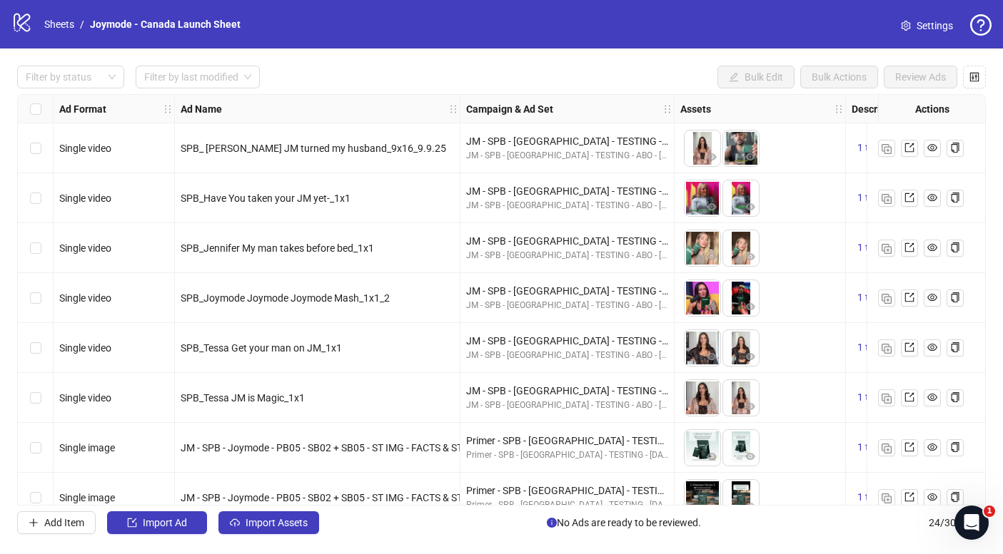
click at [28, 154] on div "Select row 1" at bounding box center [36, 148] width 36 height 50
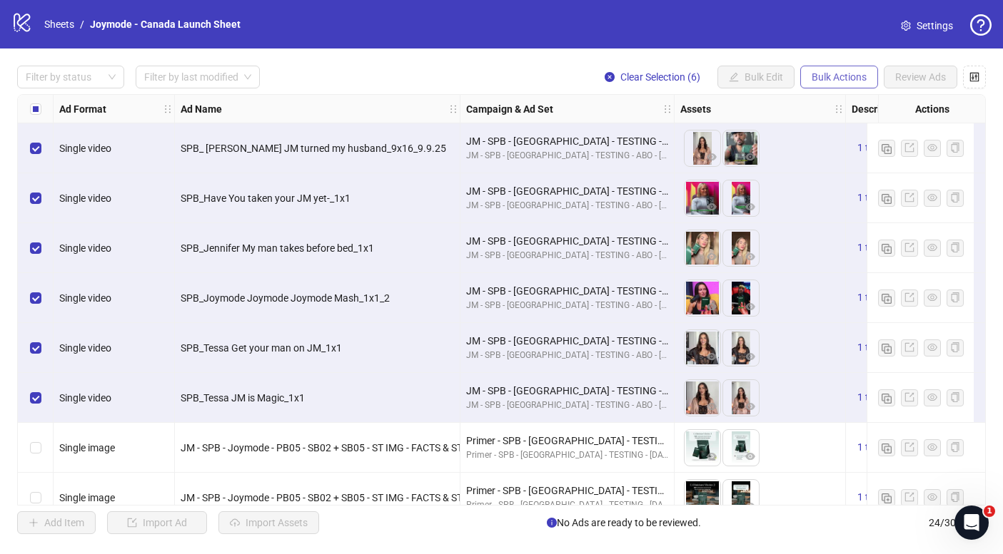
click at [832, 78] on span "Bulk Actions" at bounding box center [838, 76] width 55 height 11
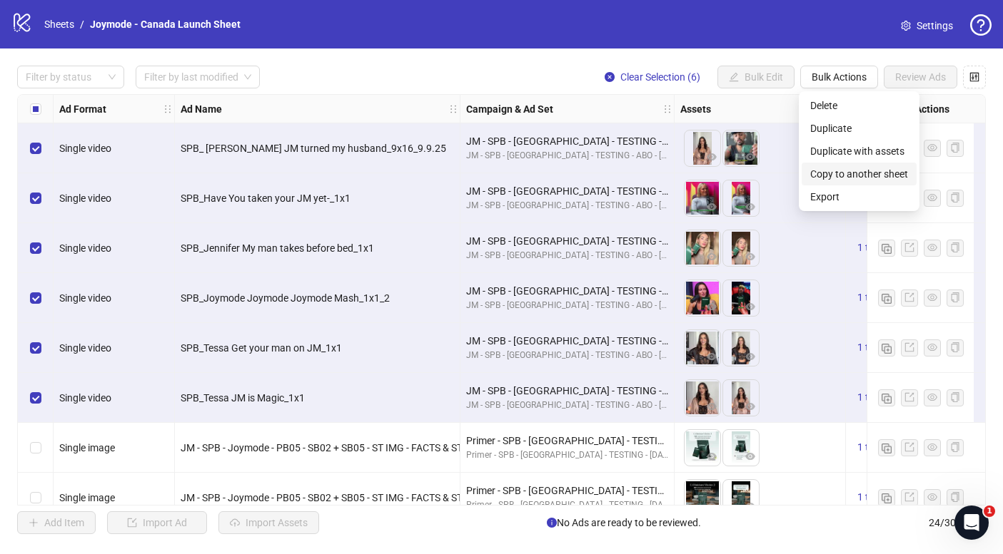
click at [865, 176] on span "Copy to another sheet" at bounding box center [859, 174] width 98 height 16
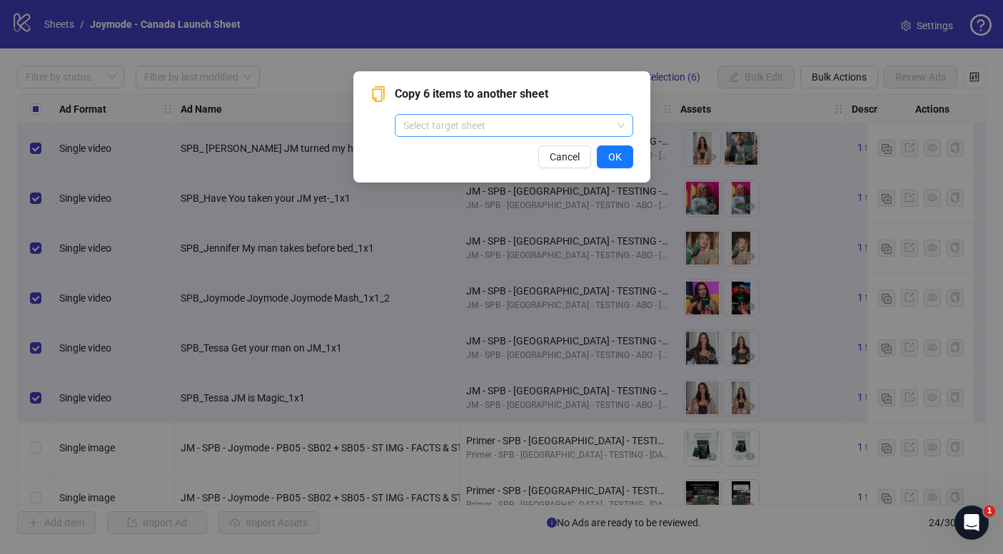
click at [464, 124] on input "search" at bounding box center [507, 125] width 208 height 21
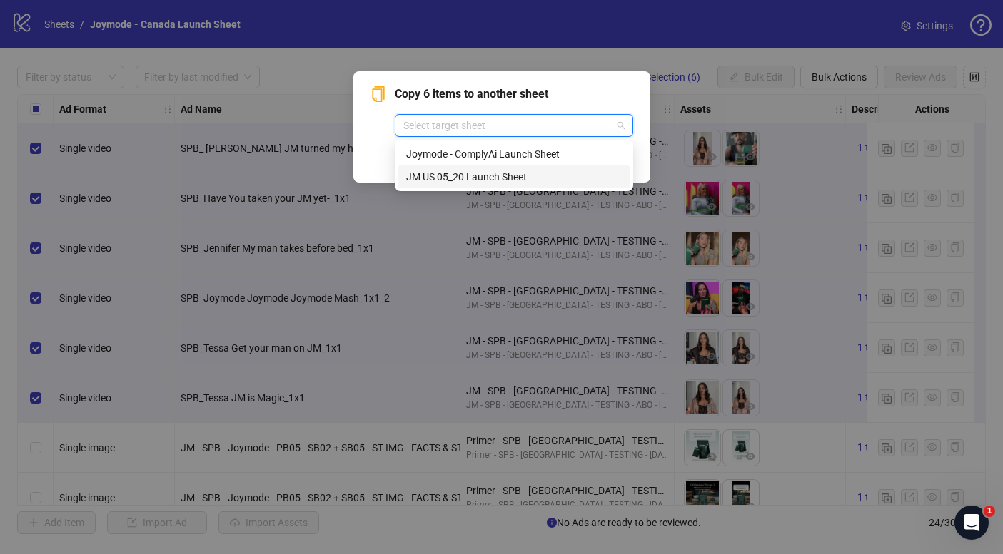
click at [477, 176] on div "JM US 05_20 Launch Sheet" at bounding box center [514, 177] width 216 height 16
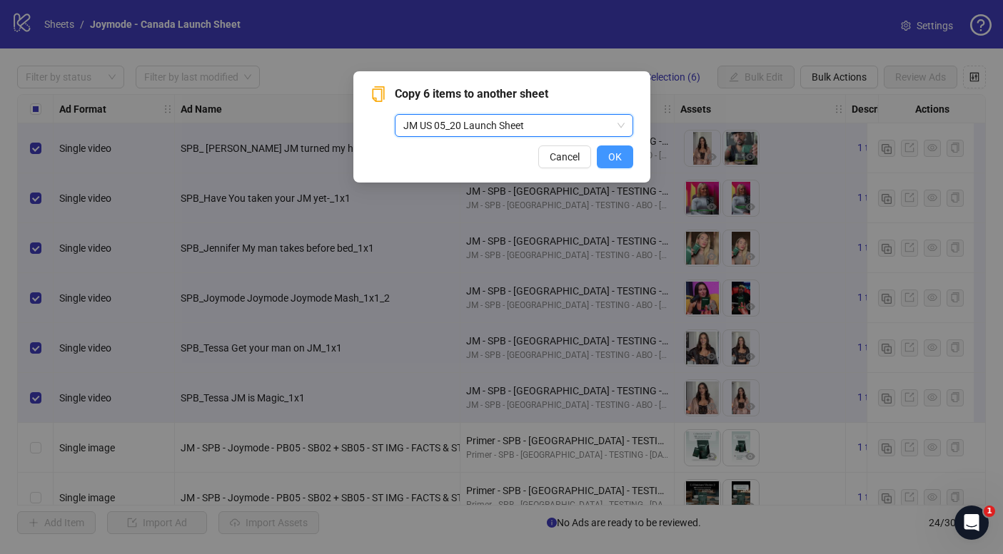
click at [608, 156] on span "OK" at bounding box center [615, 156] width 14 height 11
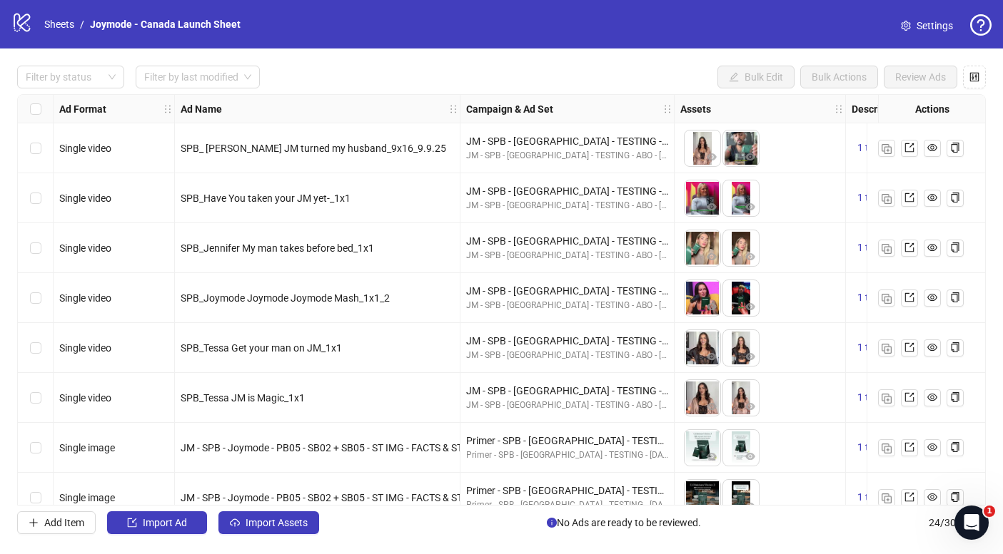
click at [488, 74] on div "Filter by status Filter by last modified Bulk Edit Bulk Actions Review Ads" at bounding box center [501, 77] width 968 height 23
click at [414, 83] on div "Filter by status Filter by last modified Bulk Edit Bulk Actions Review Ads" at bounding box center [501, 77] width 968 height 23
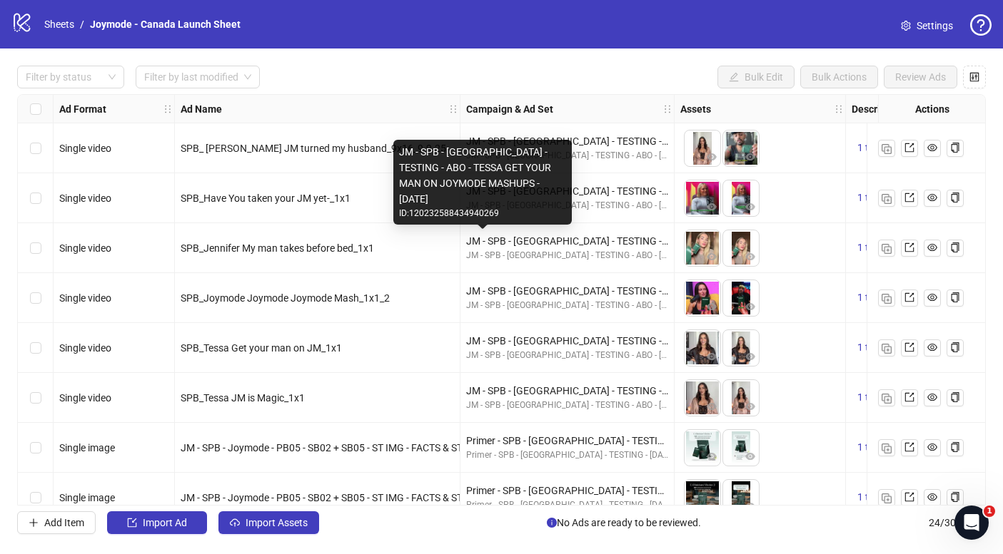
scroll to position [0, 101]
